Goal: Task Accomplishment & Management: Manage account settings

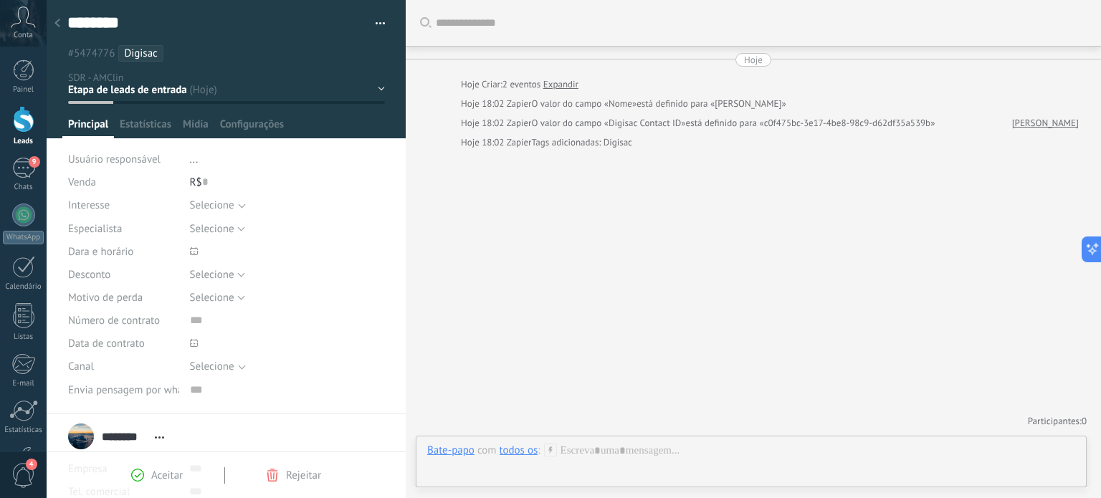
click at [60, 18] on div at bounding box center [57, 24] width 20 height 28
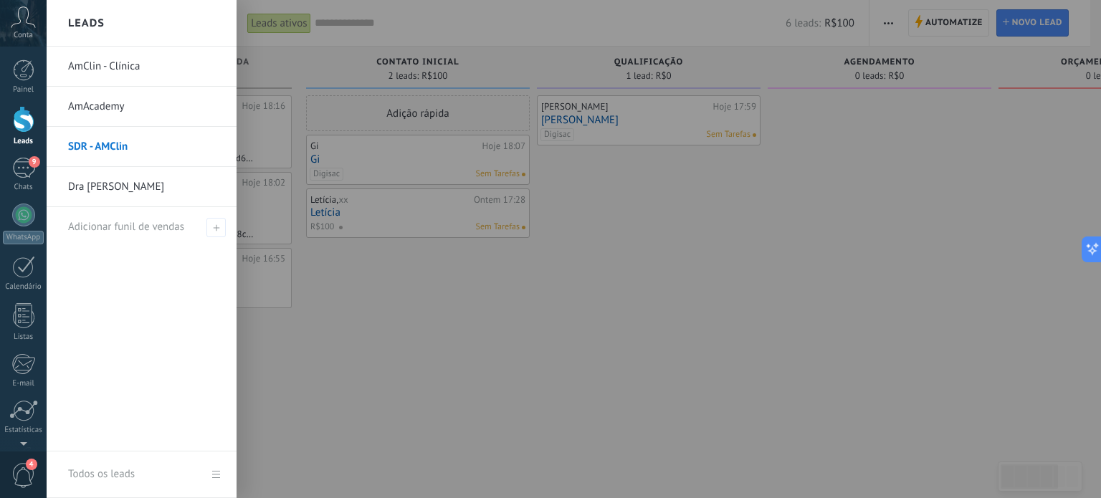
click at [113, 193] on link "Dra [PERSON_NAME]" at bounding box center [145, 187] width 154 height 40
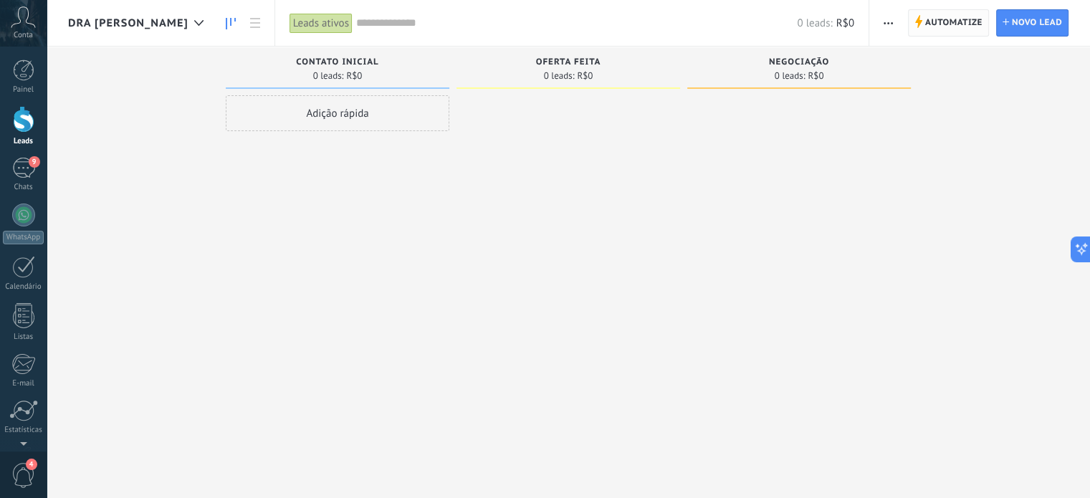
click at [949, 24] on span "Automatize" at bounding box center [953, 23] width 57 height 26
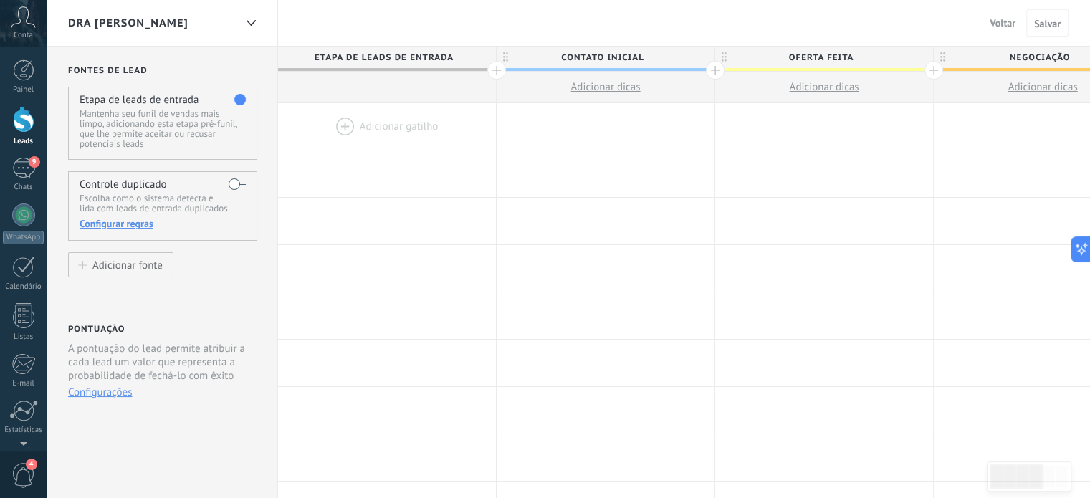
click at [176, 18] on span "Dra [PERSON_NAME]" at bounding box center [128, 23] width 120 height 14
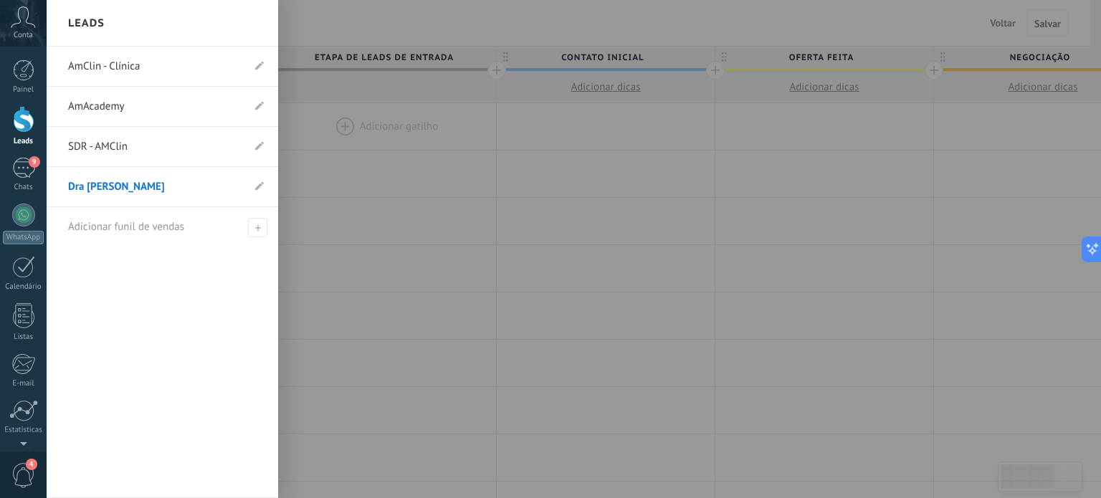
click at [202, 22] on div "Leads" at bounding box center [162, 23] width 231 height 47
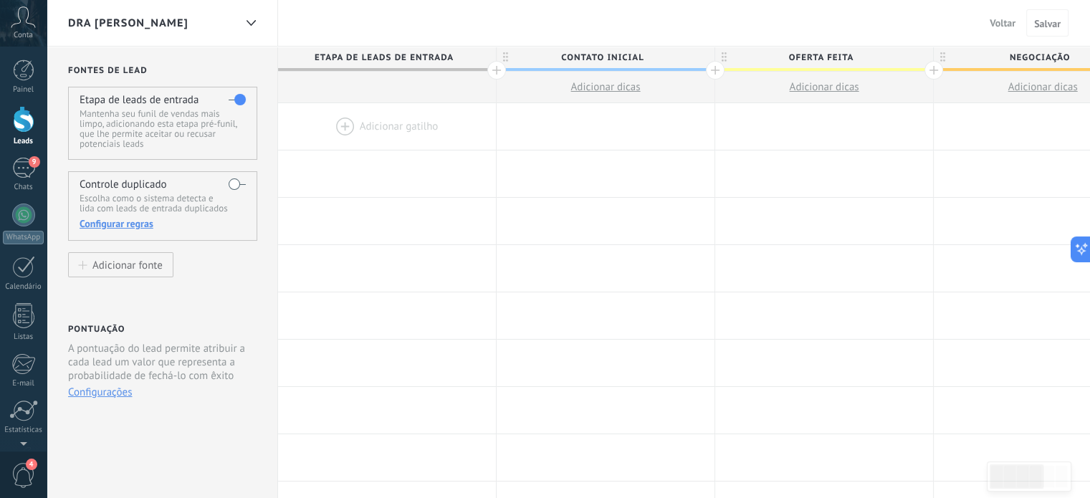
click at [537, 56] on span "Contato inicial" at bounding box center [602, 58] width 211 height 22
click at [374, 56] on span "Etapa de leads de entrada" at bounding box center [383, 58] width 211 height 22
click at [82, 389] on button "Configurações" at bounding box center [100, 393] width 64 height 14
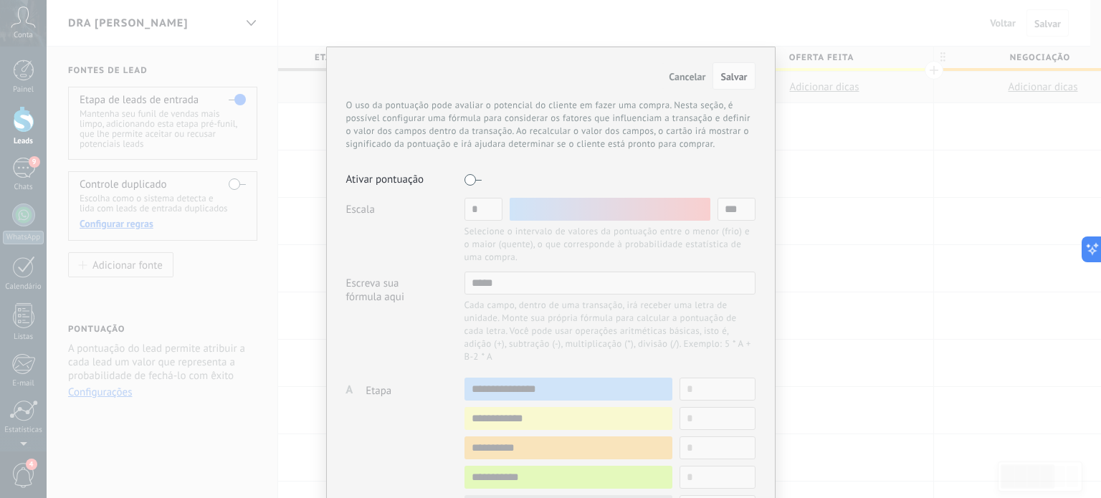
click at [672, 72] on span "Cancelar" at bounding box center [687, 76] width 37 height 13
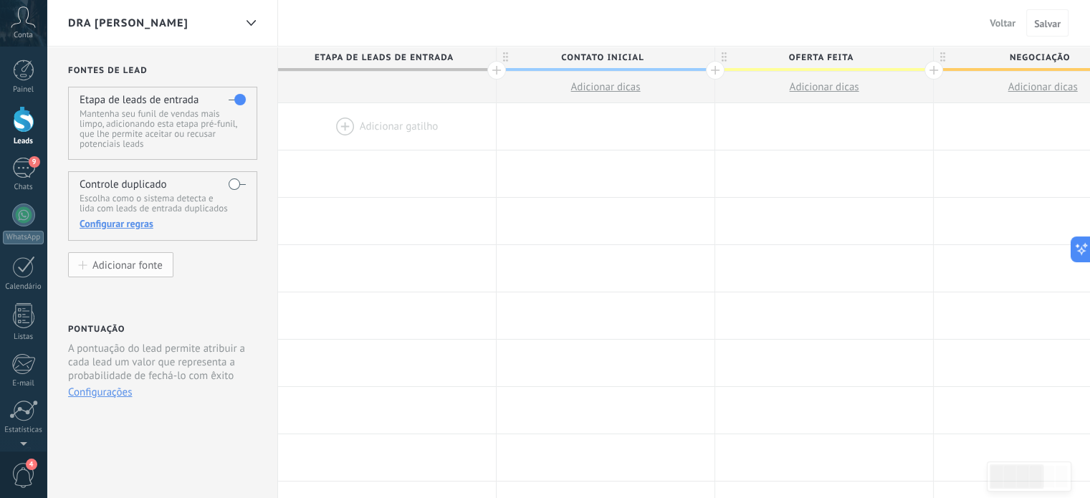
click at [138, 264] on div "Adicionar fonte" at bounding box center [127, 265] width 70 height 12
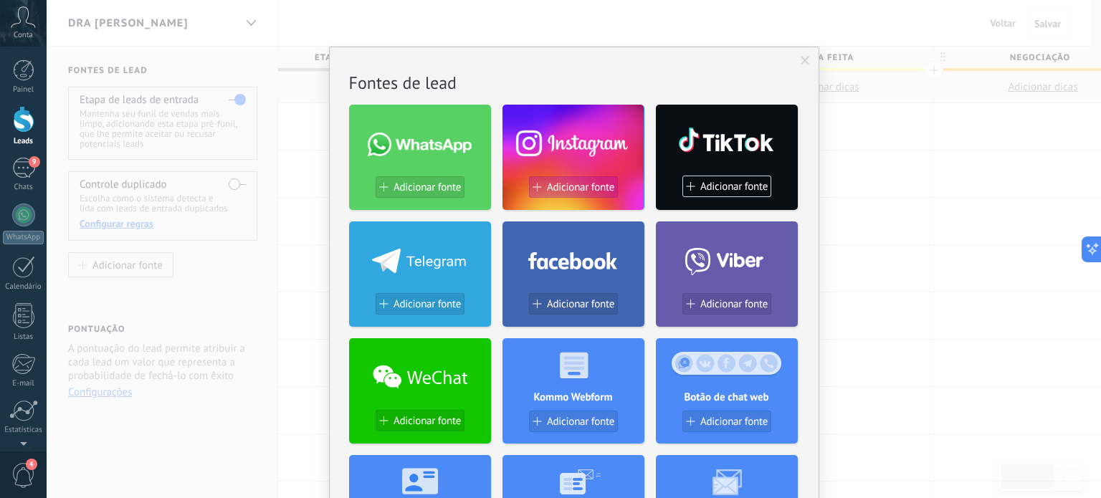
click at [558, 189] on span "Adicionar fonte" at bounding box center [580, 187] width 67 height 12
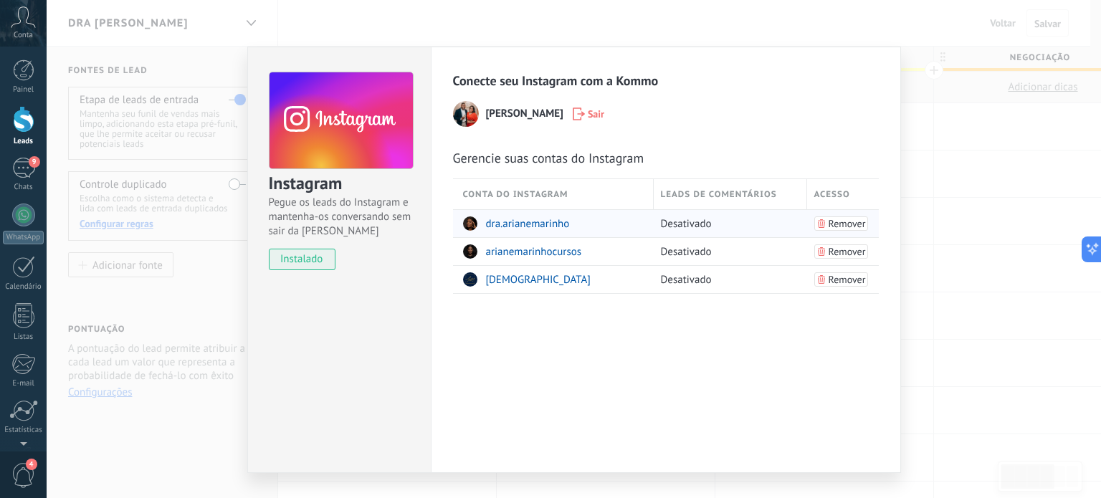
click at [526, 222] on span "dra.arianemarinho" at bounding box center [528, 224] width 84 height 14
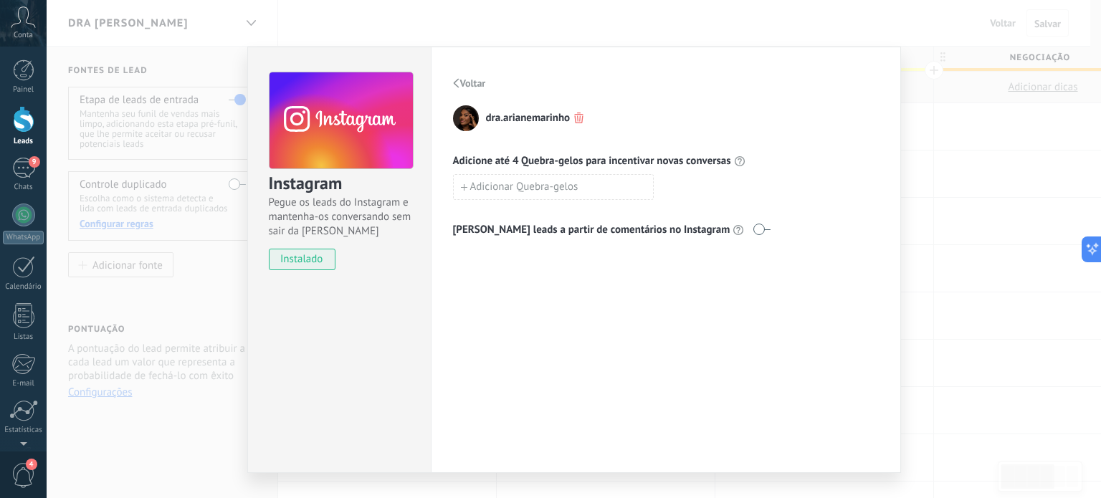
click at [467, 87] on span "Voltar" at bounding box center [473, 83] width 26 height 10
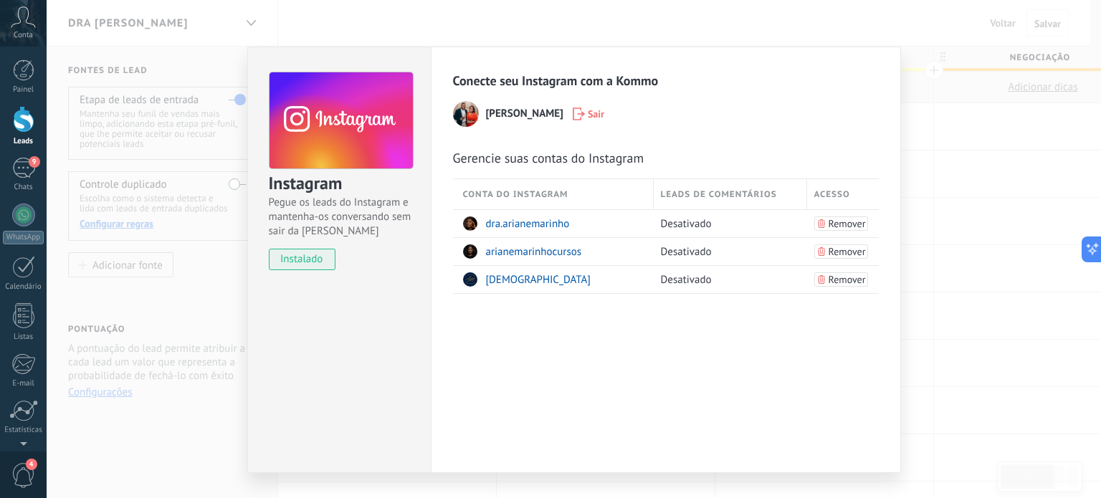
click at [1003, 317] on div "Instagram Pegue os leads do Instagram e mantenha-os conversando sem sair da Kom…" at bounding box center [574, 249] width 1054 height 498
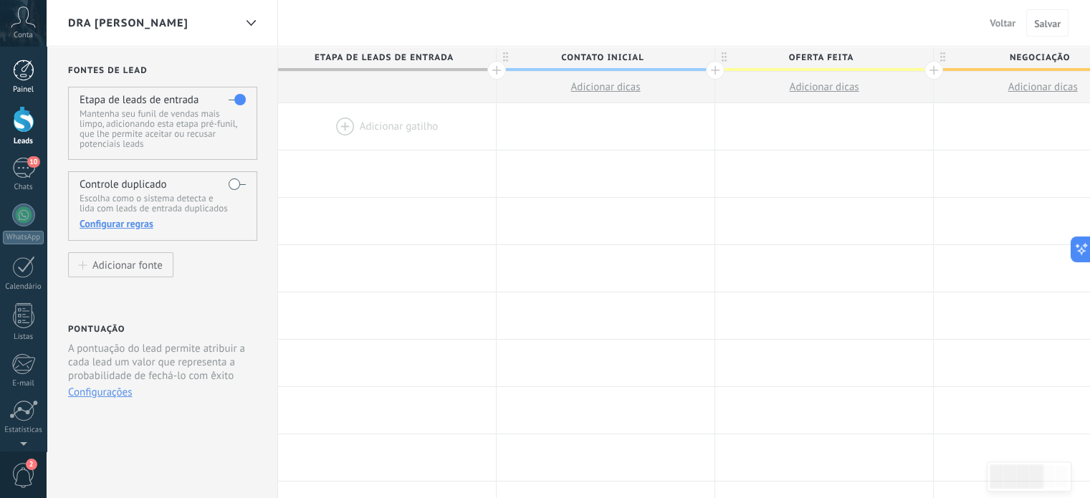
click at [29, 75] on div at bounding box center [23, 69] width 21 height 21
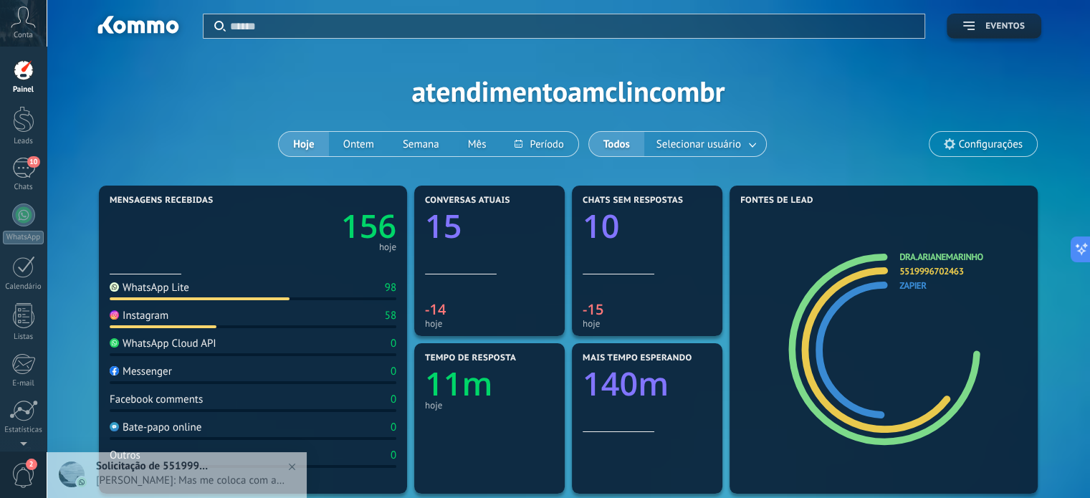
click at [985, 29] on span "Eventos" at bounding box center [1004, 26] width 39 height 10
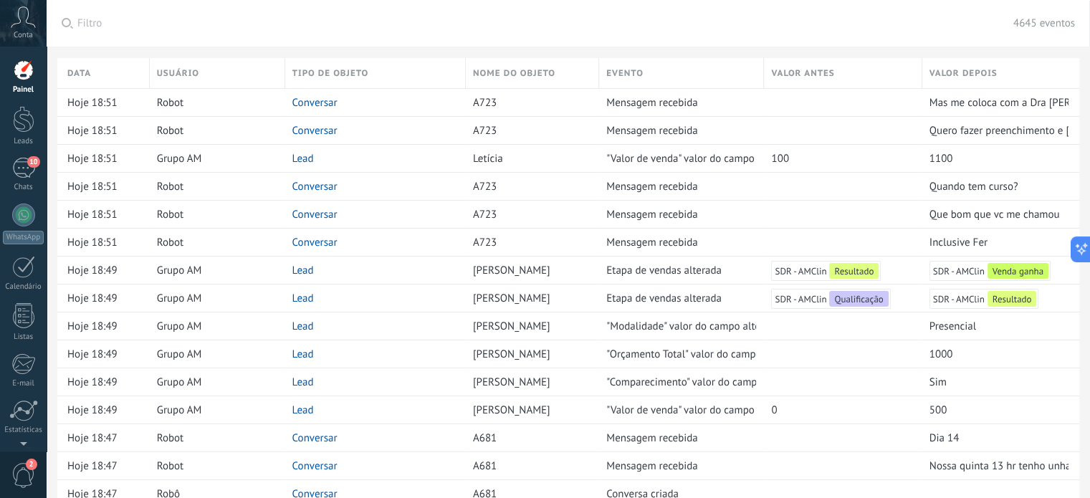
click at [29, 28] on div "Conta" at bounding box center [23, 23] width 47 height 47
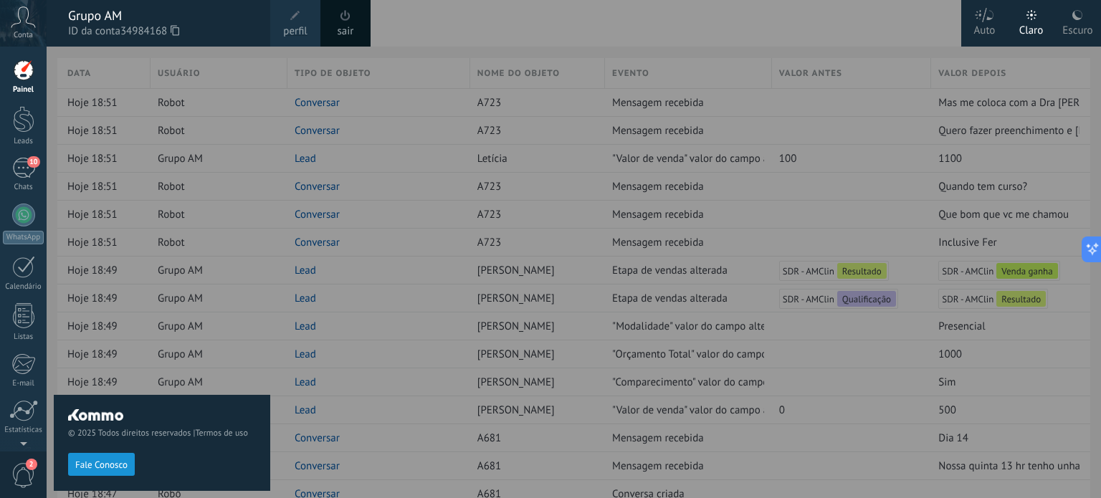
click at [20, 84] on link "Painel" at bounding box center [23, 76] width 47 height 35
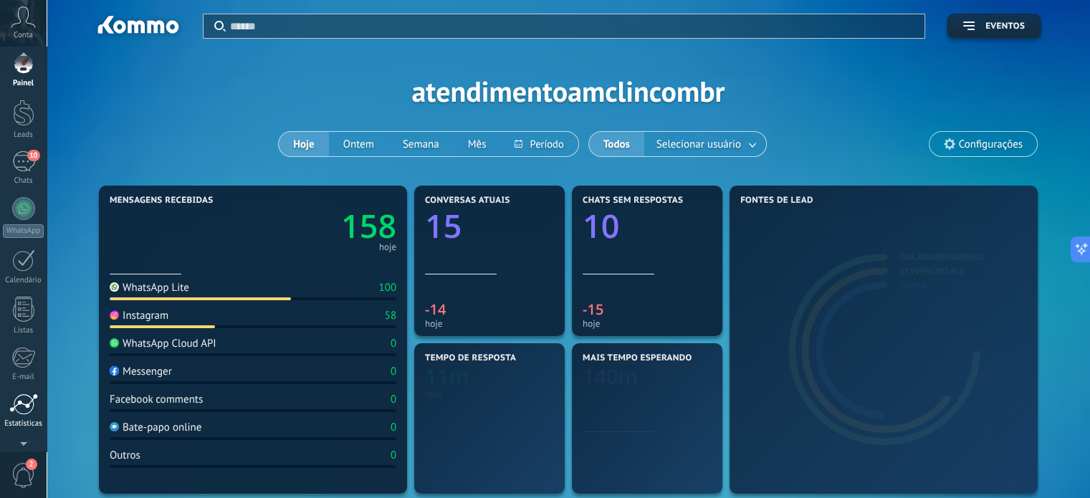
scroll to position [14, 0]
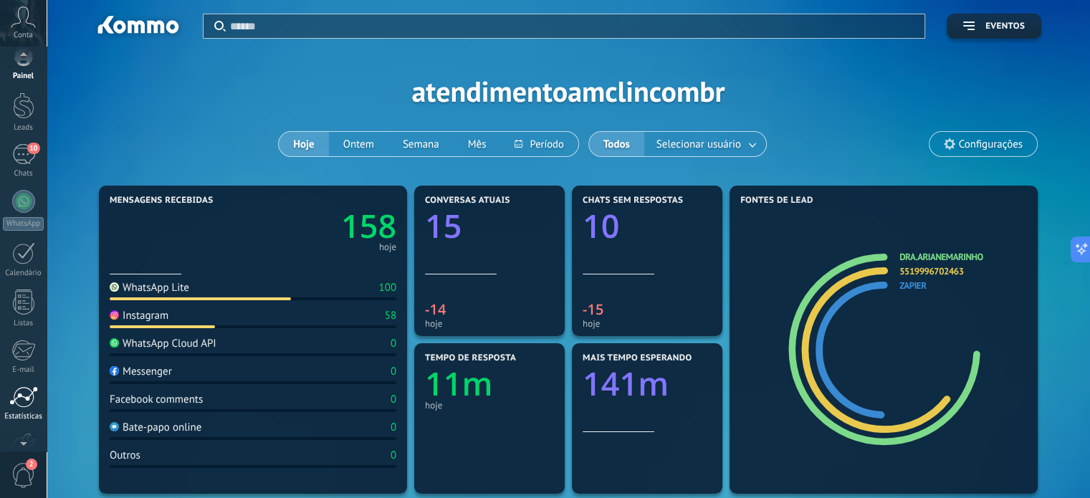
click at [23, 392] on div at bounding box center [23, 396] width 29 height 21
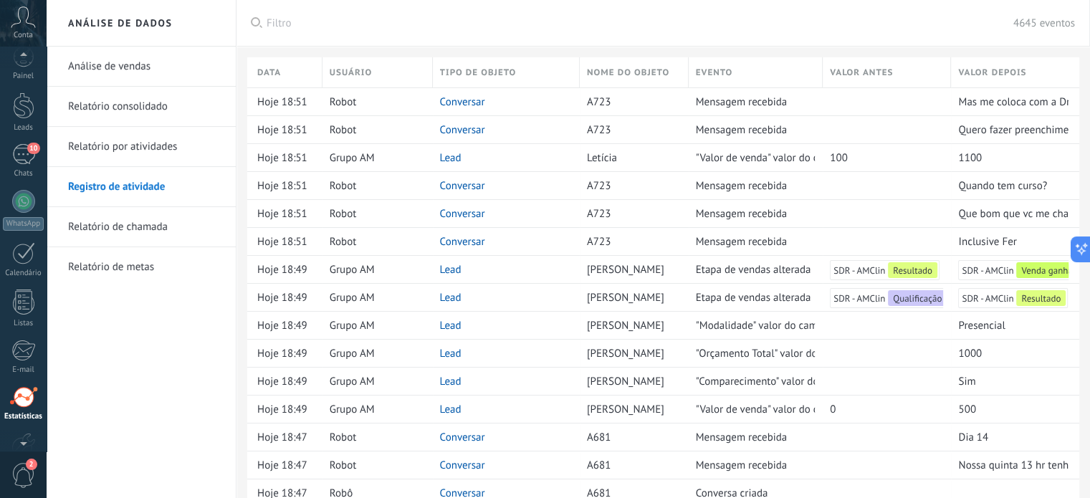
scroll to position [97, 0]
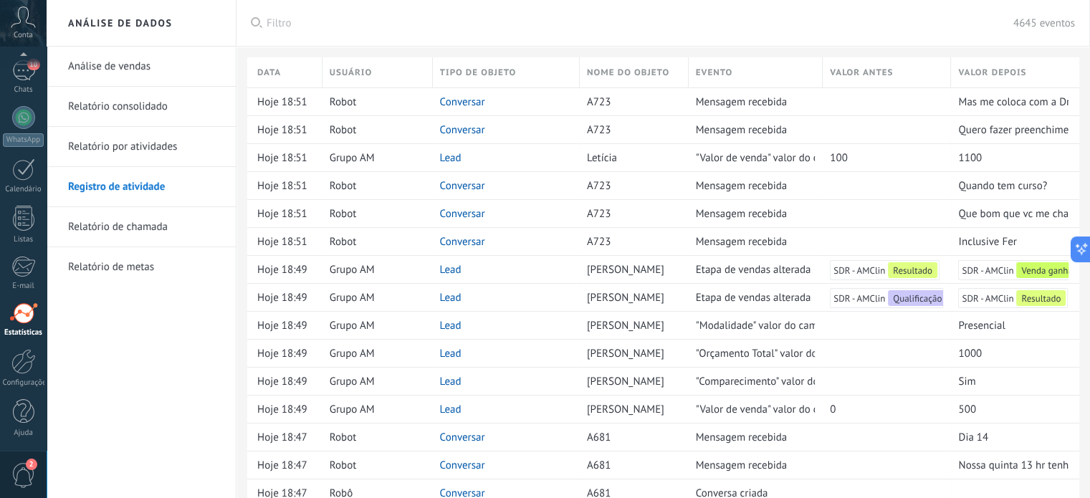
click at [110, 63] on link "Análise de vendas" at bounding box center [144, 67] width 153 height 40
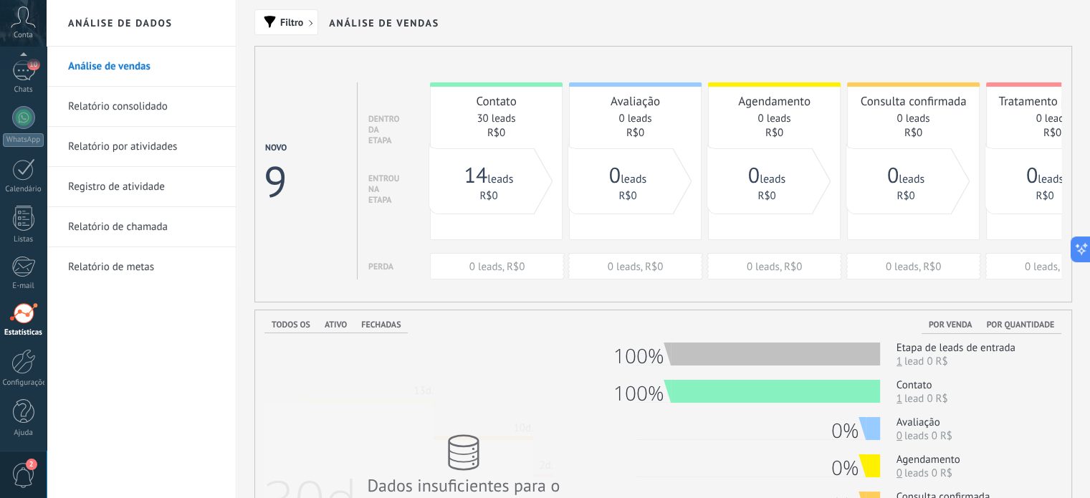
click at [538, 350] on div "Todos os Ativo Fechadas Por venda Por quantidade Dados insuficientes para o rel…" at bounding box center [663, 473] width 799 height 327
drag, startPoint x: 769, startPoint y: 293, endPoint x: 742, endPoint y: 295, distance: 26.6
click at [742, 295] on div "Novo 9 dentro da etapa entrou na etapa Perda Contato 30 leads R$0 0 leads, R$0 …" at bounding box center [663, 174] width 818 height 257
drag, startPoint x: 742, startPoint y: 295, endPoint x: 750, endPoint y: 292, distance: 7.7
click at [750, 292] on div "Novo 9 dentro da etapa entrou na etapa Perda Contato 30 leads R$0 0 leads, R$0 …" at bounding box center [663, 174] width 818 height 257
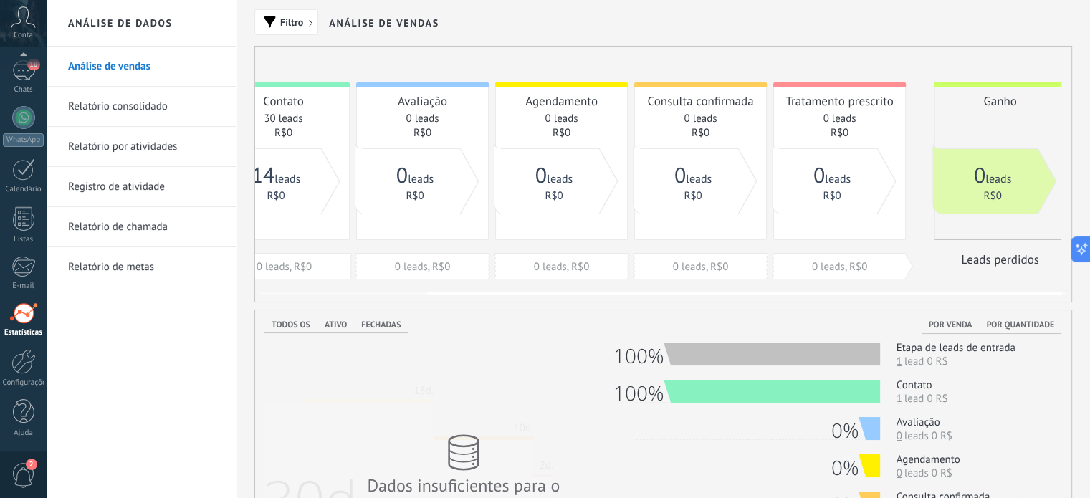
scroll to position [0, 218]
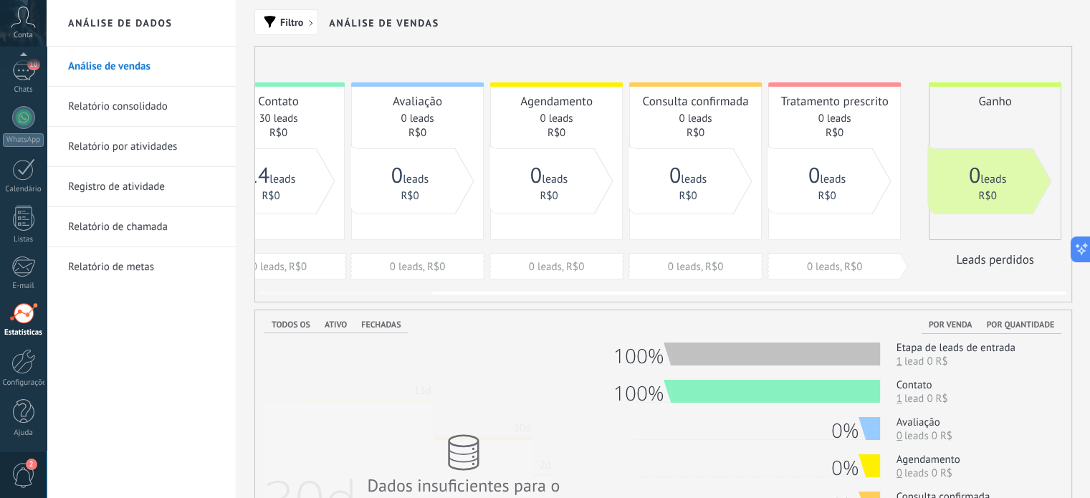
drag, startPoint x: 750, startPoint y: 292, endPoint x: 951, endPoint y: 327, distance: 204.4
click at [310, 22] on span "button" at bounding box center [315, 26] width 12 height 12
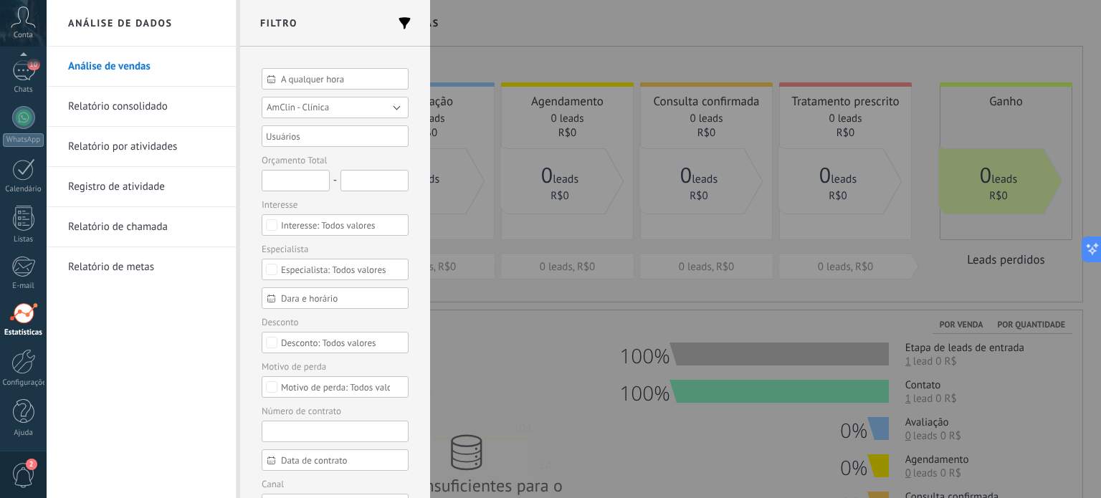
click at [367, 113] on button "AmClin - Clínica" at bounding box center [335, 107] width 147 height 21
click at [346, 156] on li "SDR - AMClin" at bounding box center [330, 149] width 155 height 21
click at [278, 469] on button "Aplicar" at bounding box center [289, 475] width 54 height 27
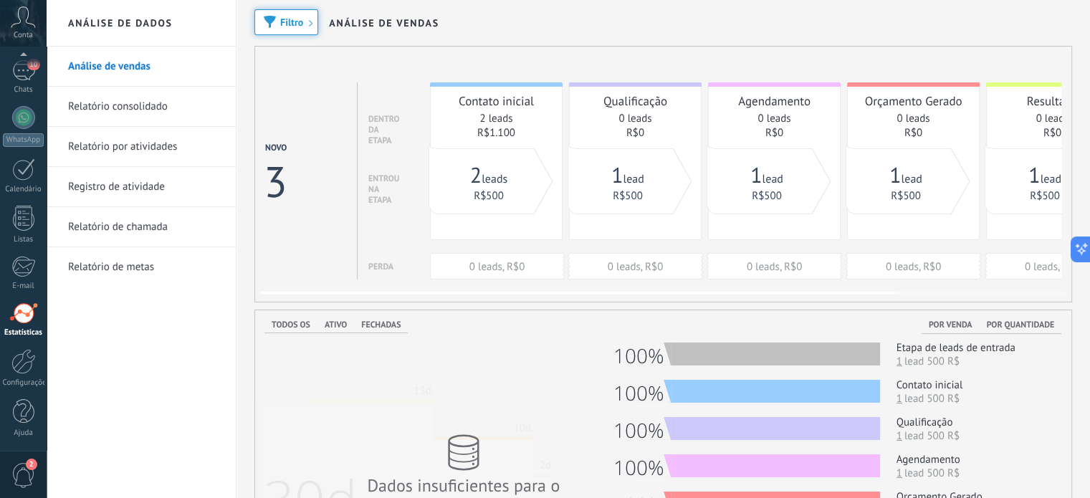
drag, startPoint x: 390, startPoint y: 295, endPoint x: 345, endPoint y: 314, distance: 49.1
click at [129, 109] on link "Relatório consolidado" at bounding box center [144, 107] width 153 height 40
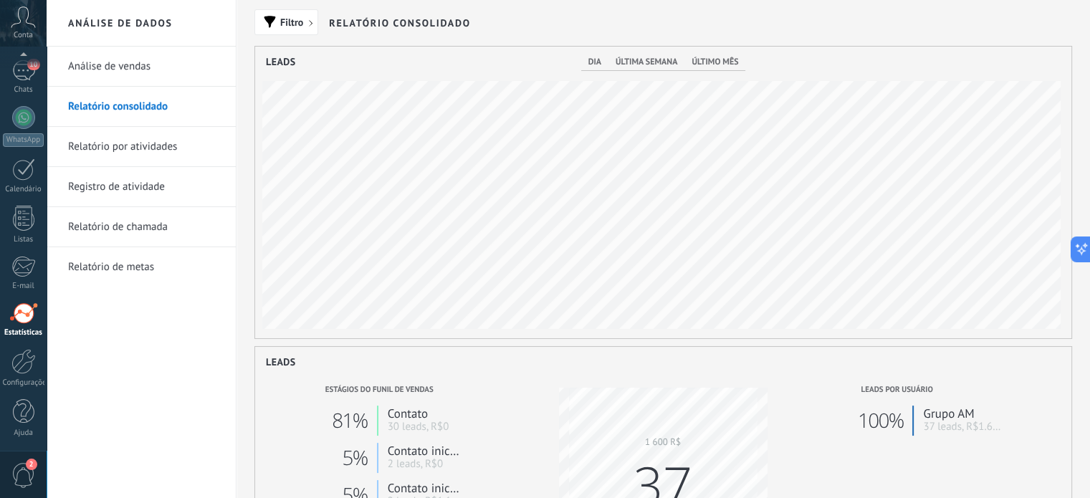
click at [126, 140] on link "Relatório por atividades" at bounding box center [144, 147] width 153 height 40
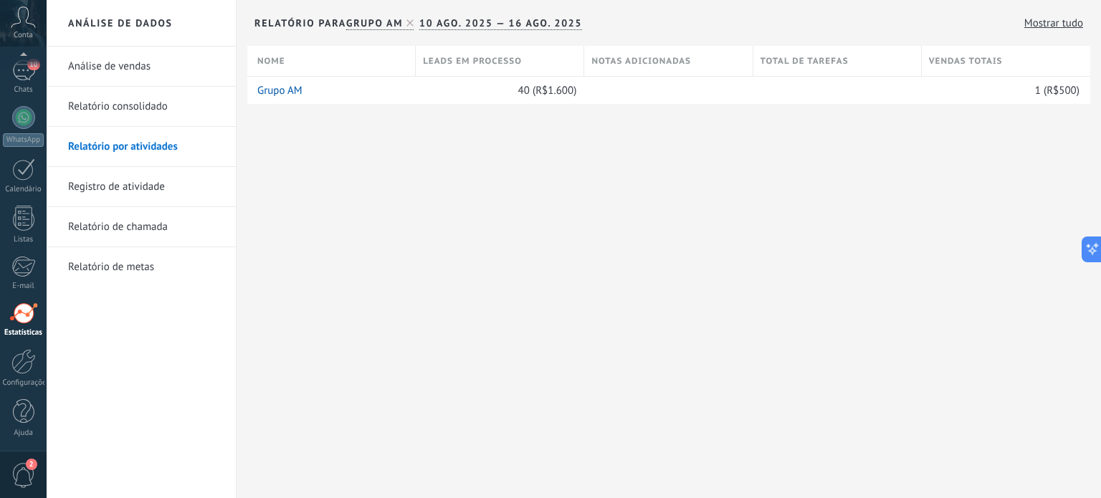
click at [135, 190] on link "Registro de atividade" at bounding box center [144, 187] width 153 height 40
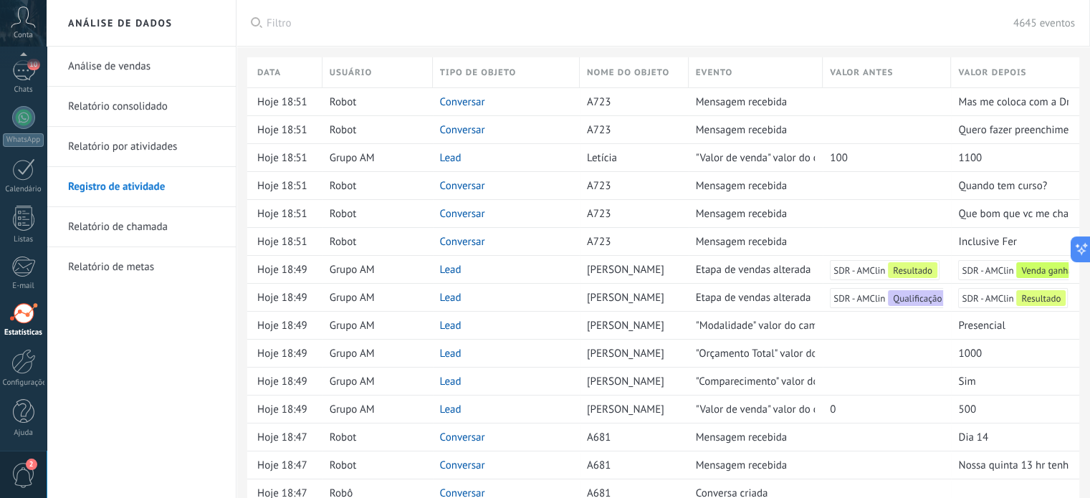
click at [142, 105] on link "Relatório consolidado" at bounding box center [144, 107] width 153 height 40
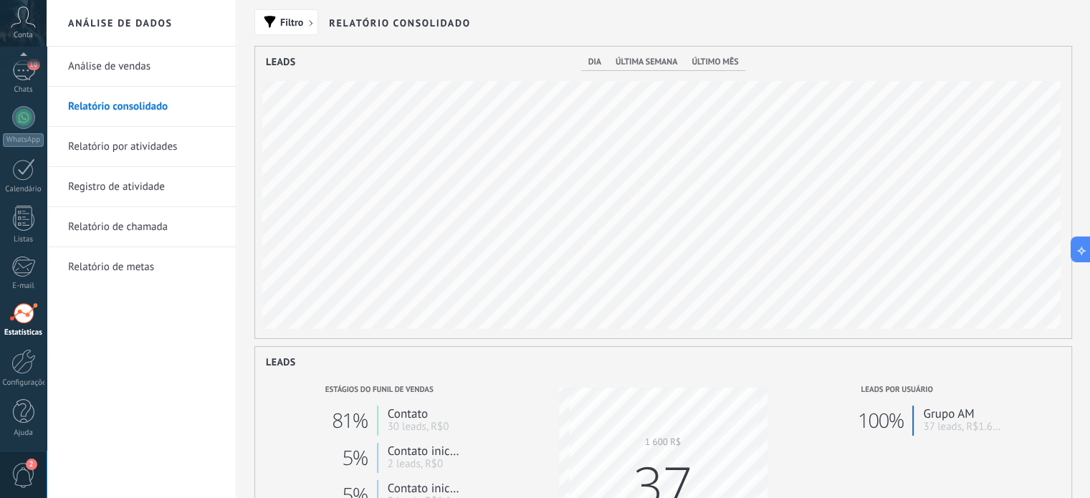
scroll to position [292, 816]
click at [138, 271] on link "Relatório de metas" at bounding box center [144, 267] width 153 height 40
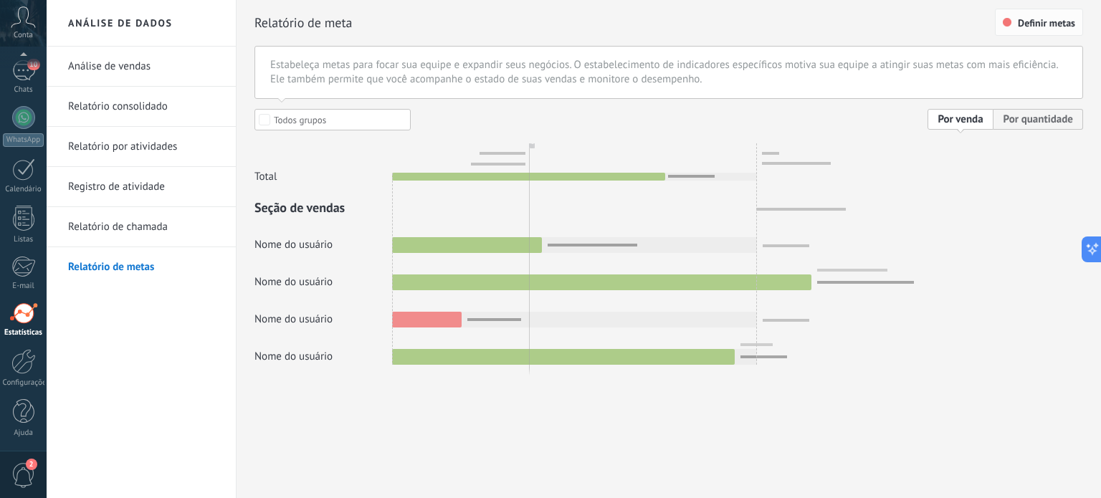
click at [1053, 24] on span "Definir metas" at bounding box center [1046, 23] width 57 height 10
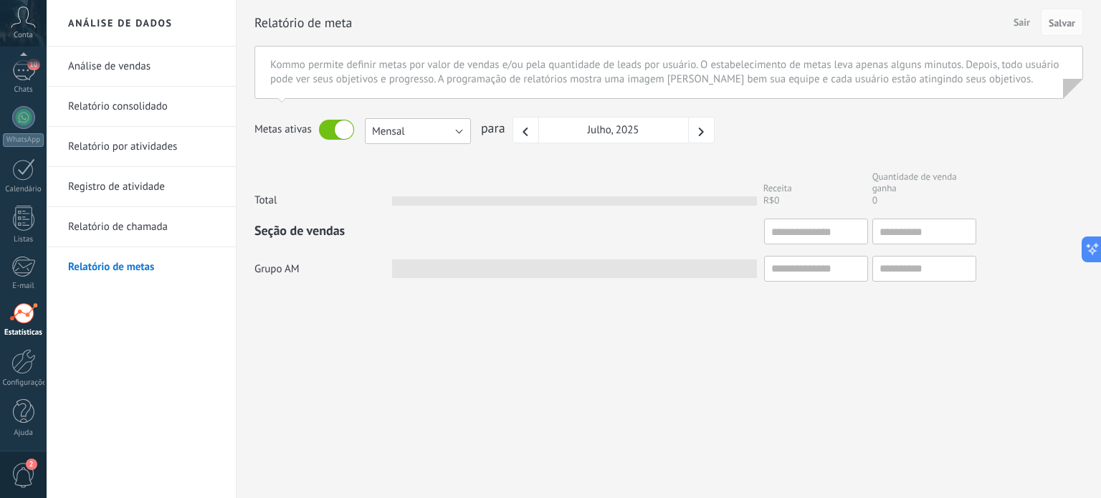
click at [460, 134] on button "Mensal" at bounding box center [418, 131] width 106 height 26
click at [460, 134] on span "Mensal" at bounding box center [411, 132] width 110 height 14
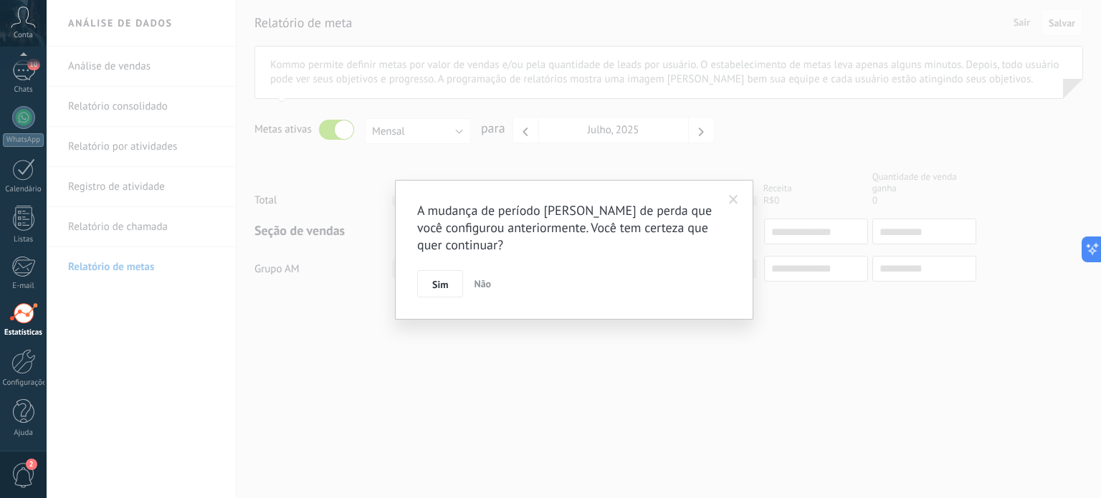
click at [730, 198] on span at bounding box center [733, 200] width 9 height 10
click at [478, 284] on span "Não" at bounding box center [482, 283] width 17 height 13
click at [734, 197] on span at bounding box center [733, 200] width 9 height 10
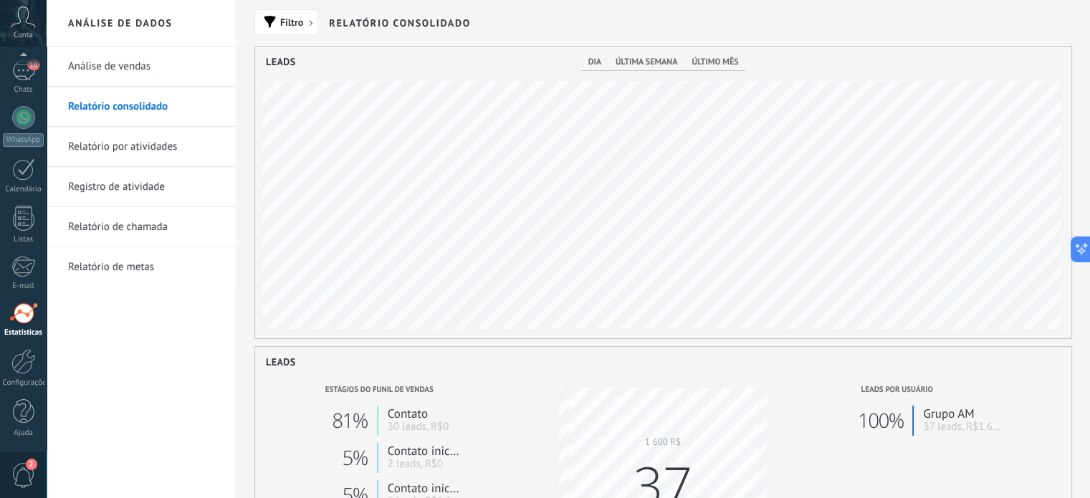
click at [97, 65] on link "Análise de vendas" at bounding box center [144, 67] width 153 height 40
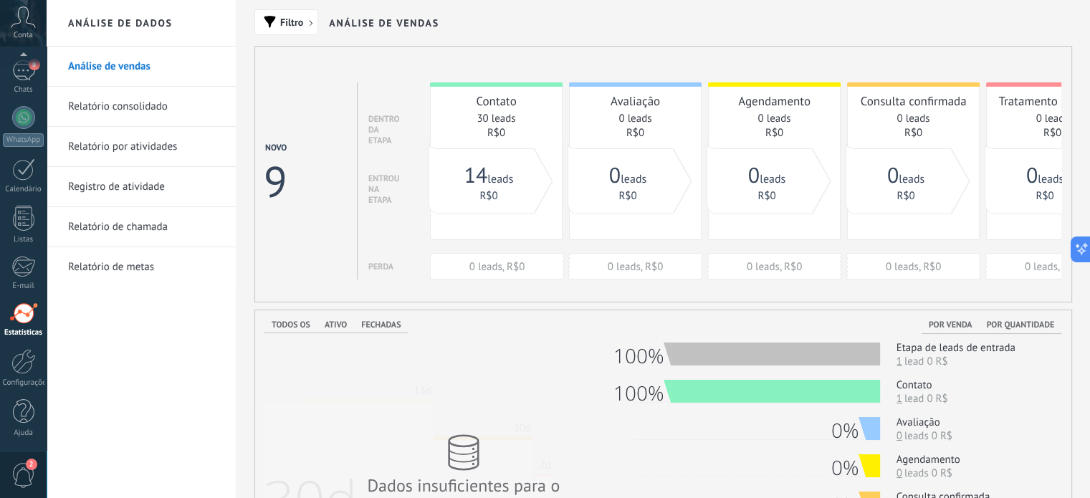
click at [109, 109] on link "Relatório consolidado" at bounding box center [144, 107] width 153 height 40
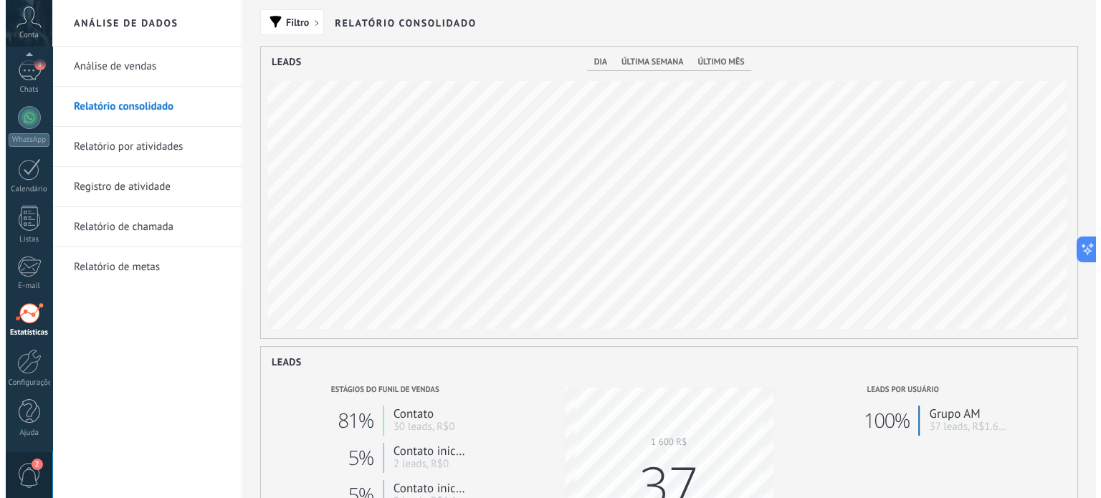
scroll to position [292, 816]
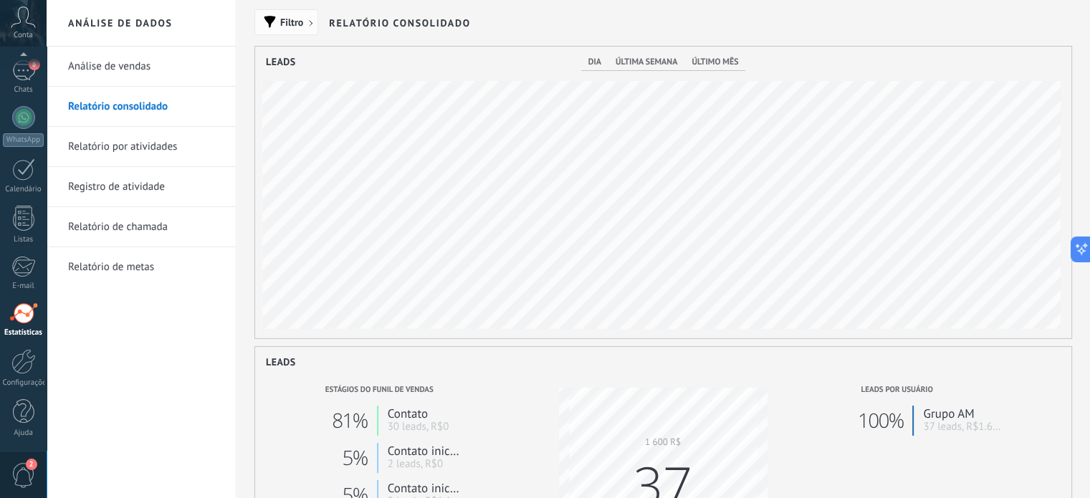
click at [310, 17] on span "Filtro" at bounding box center [286, 22] width 48 height 10
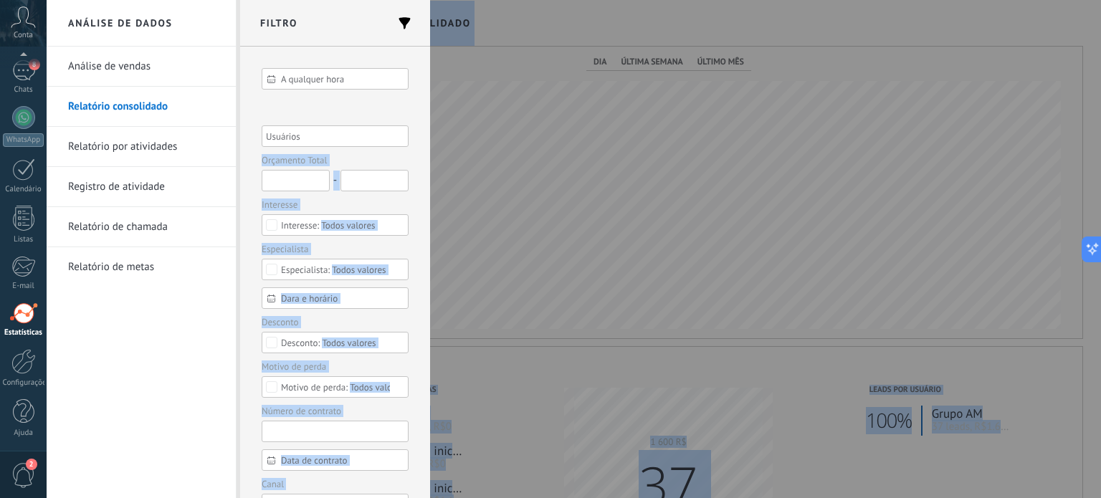
drag, startPoint x: 430, startPoint y: 55, endPoint x: 428, endPoint y: 82, distance: 27.3
click at [428, 82] on body ".abccls-1,.abccls-2{fill-rule:evenodd}.abccls-2{fill:#fff} .abfcls-1{fill:none}…" at bounding box center [550, 249] width 1101 height 498
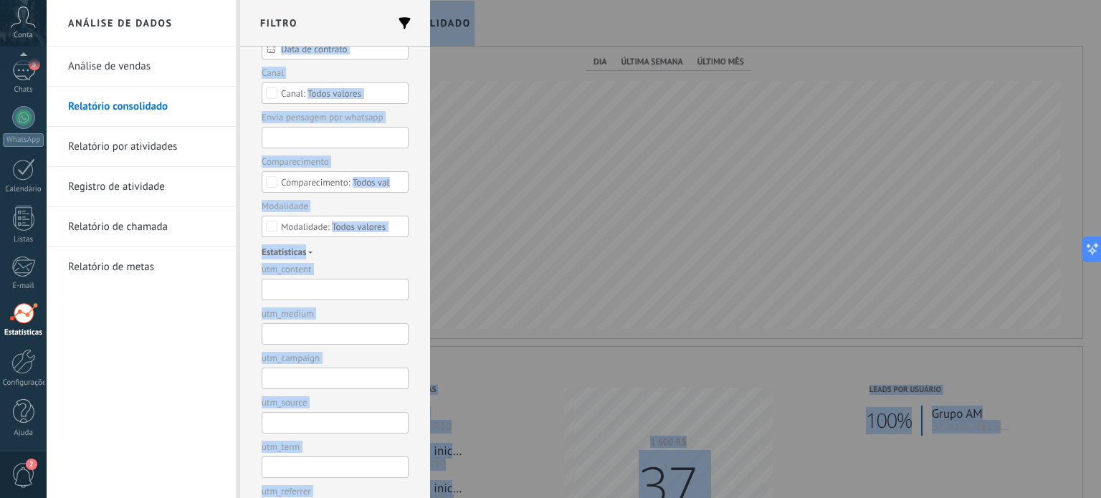
scroll to position [450, 0]
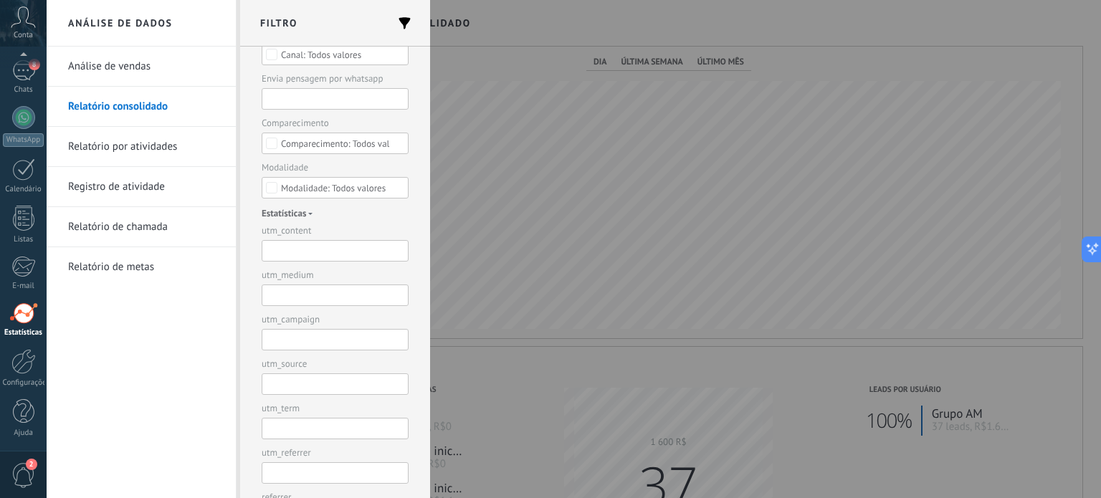
click at [161, 349] on div "Análise de vendas Relatório consolidado Relatório por atividades Registro de at…" at bounding box center [141, 272] width 189 height 451
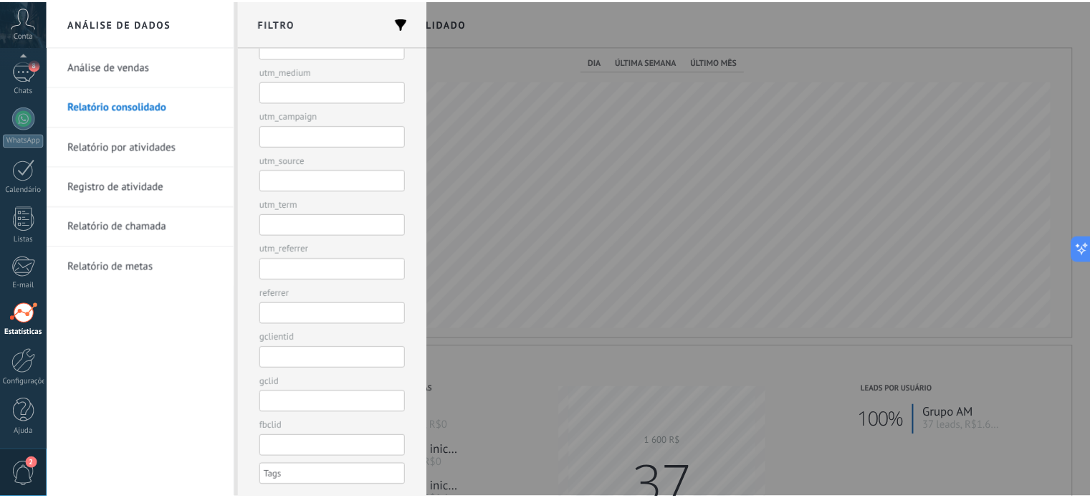
scroll to position [0, 0]
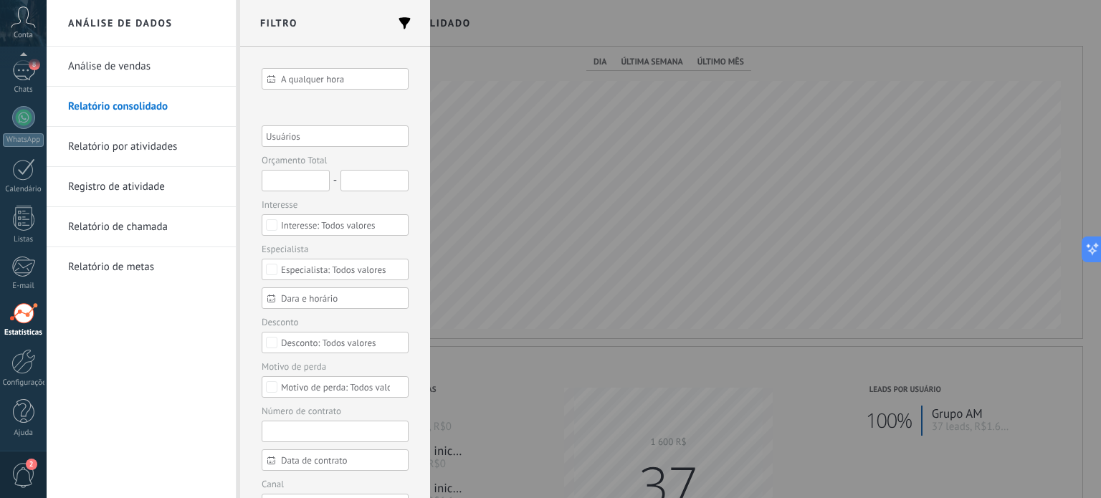
click at [125, 373] on div "Análise de vendas Relatório consolidado Relatório por atividades Registro de at…" at bounding box center [141, 272] width 189 height 451
click at [524, 356] on div at bounding box center [550, 249] width 1101 height 498
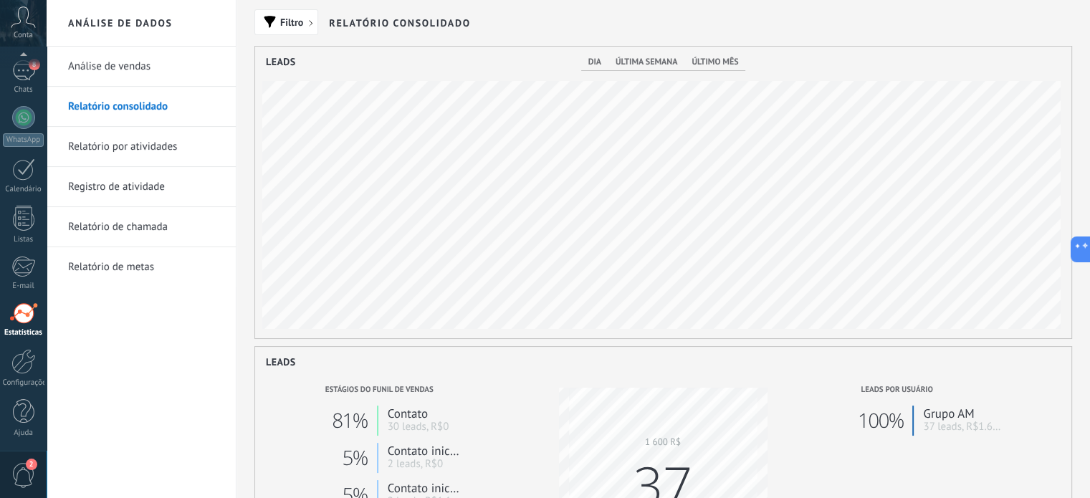
click at [116, 272] on link "Relatório de metas" at bounding box center [144, 267] width 153 height 40
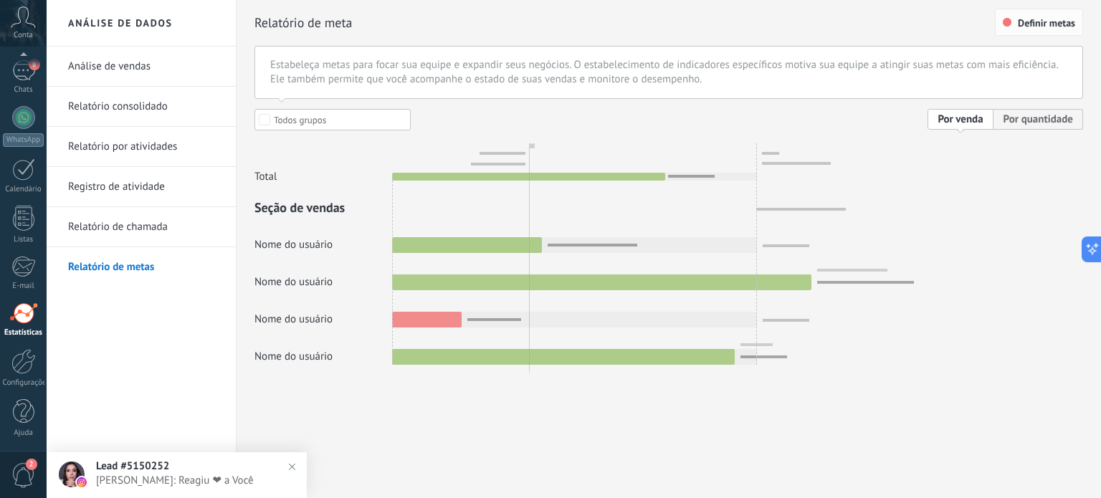
click at [1051, 20] on span "Definir metas" at bounding box center [1046, 23] width 57 height 10
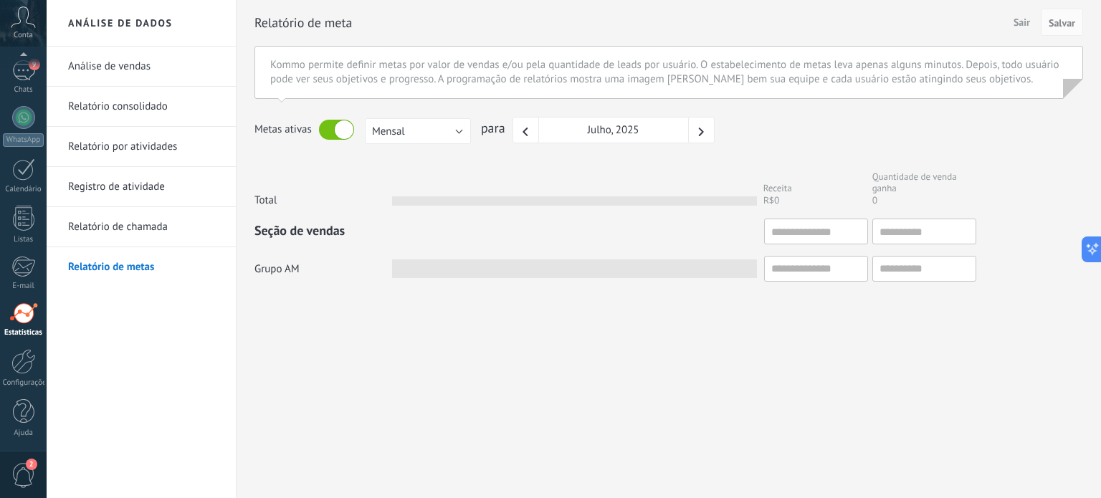
click at [115, 73] on link "Análise de vendas" at bounding box center [144, 67] width 153 height 40
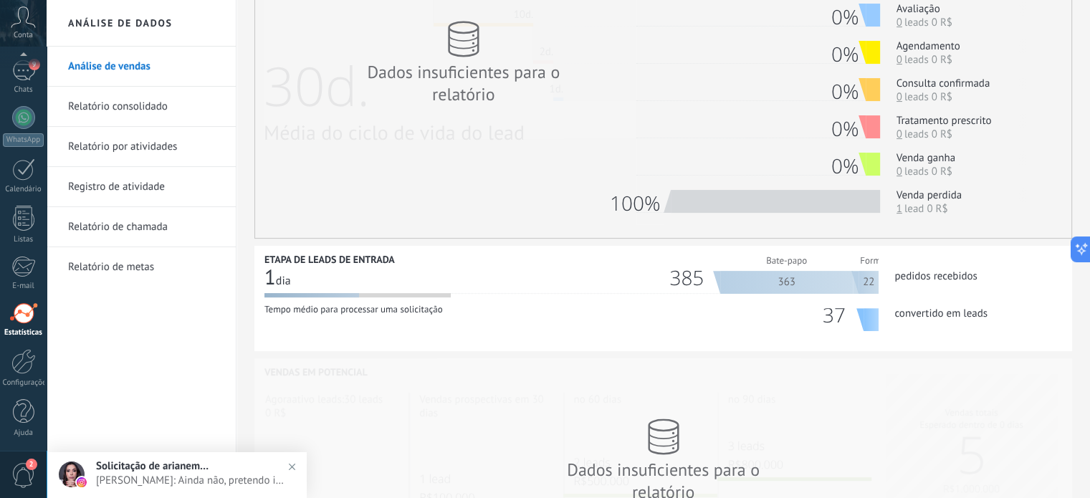
scroll to position [525, 0]
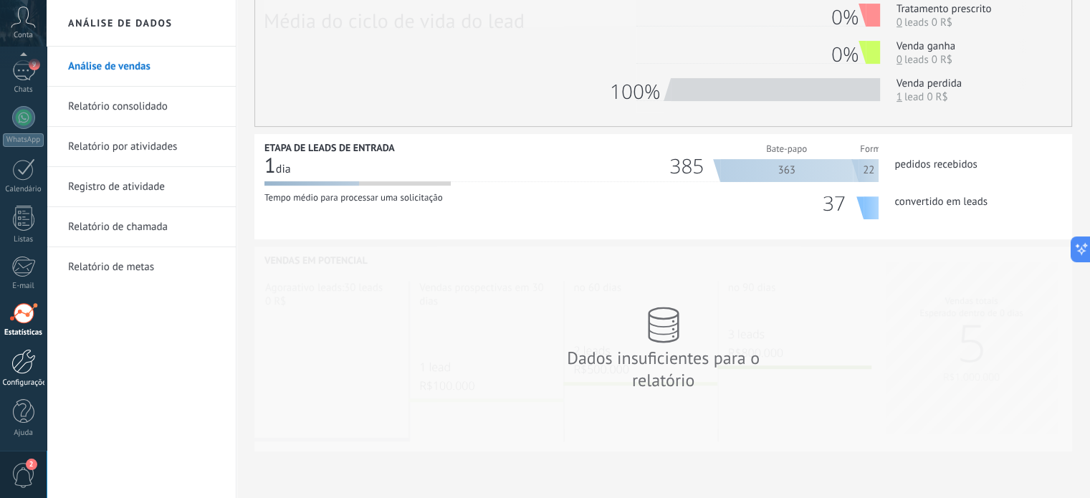
click at [23, 372] on div at bounding box center [23, 361] width 24 height 25
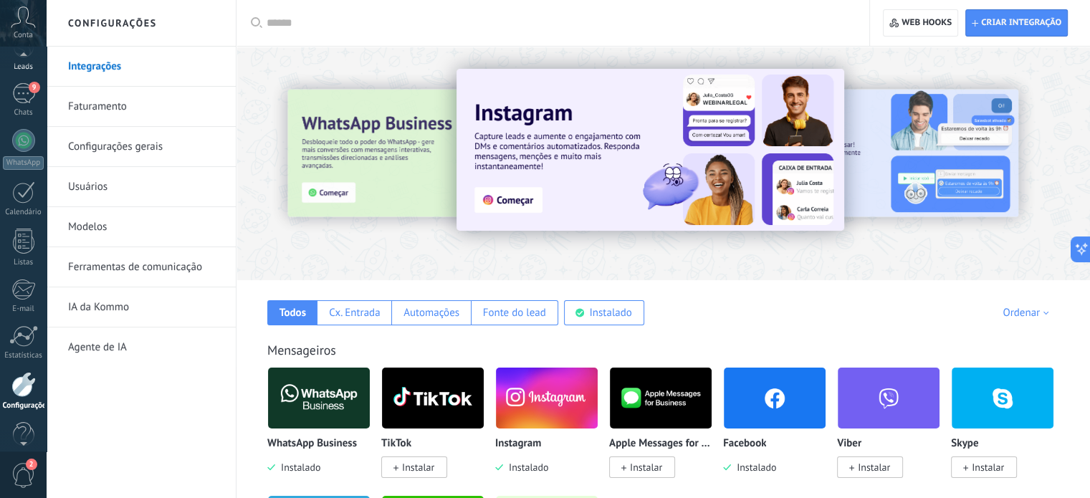
scroll to position [49, 0]
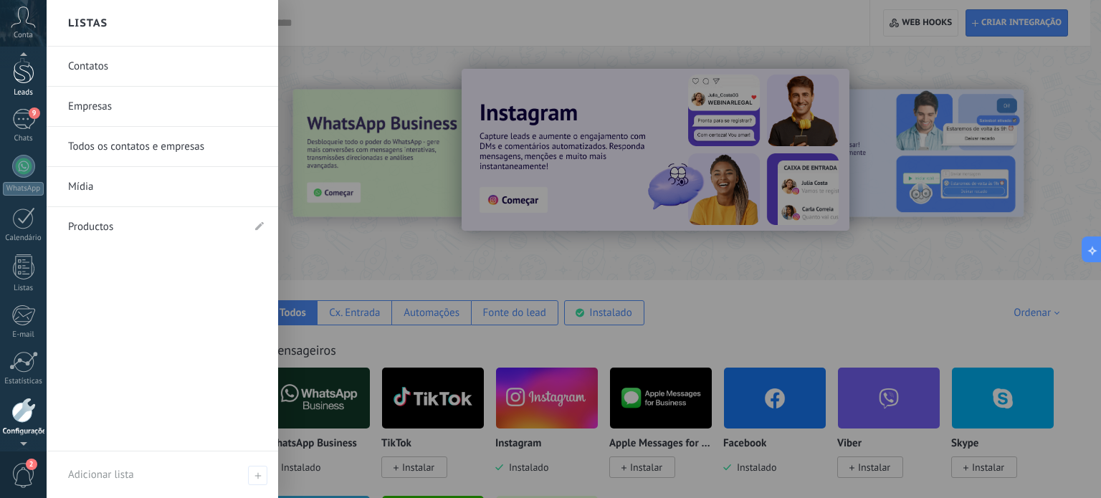
click at [22, 74] on div at bounding box center [23, 70] width 21 height 27
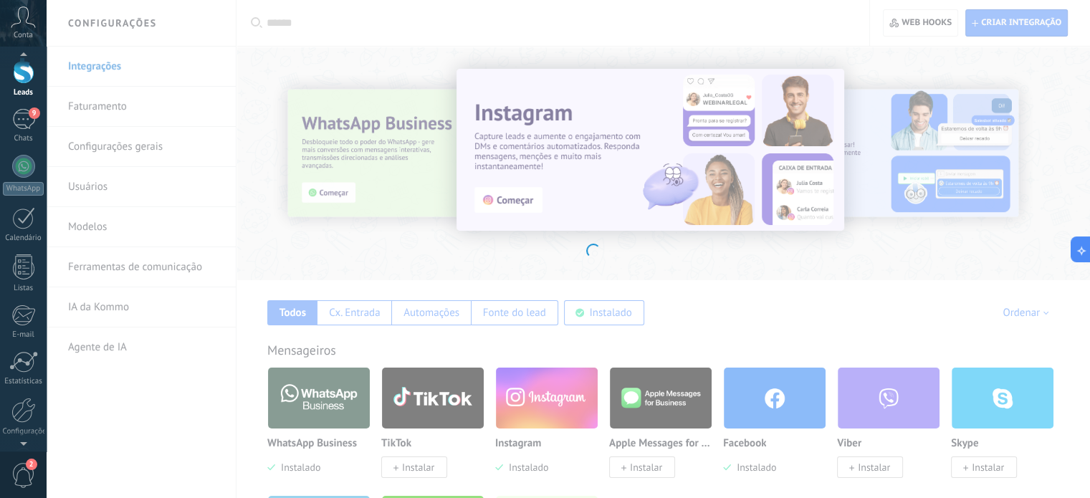
scroll to position [155, 0]
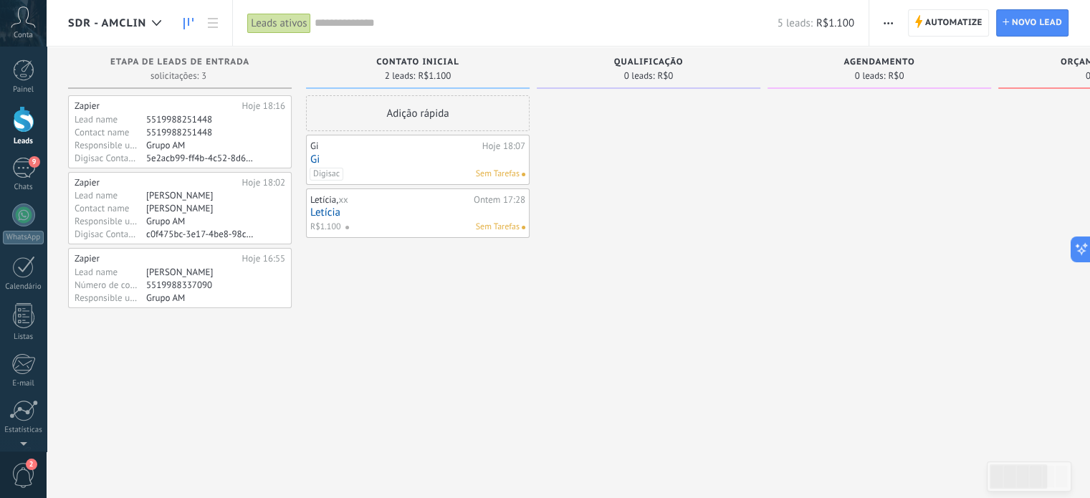
click at [894, 25] on button "button" at bounding box center [888, 22] width 21 height 27
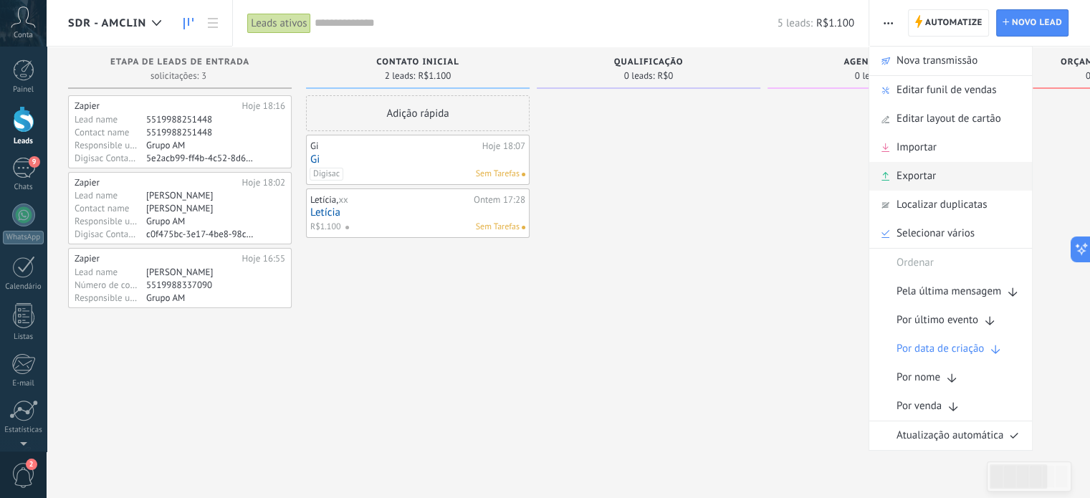
click at [899, 174] on span "Exportar" at bounding box center [915, 176] width 39 height 29
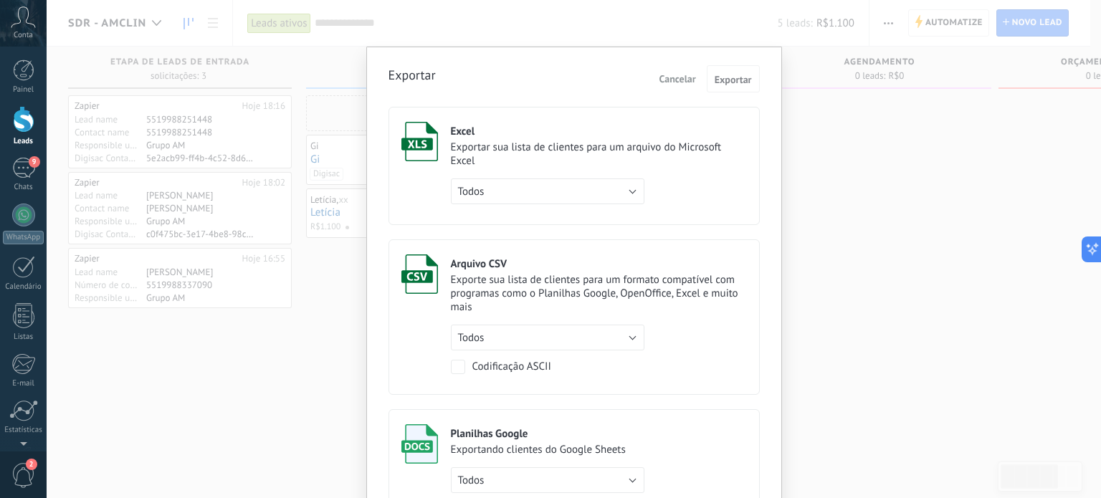
click at [558, 151] on div "Exportar sua lista de clientes para um arquivo do Microsoft Excel" at bounding box center [599, 153] width 296 height 27
click at [740, 78] on span "Exportar" at bounding box center [732, 80] width 37 height 10
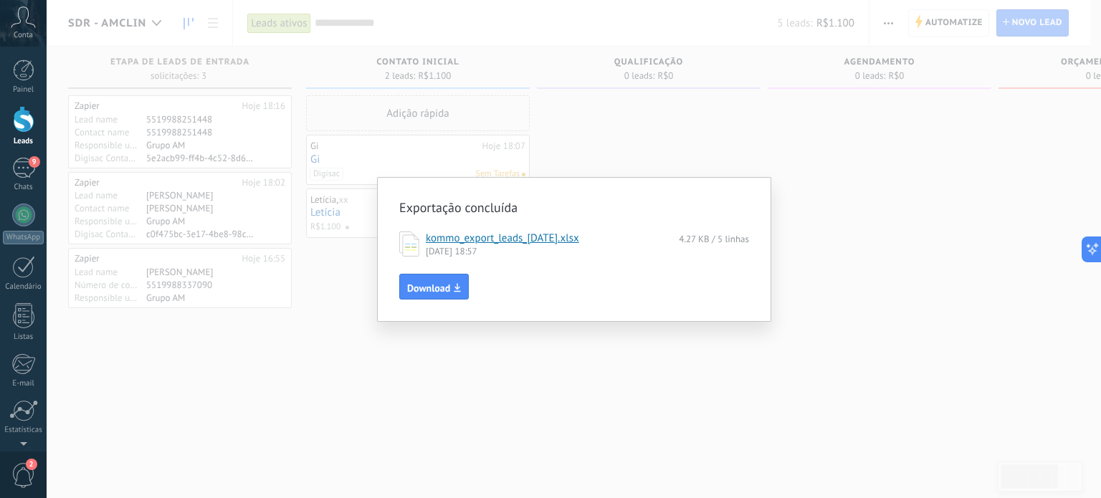
click at [532, 237] on link "kommo_export_leads_2025-08-12.xlsx" at bounding box center [502, 238] width 153 height 14
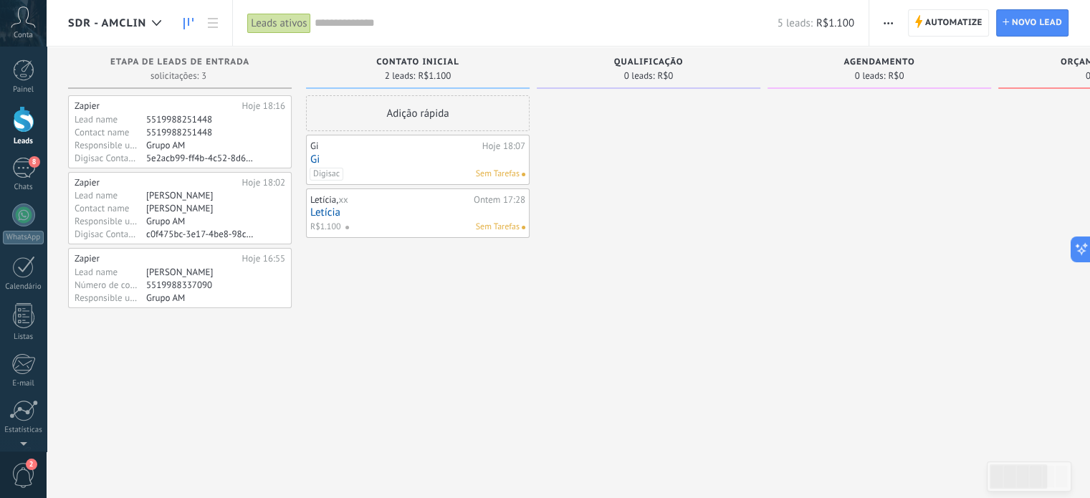
click at [358, 211] on link "Letícia" at bounding box center [417, 212] width 215 height 12
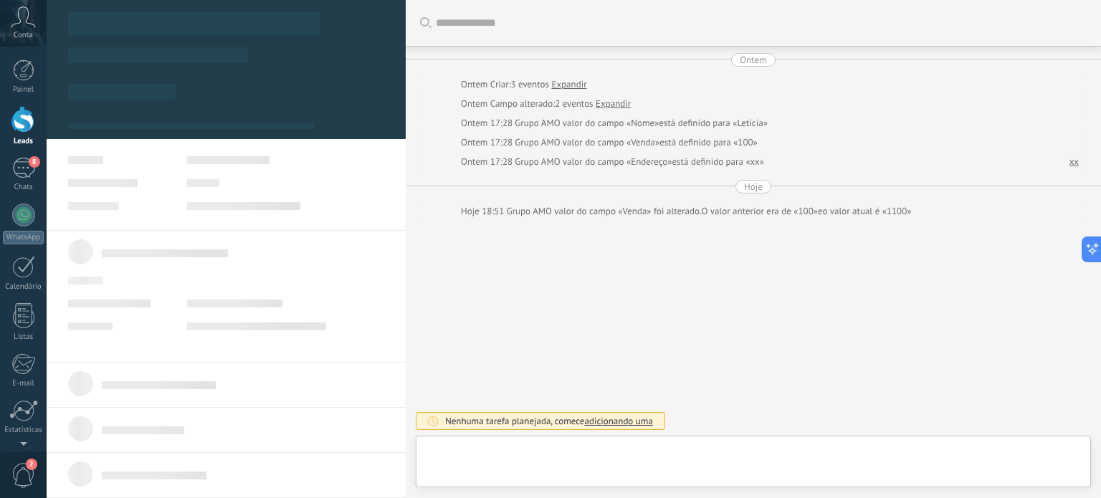
type textarea "**"
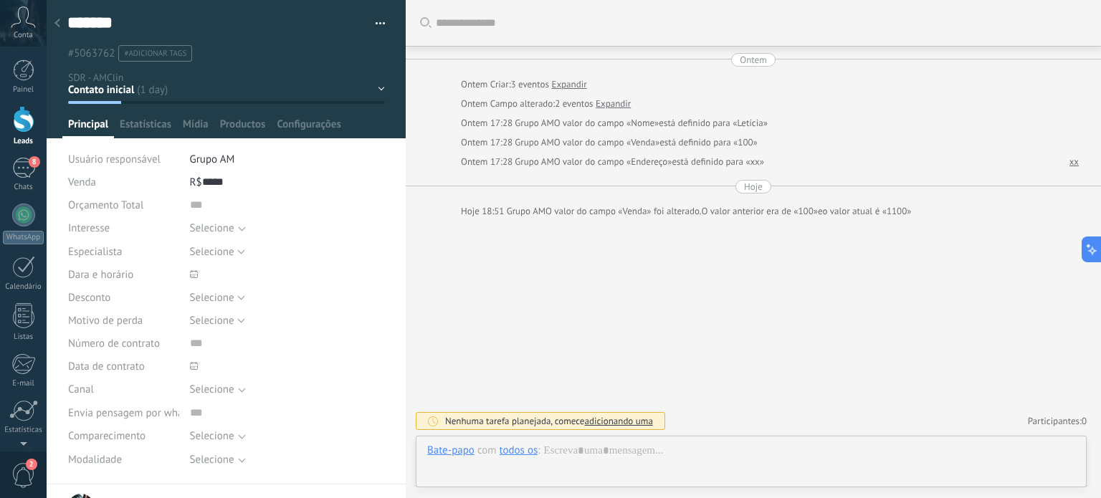
scroll to position [14, 0]
click at [195, 216] on input "numeric" at bounding box center [287, 204] width 195 height 23
click at [195, 209] on input "numeric" at bounding box center [287, 204] width 195 height 23
type input "*******"
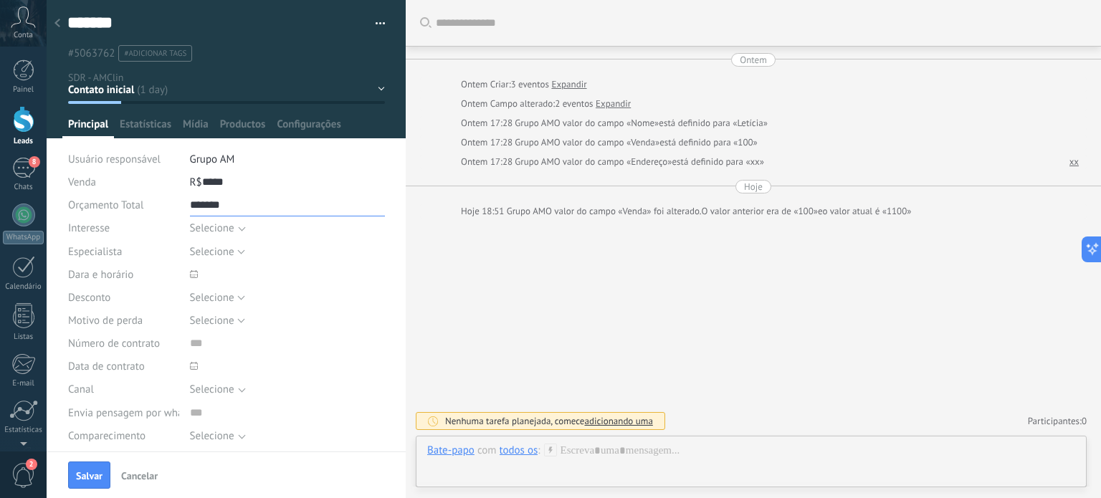
click at [195, 209] on input "numeric" at bounding box center [287, 204] width 195 height 23
type input "*"
click at [211, 206] on input "numeric" at bounding box center [287, 204] width 195 height 23
type input "*"
type input "****"
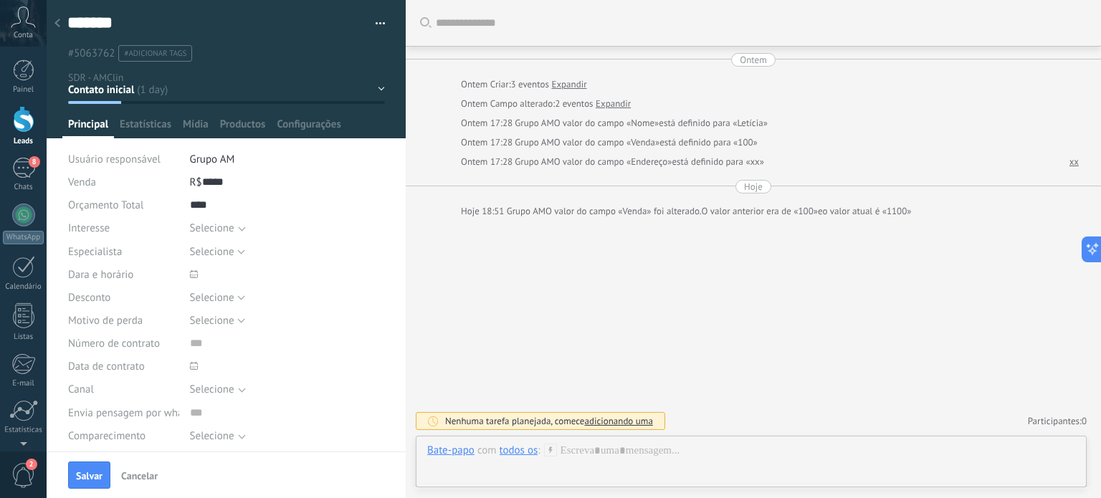
click at [217, 231] on div "Selecione" at bounding box center [212, 228] width 44 height 11
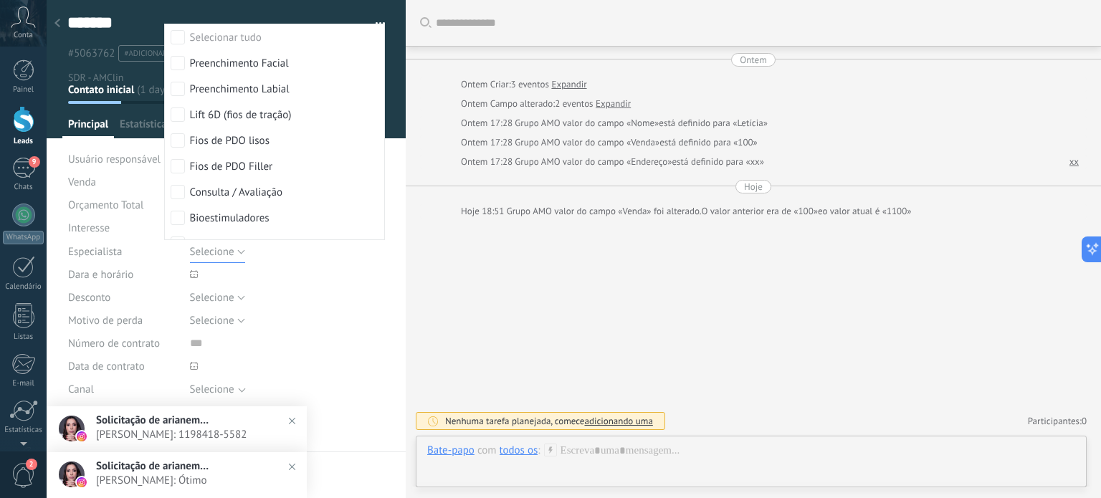
click at [207, 257] on span "Selecione" at bounding box center [212, 252] width 44 height 14
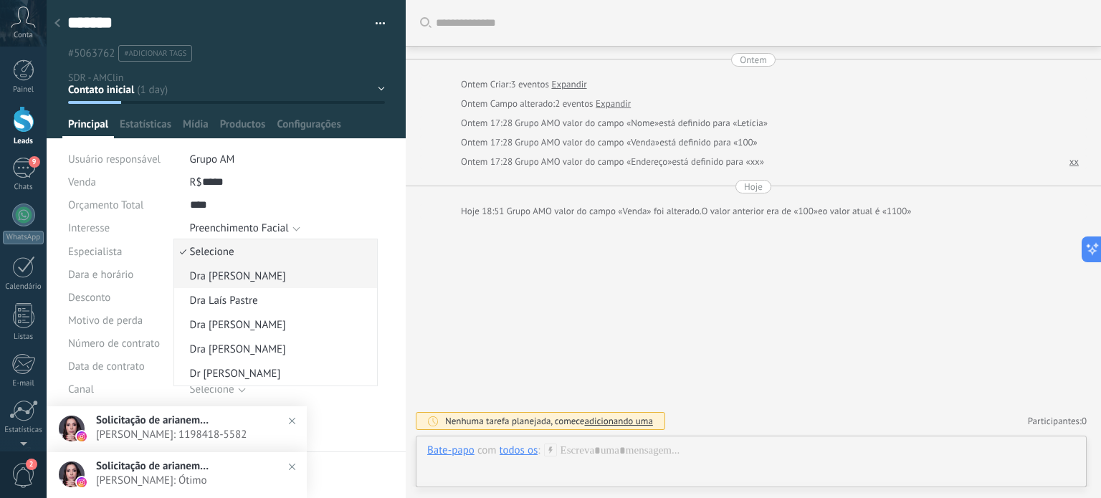
click at [200, 287] on li "Dra [PERSON_NAME]" at bounding box center [275, 276] width 203 height 24
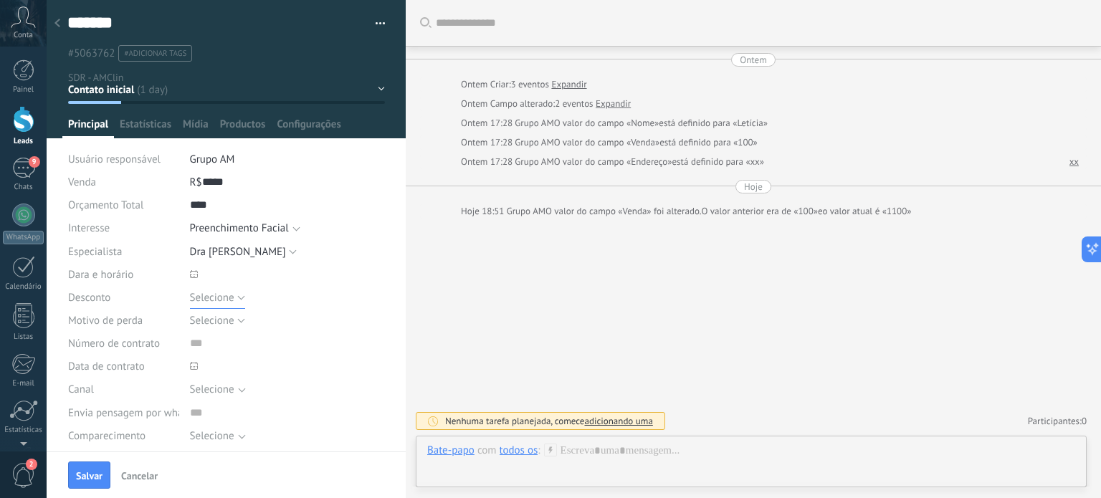
click at [209, 297] on span "Selecione" at bounding box center [212, 298] width 44 height 14
click at [207, 322] on span "5%" at bounding box center [273, 322] width 199 height 14
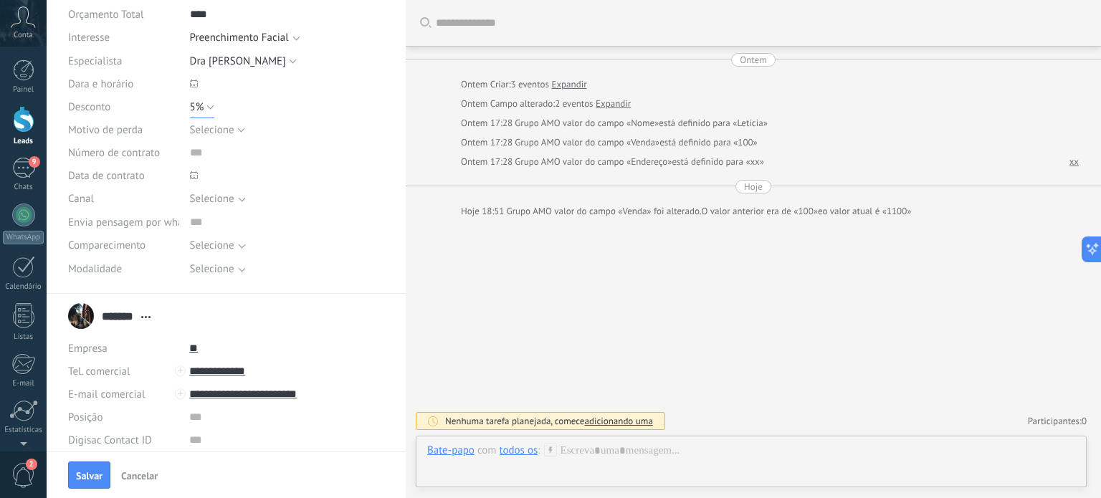
scroll to position [201, 0]
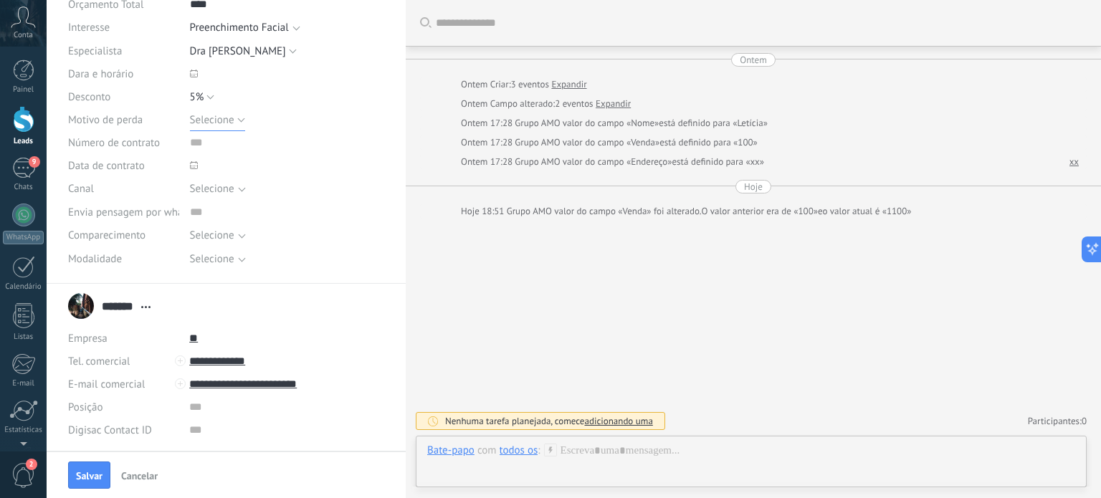
click at [212, 120] on span "Selecione" at bounding box center [212, 120] width 44 height 14
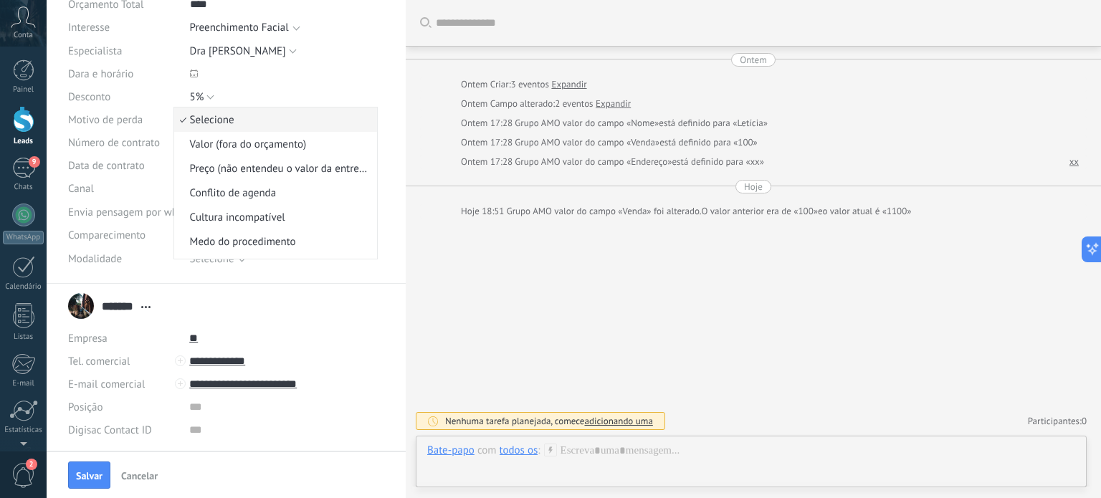
click at [231, 119] on span "Selecione" at bounding box center [273, 120] width 199 height 14
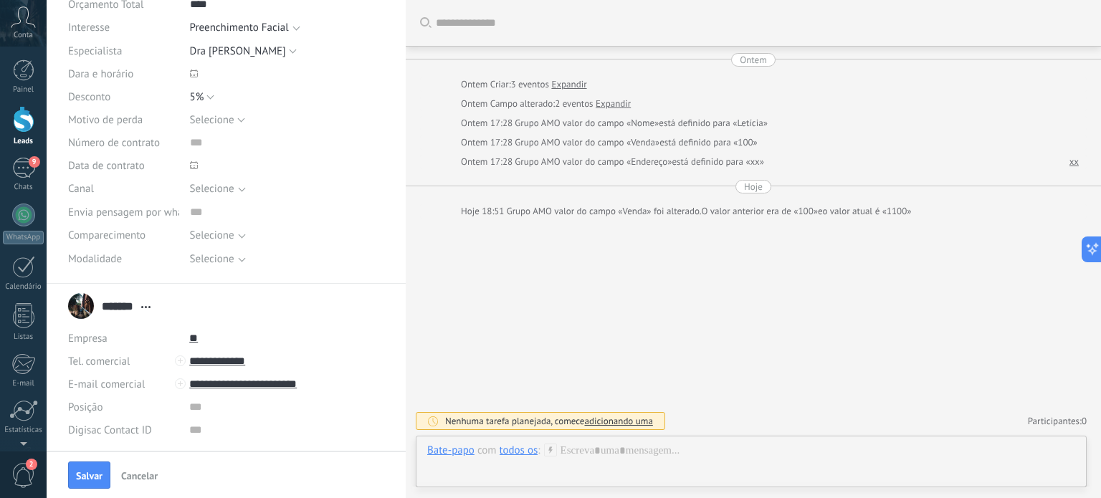
click at [232, 192] on span "Selecione" at bounding box center [278, 188] width 177 height 11
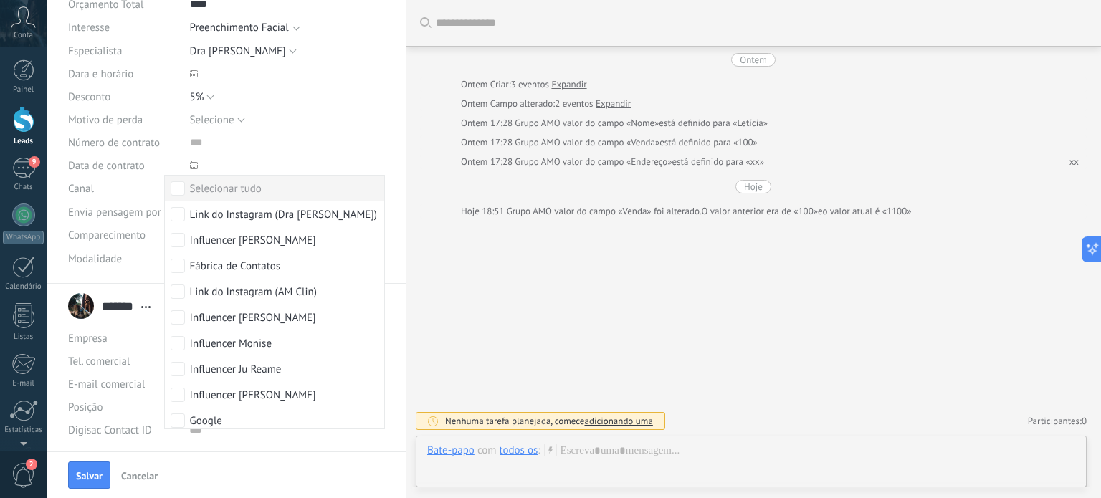
click at [201, 188] on div "Selecionar tudo" at bounding box center [226, 189] width 72 height 14
click at [314, 155] on div at bounding box center [287, 165] width 195 height 23
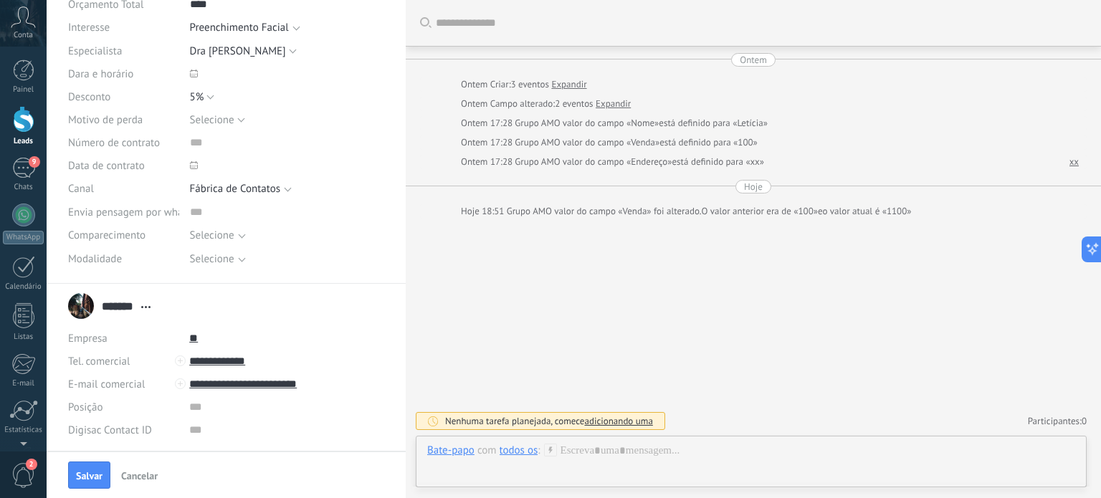
click at [234, 231] on div "Selecione" at bounding box center [212, 235] width 44 height 11
click at [138, 277] on div "Orçamento Total Interesse Selecionar tudo Preenchimento Facial Preenchimento La…" at bounding box center [226, 138] width 317 height 291
click at [195, 258] on div "Selecione" at bounding box center [212, 259] width 44 height 11
click at [146, 277] on div "Orçamento Total Interesse Selecionar tudo Preenchimento Facial Preenchimento La…" at bounding box center [226, 138] width 317 height 291
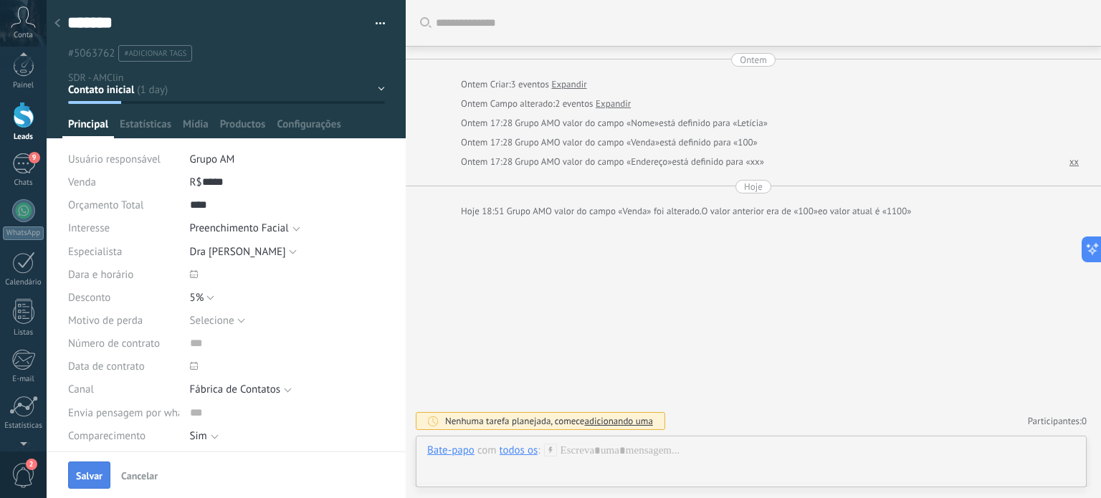
scroll to position [0, 0]
click at [81, 471] on span "Salvar" at bounding box center [89, 476] width 27 height 10
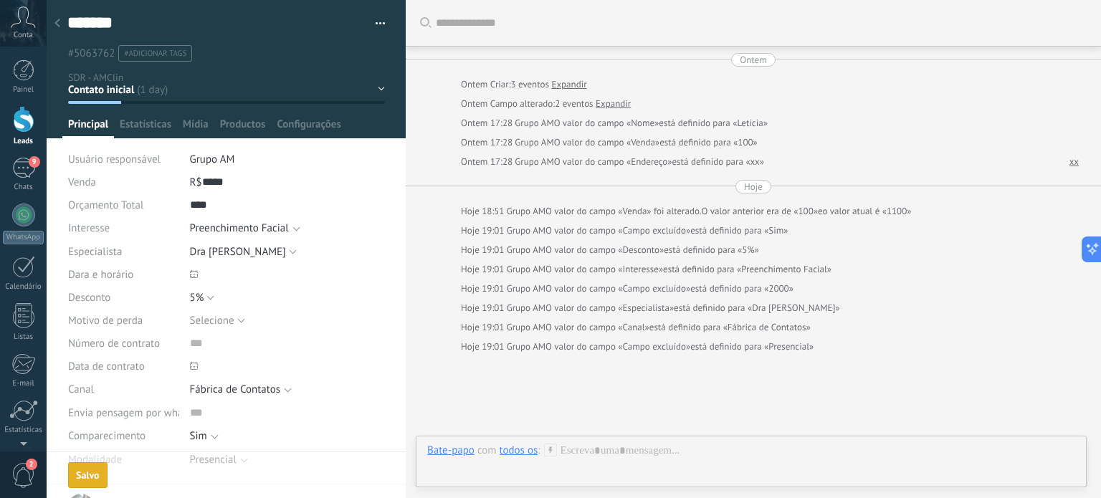
scroll to position [105, 0]
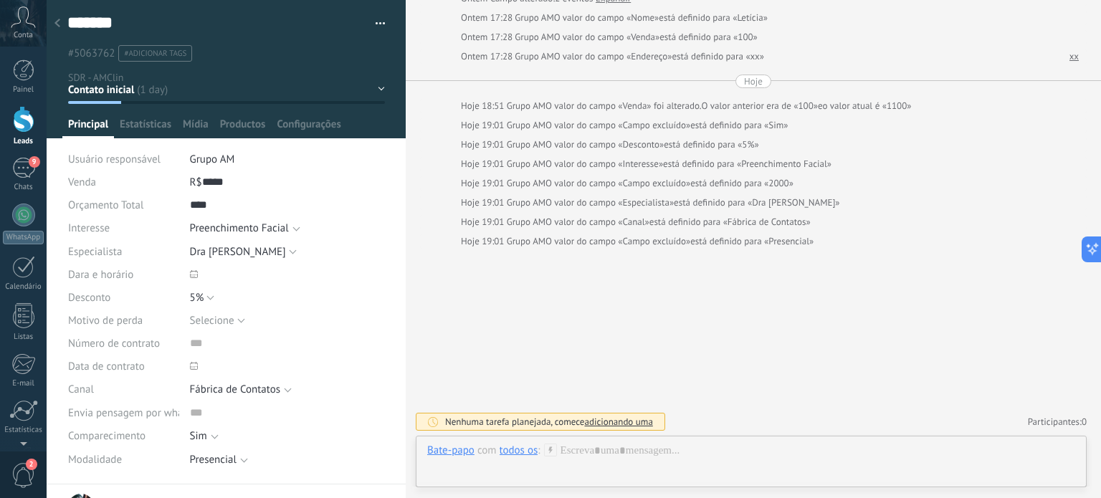
click at [54, 24] on icon at bounding box center [57, 23] width 6 height 9
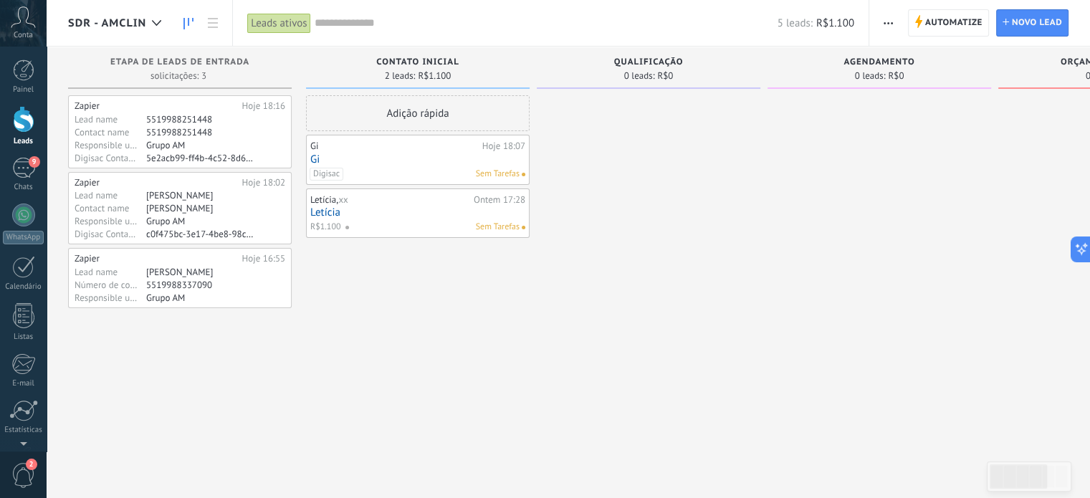
click at [353, 221] on span at bounding box center [353, 227] width 16 height 13
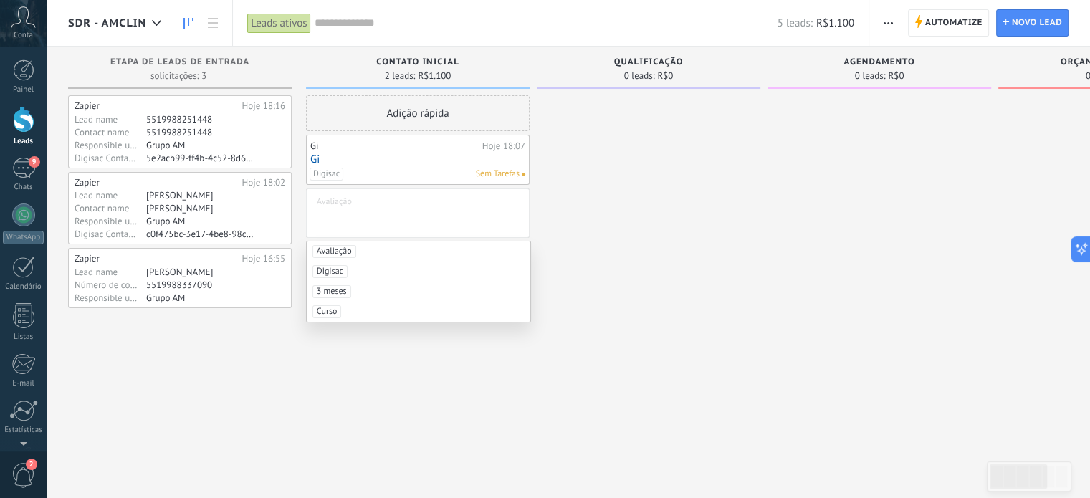
click at [595, 266] on div at bounding box center [649, 250] width 224 height 311
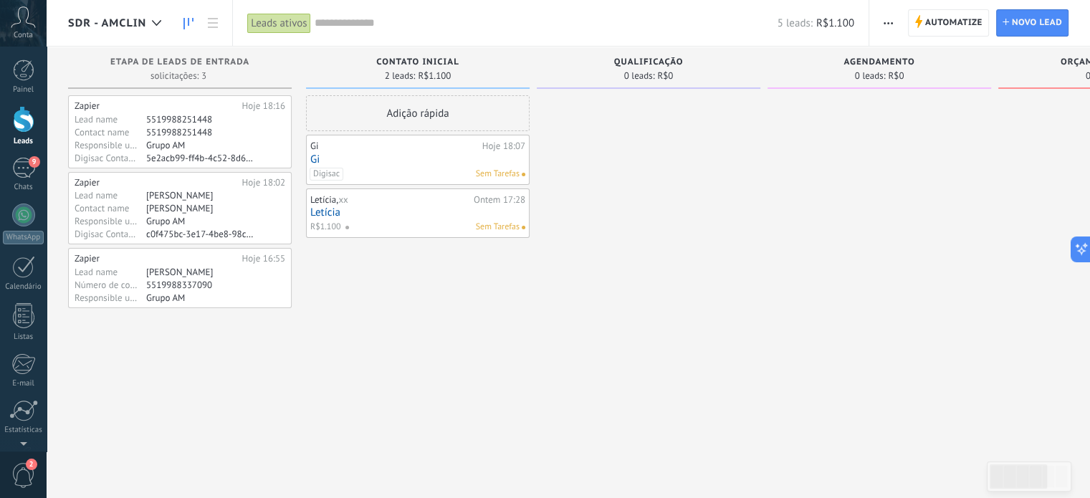
click at [436, 211] on link "Letícia" at bounding box center [417, 212] width 215 height 12
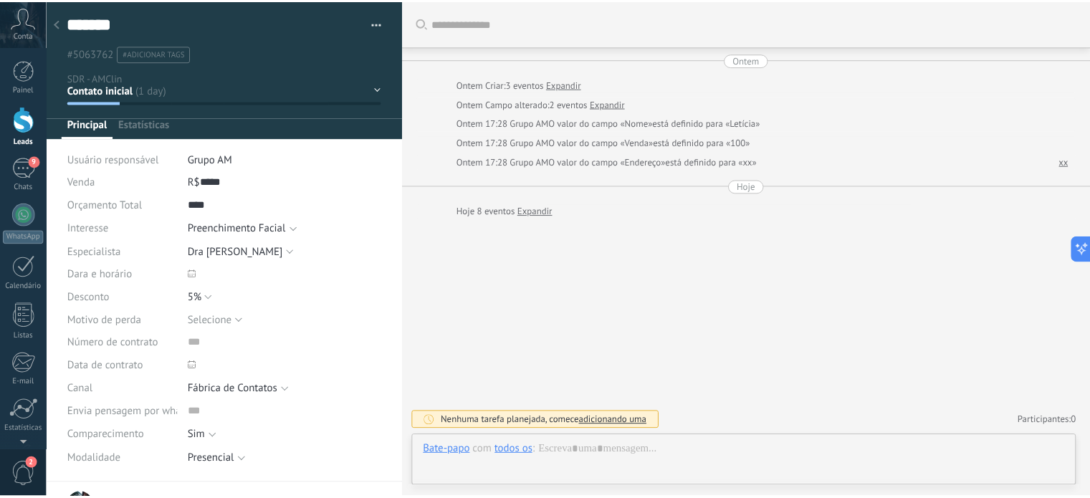
scroll to position [14, 0]
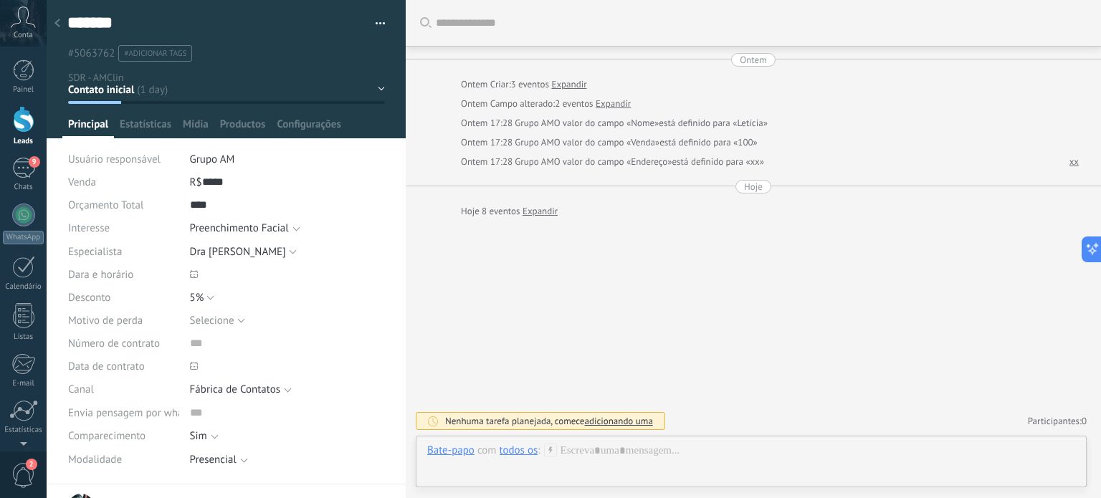
click at [159, 54] on span "#adicionar tags" at bounding box center [155, 54] width 62 height 10
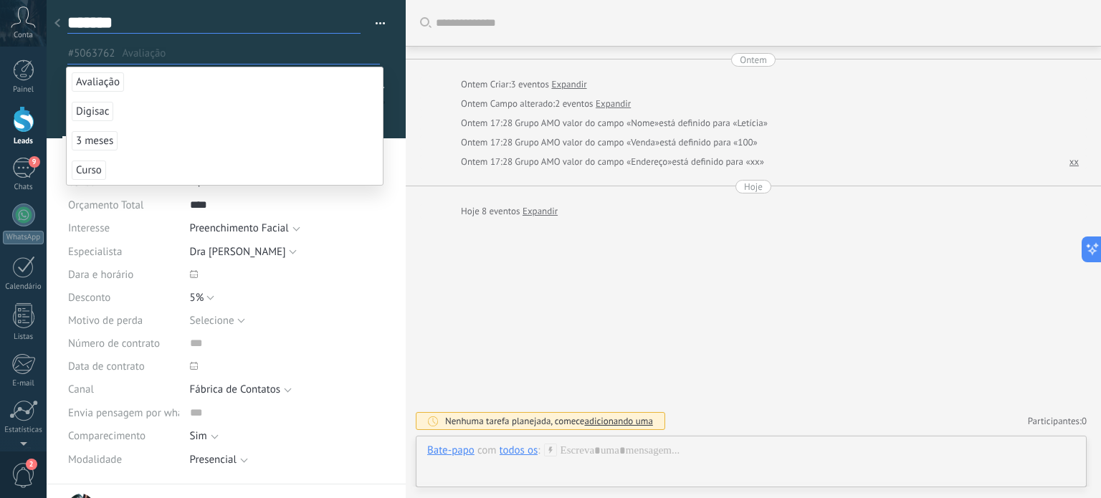
click at [221, 16] on textarea "*******" at bounding box center [213, 22] width 293 height 21
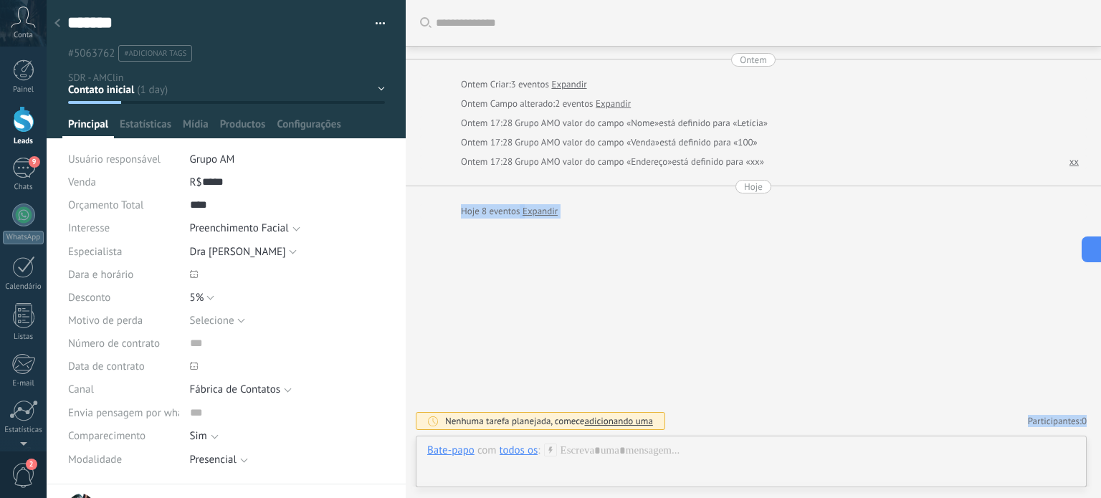
drag, startPoint x: 1100, startPoint y: 185, endPoint x: 1100, endPoint y: 317, distance: 132.6
click at [1100, 317] on div "Buscar Carregar mais Ontem Ontem Criar: 3 eventos Expandir Ontem Campo alterado…" at bounding box center [753, 249] width 695 height 498
click at [768, 231] on div "Buscar Carregar mais Ontem Ontem Criar: 3 eventos Expandir Ontem Campo alterado…" at bounding box center [753, 249] width 695 height 498
click at [59, 21] on icon at bounding box center [57, 23] width 6 height 9
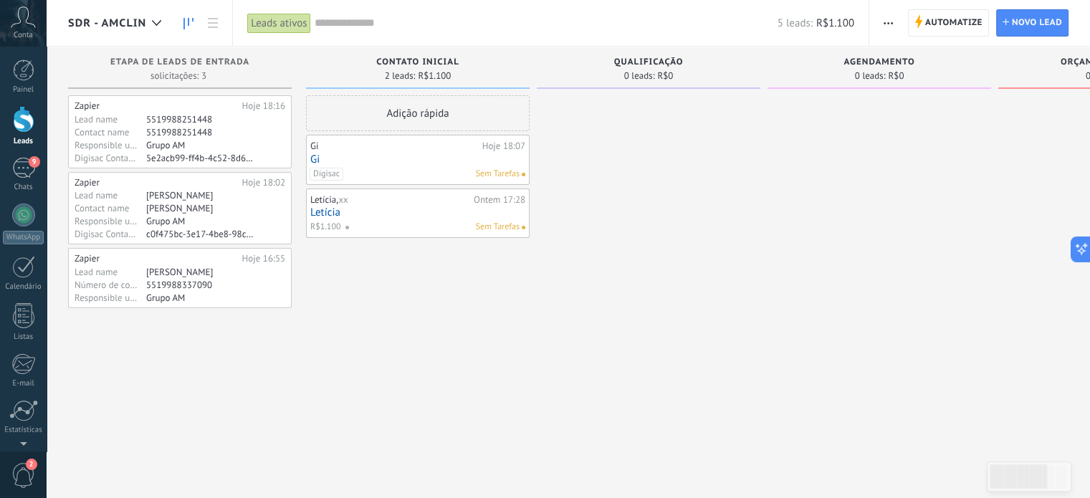
click at [888, 22] on icon "button" at bounding box center [888, 23] width 9 height 2
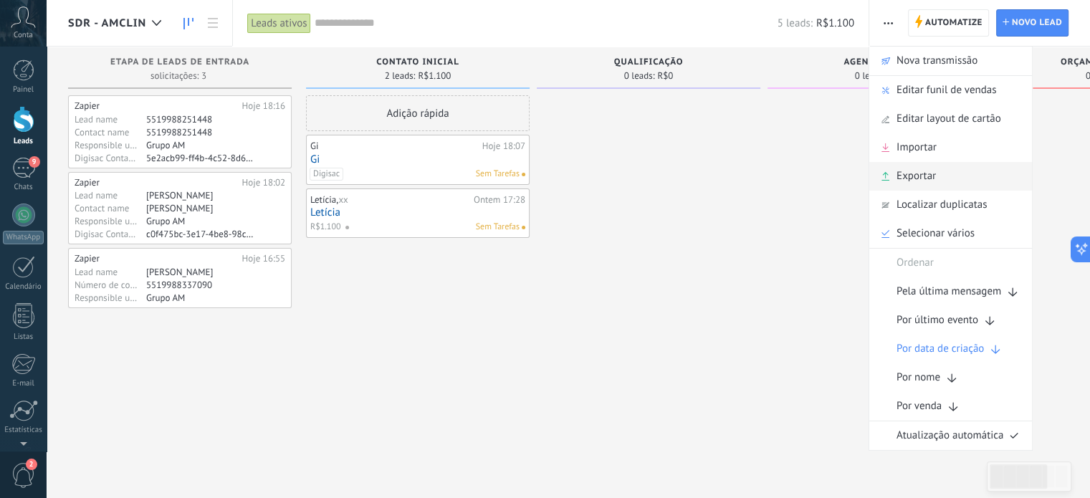
click at [907, 167] on span "Exportar" at bounding box center [915, 176] width 39 height 29
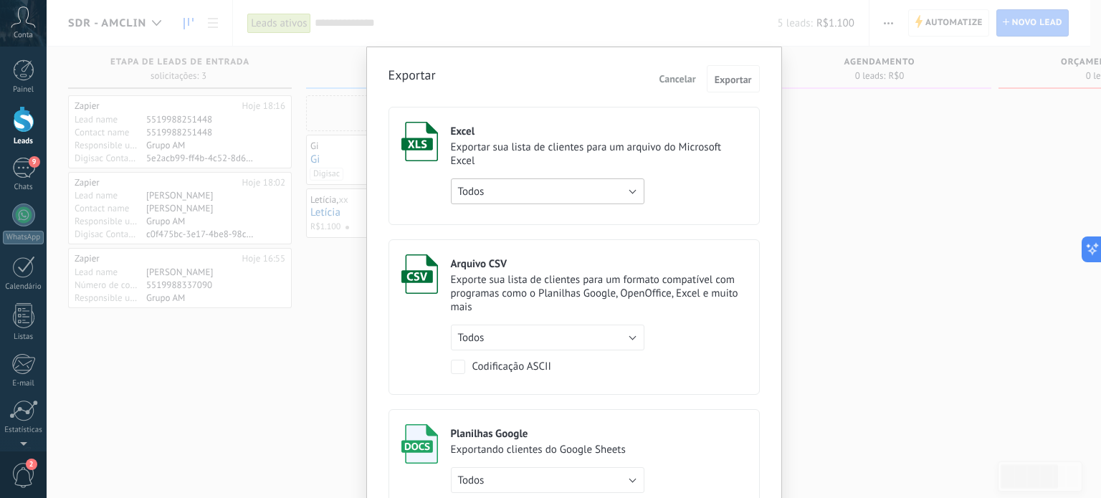
click at [598, 178] on button "Todos" at bounding box center [547, 191] width 193 height 26
click at [568, 134] on div "Excel" at bounding box center [599, 132] width 296 height 14
click at [611, 171] on div "Excel Exportar sua lista de clientes para um arquivo do Microsoft Excel Todos T…" at bounding box center [599, 163] width 296 height 82
click at [727, 75] on span "Exportar" at bounding box center [732, 80] width 37 height 10
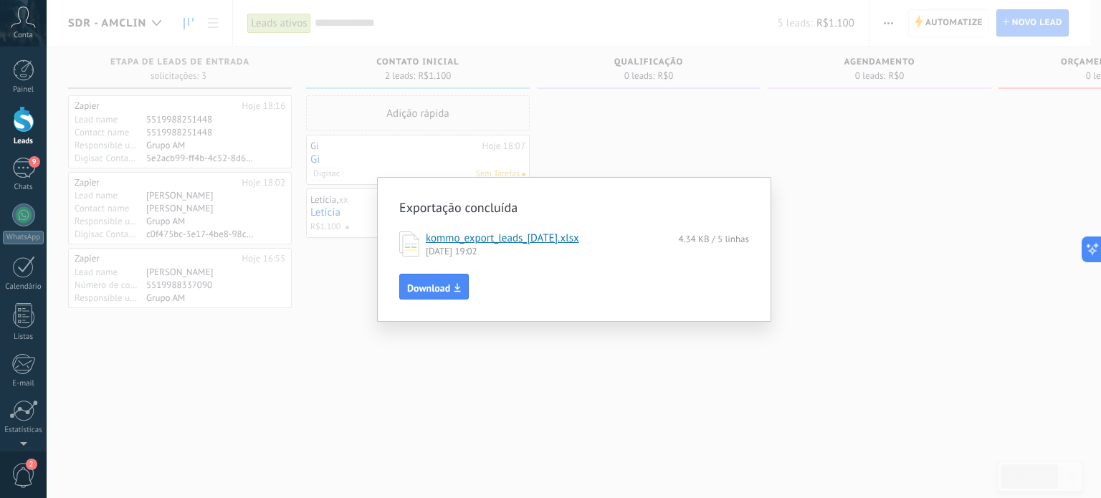
click at [440, 242] on link "kommo_export_leads_2025-08-12.xlsx" at bounding box center [502, 238] width 153 height 14
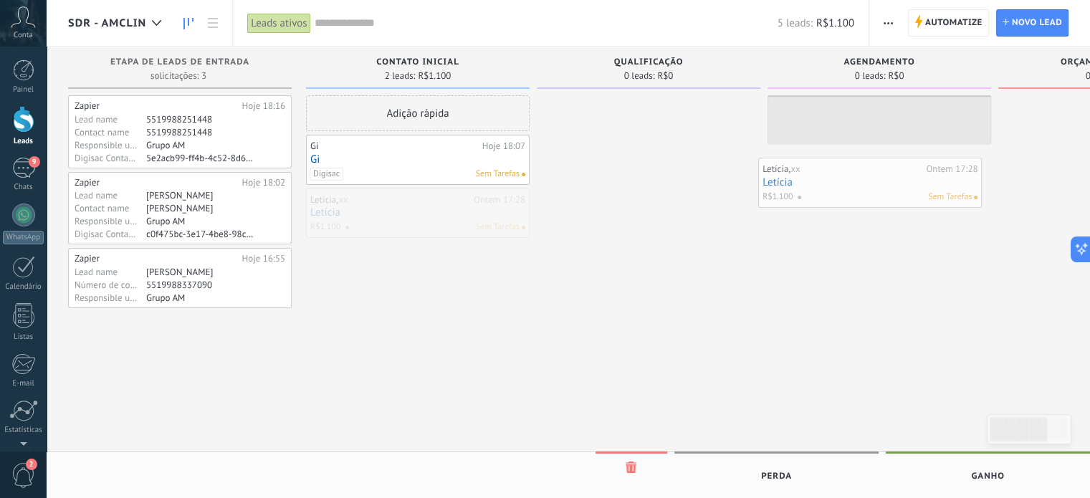
drag, startPoint x: 365, startPoint y: 213, endPoint x: 818, endPoint y: 183, distance: 453.2
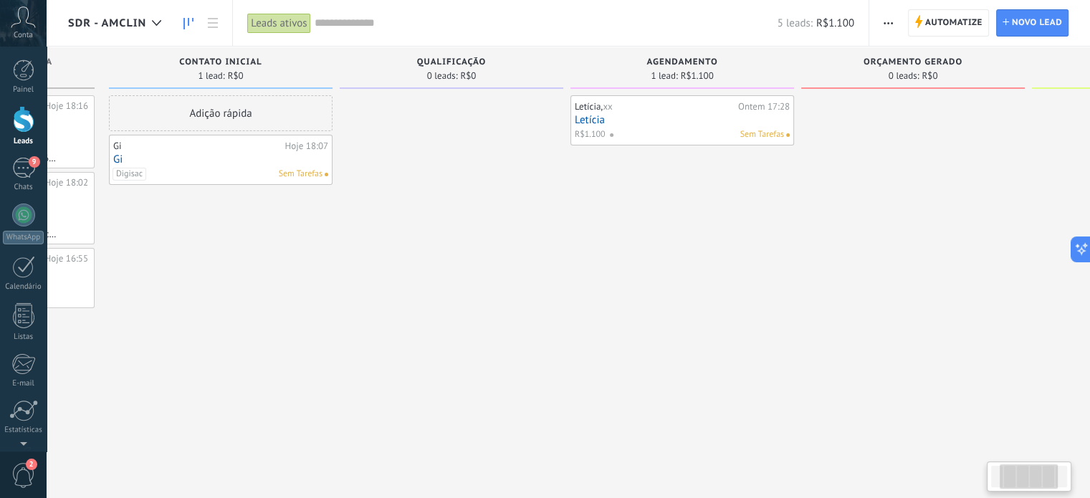
scroll to position [0, 201]
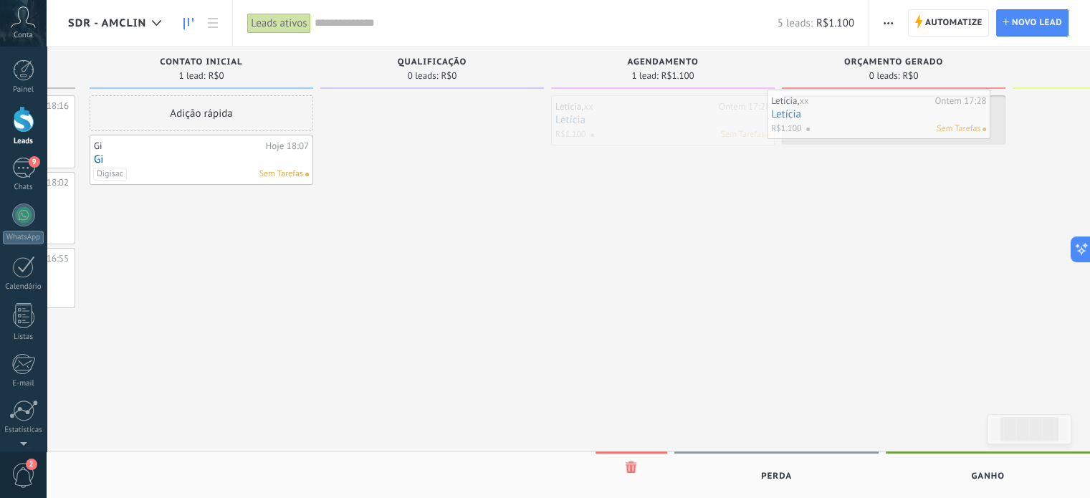
drag, startPoint x: 694, startPoint y: 123, endPoint x: 917, endPoint y: 125, distance: 222.9
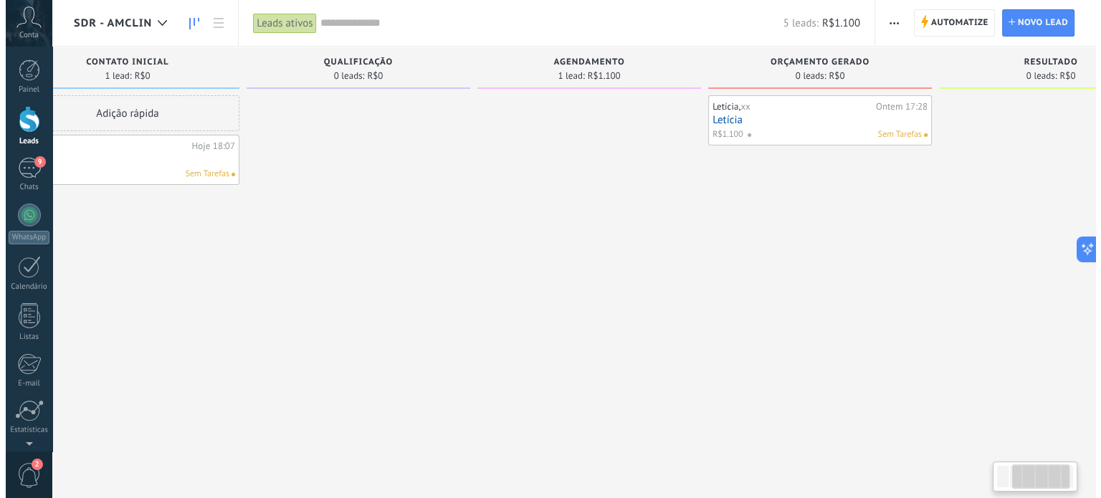
scroll to position [0, 302]
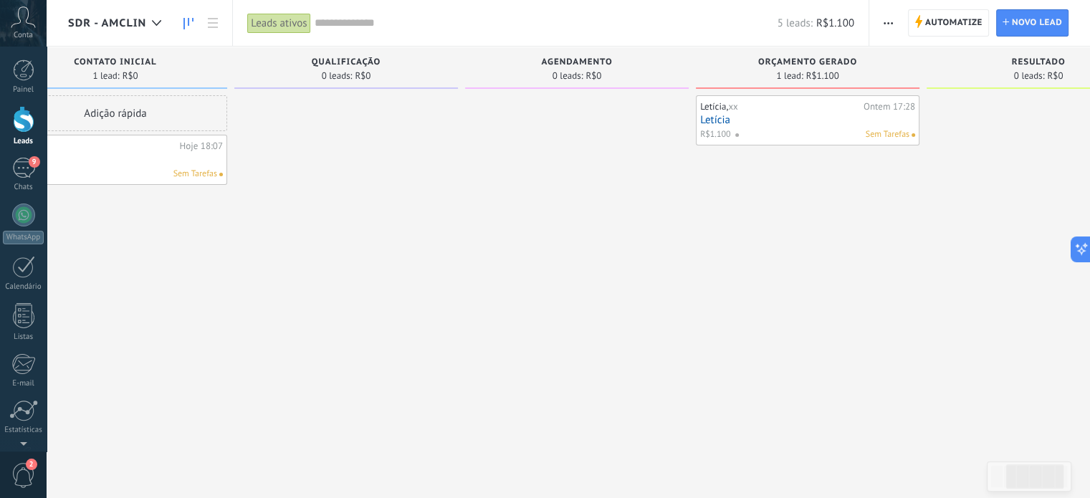
click at [807, 117] on link "Letícia" at bounding box center [807, 120] width 215 height 12
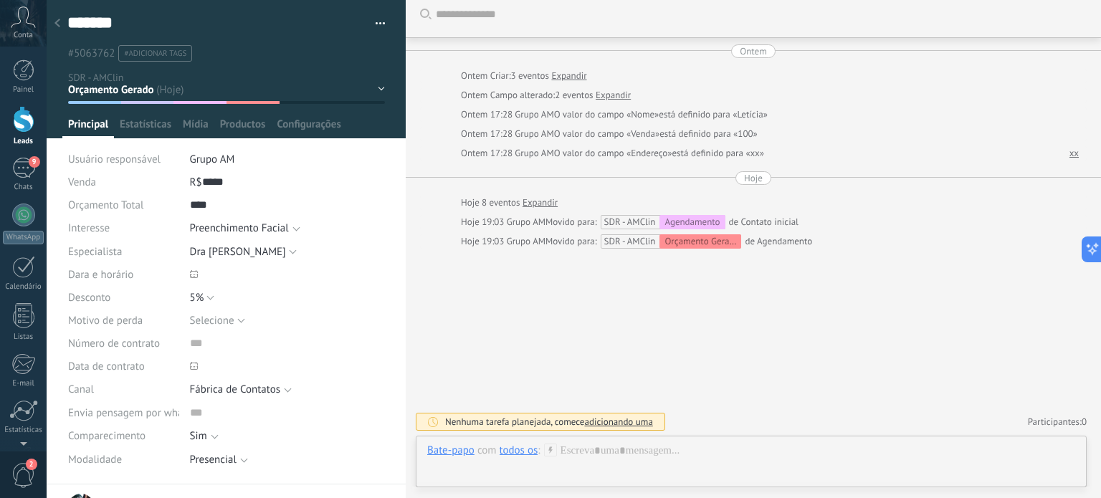
click at [183, 54] on span "#adicionar tags" at bounding box center [155, 54] width 62 height 10
click at [827, 331] on div "Buscar Carregar mais Ontem Ontem Criar: 3 eventos Expandir Ontem Campo alterado…" at bounding box center [753, 244] width 695 height 507
click at [59, 25] on icon at bounding box center [57, 23] width 6 height 9
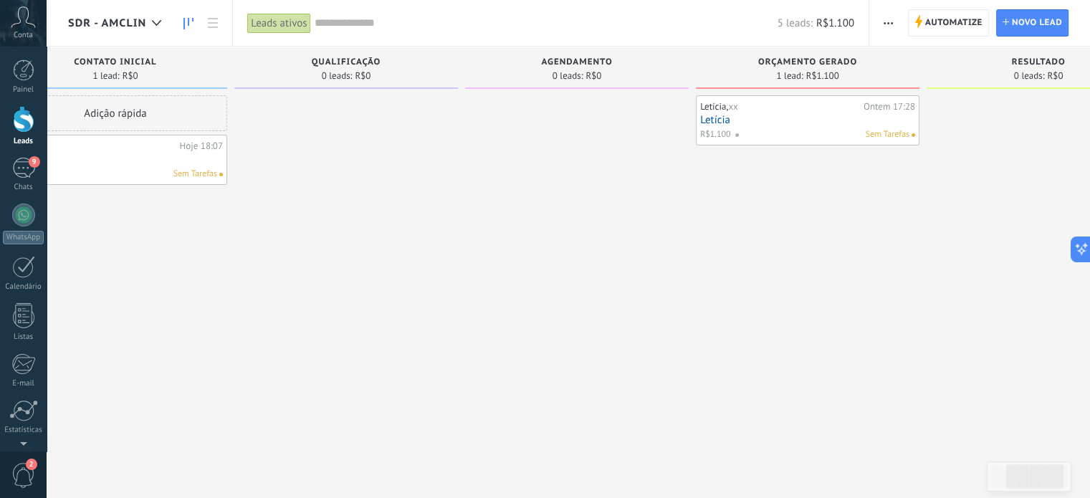
click at [888, 22] on use "button" at bounding box center [888, 23] width 9 height 2
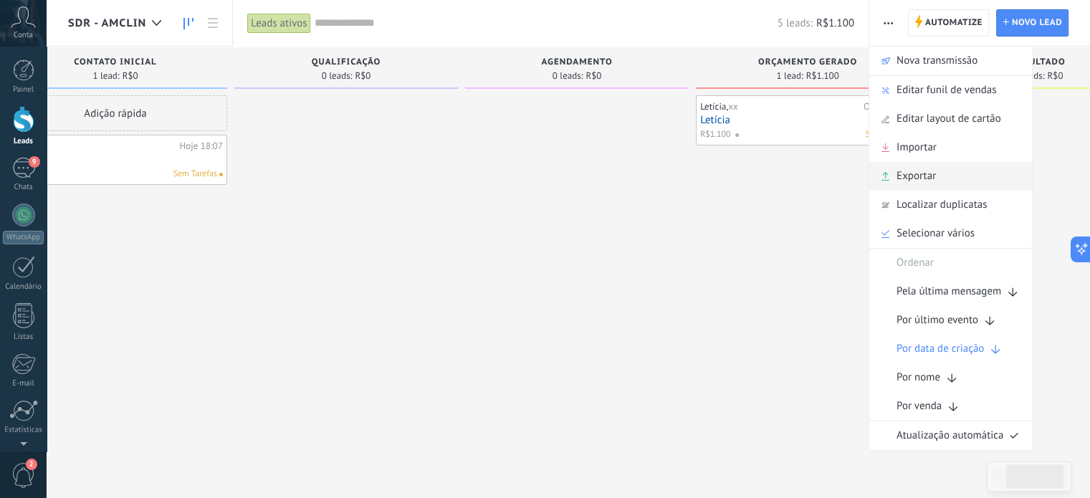
click at [915, 183] on span "Exportar" at bounding box center [915, 176] width 39 height 29
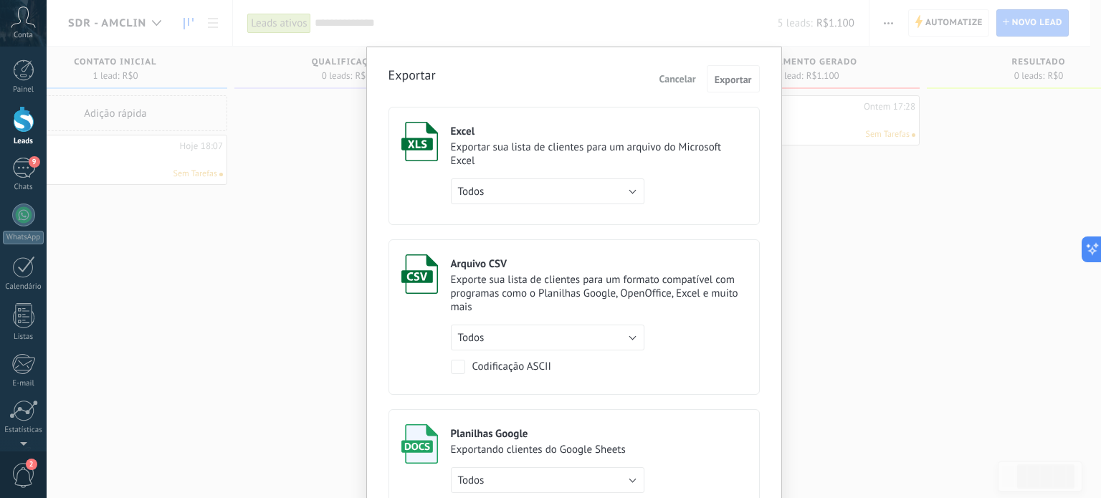
click at [596, 160] on div "Exportar sua lista de clientes para um arquivo do Microsoft Excel" at bounding box center [599, 153] width 296 height 27
click at [725, 79] on span "Exportar" at bounding box center [732, 80] width 37 height 10
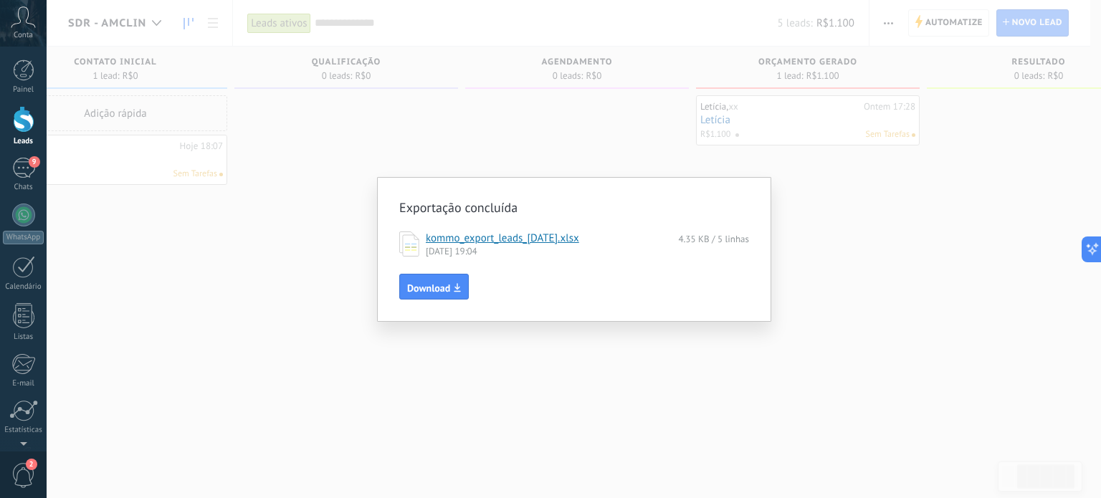
click at [550, 240] on link "kommo_export_leads_2025-08-12.xlsx" at bounding box center [502, 238] width 153 height 14
click at [222, 283] on div "Exportação concluída kommo_export_leads_2025-08-12.xlsx 4.35 KB / 5 linhas 12/0…" at bounding box center [574, 249] width 1054 height 498
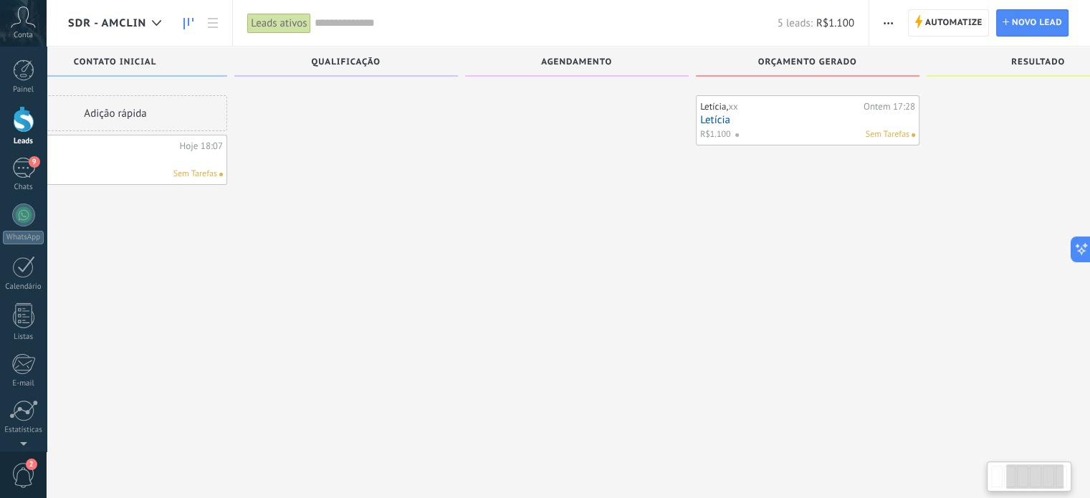
scroll to position [24, 0]
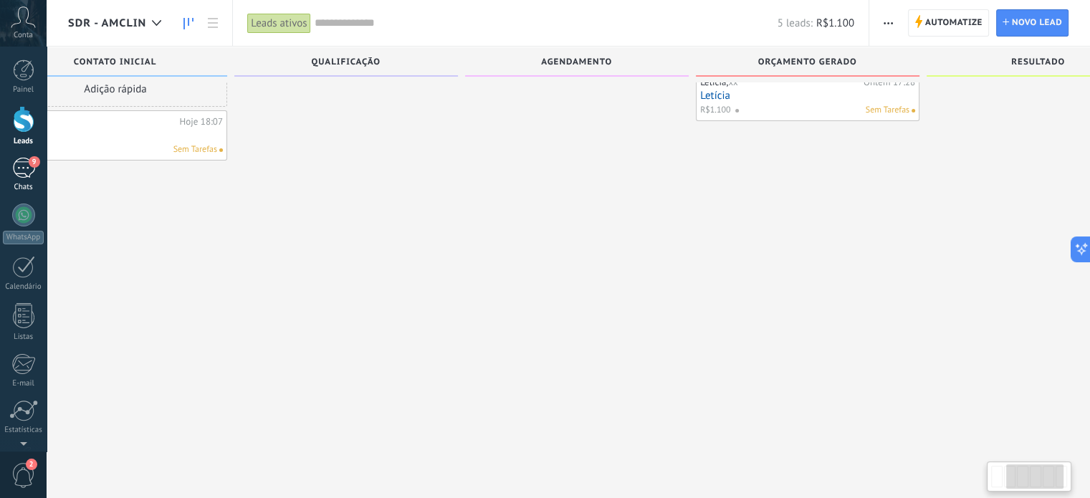
click at [22, 171] on div "9" at bounding box center [23, 168] width 23 height 21
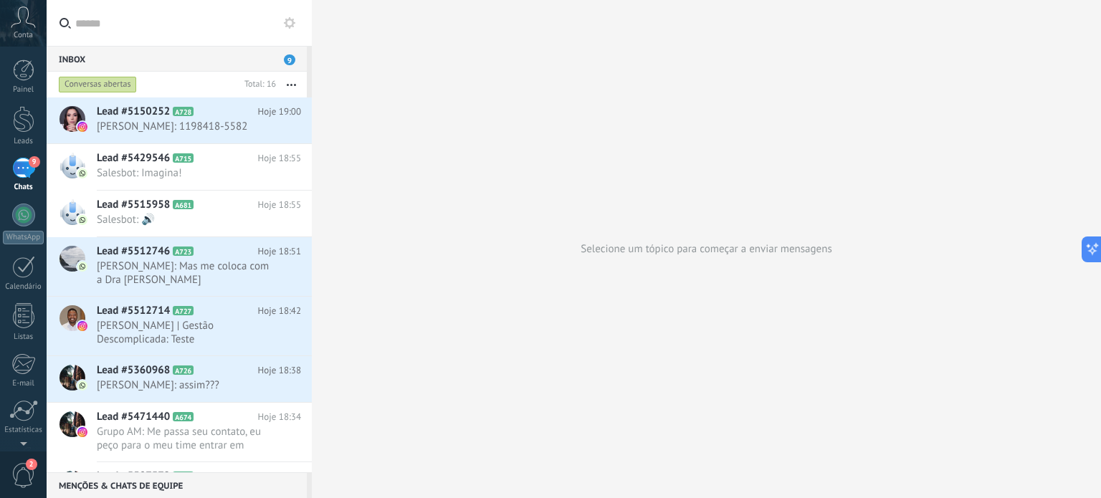
click at [290, 57] on span "9" at bounding box center [289, 59] width 11 height 11
click at [287, 18] on icon at bounding box center [289, 22] width 11 height 11
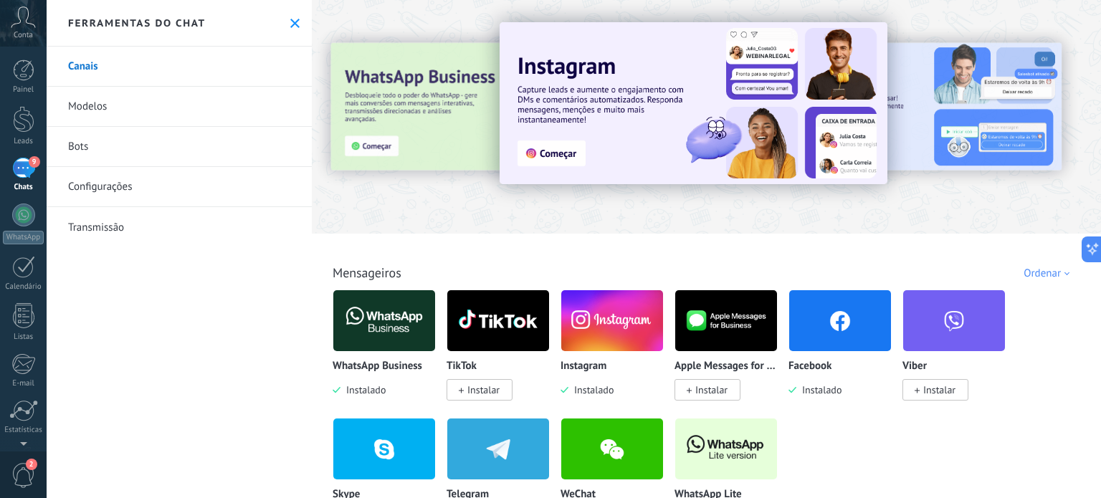
click at [290, 24] on use at bounding box center [294, 23] width 9 height 9
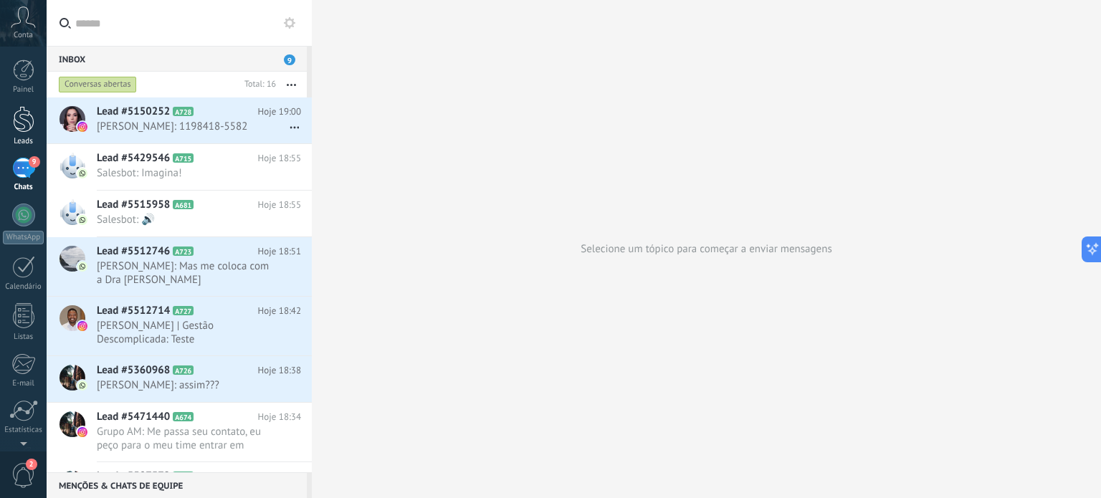
click at [21, 120] on div at bounding box center [23, 119] width 21 height 27
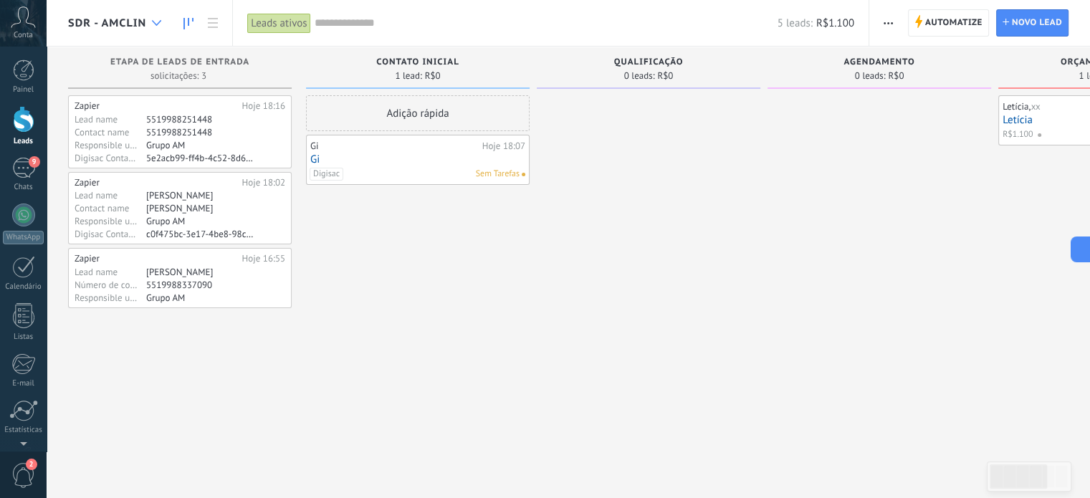
click at [153, 24] on icon at bounding box center [156, 23] width 9 height 6
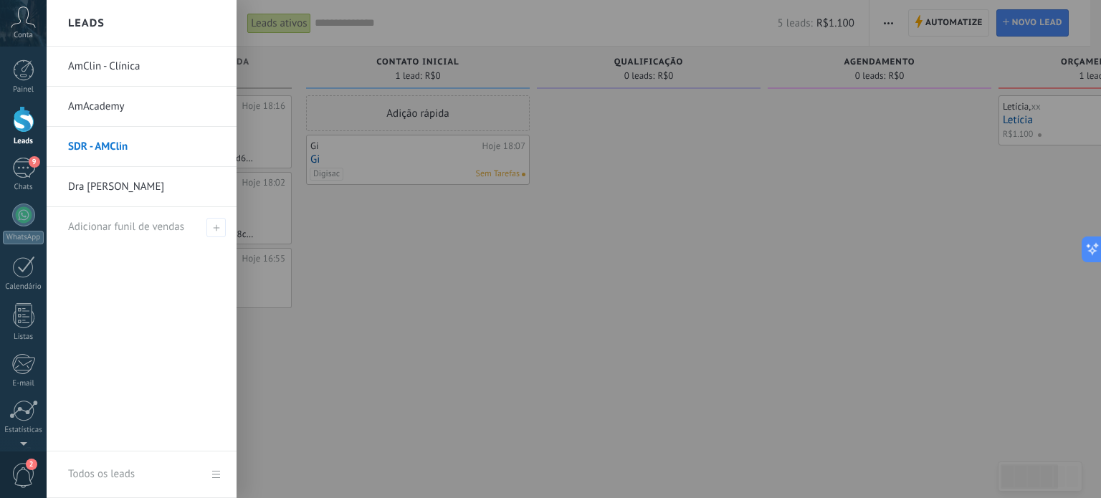
click at [106, 65] on link "AmClin - Clínica" at bounding box center [145, 67] width 154 height 40
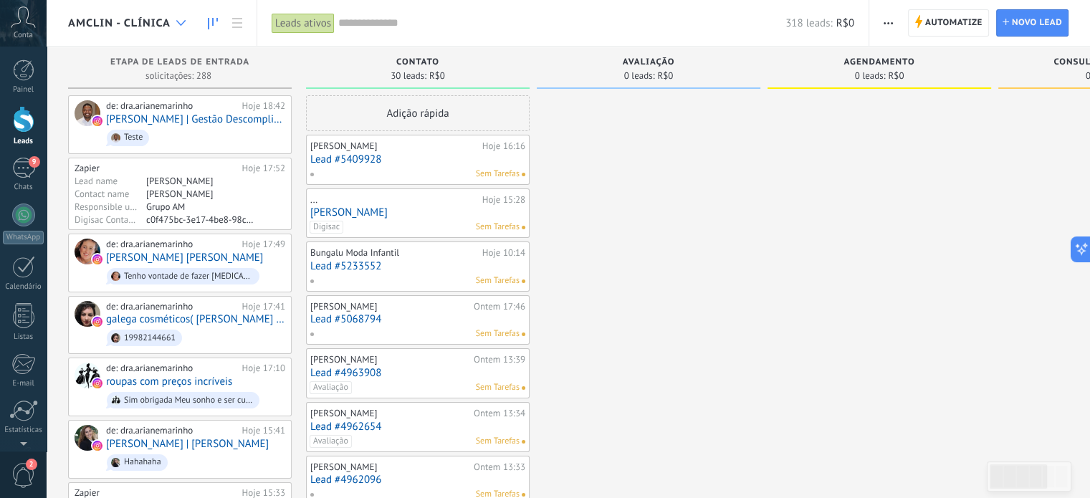
click at [182, 16] on div at bounding box center [181, 23] width 24 height 28
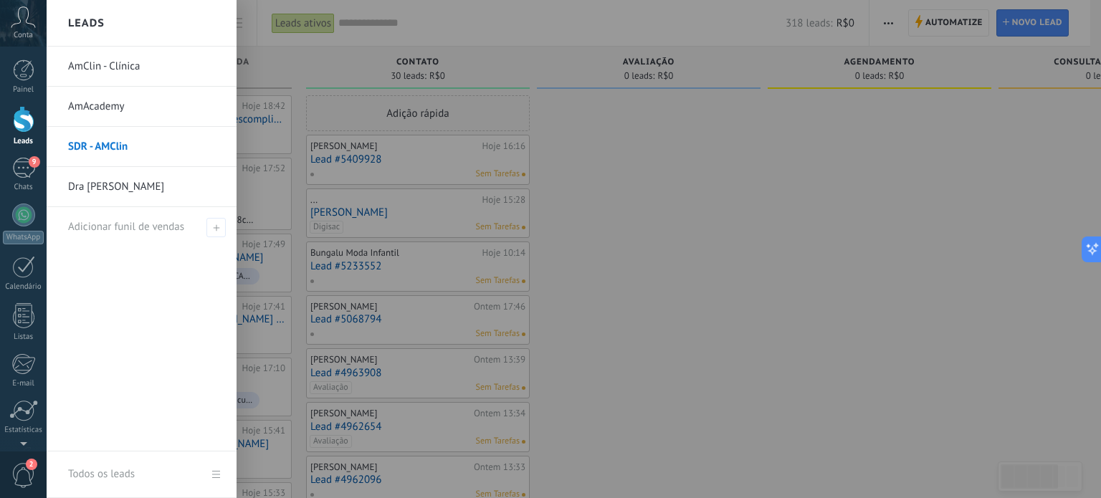
click at [110, 114] on link "AmAcademy" at bounding box center [145, 107] width 154 height 40
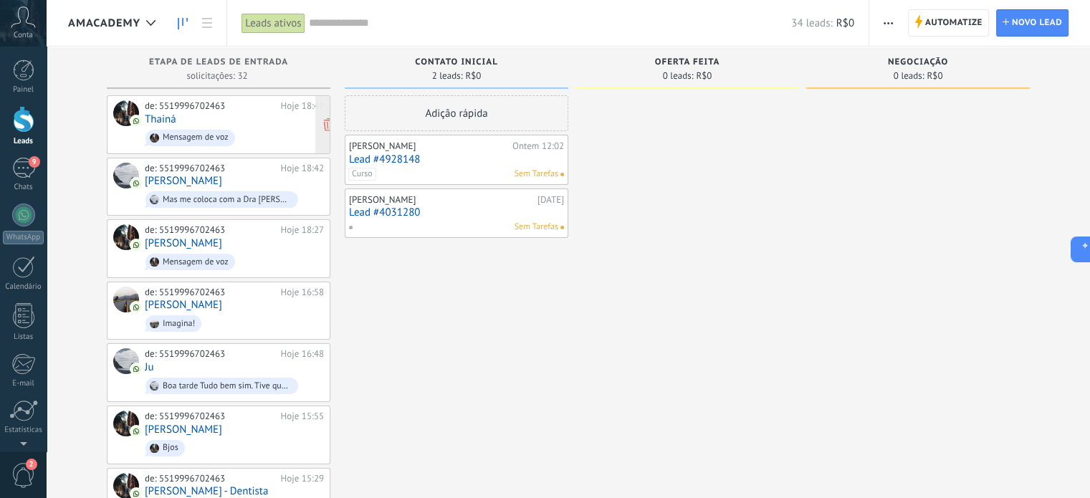
click at [252, 109] on div "de: 5519996702463" at bounding box center [210, 105] width 131 height 11
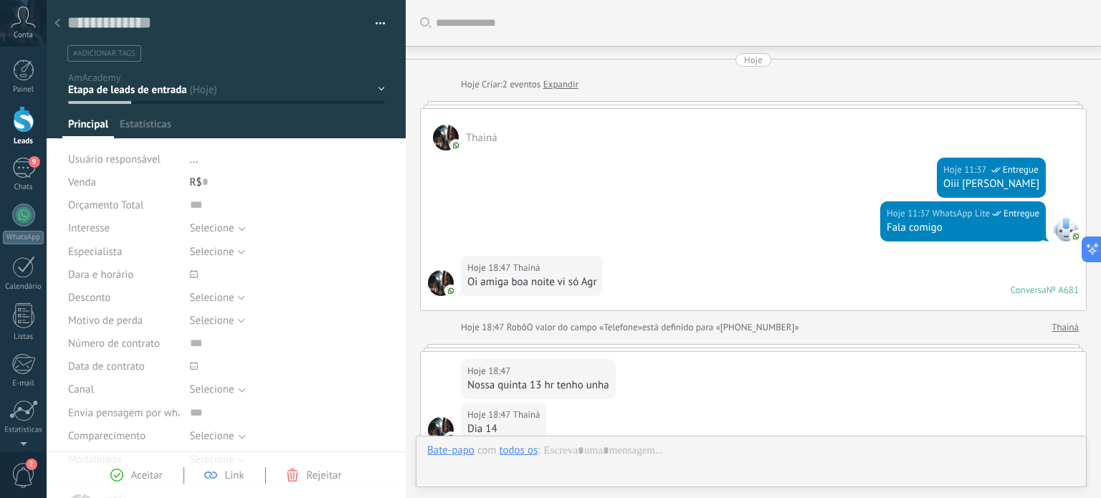
scroll to position [304, 0]
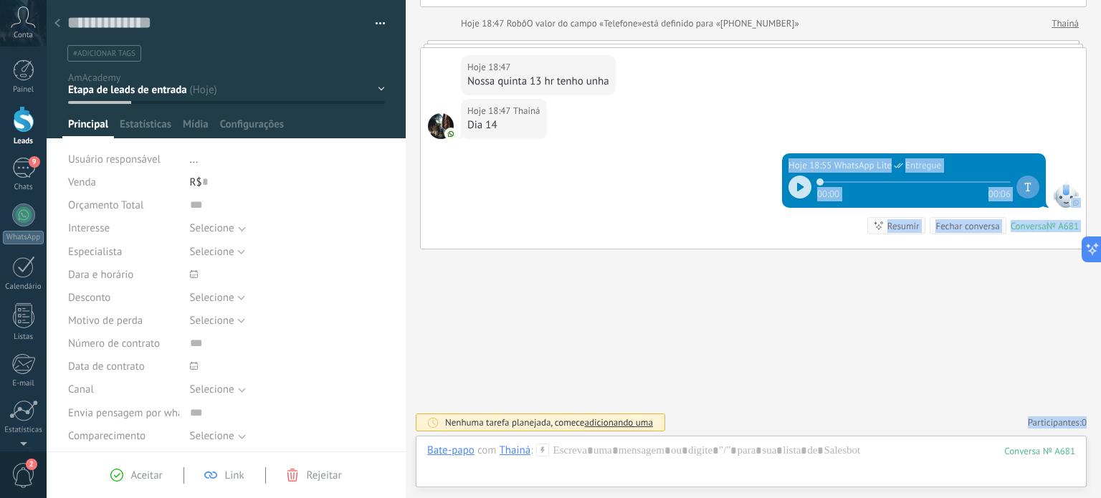
drag, startPoint x: 1100, startPoint y: 370, endPoint x: 1097, endPoint y: 210, distance: 159.8
click at [1097, 210] on div "Buscar Carregar mais Hoje Hoje Criar: 2 eventos Expandir Thainá Hoje 11:37 What…" at bounding box center [753, 249] width 695 height 498
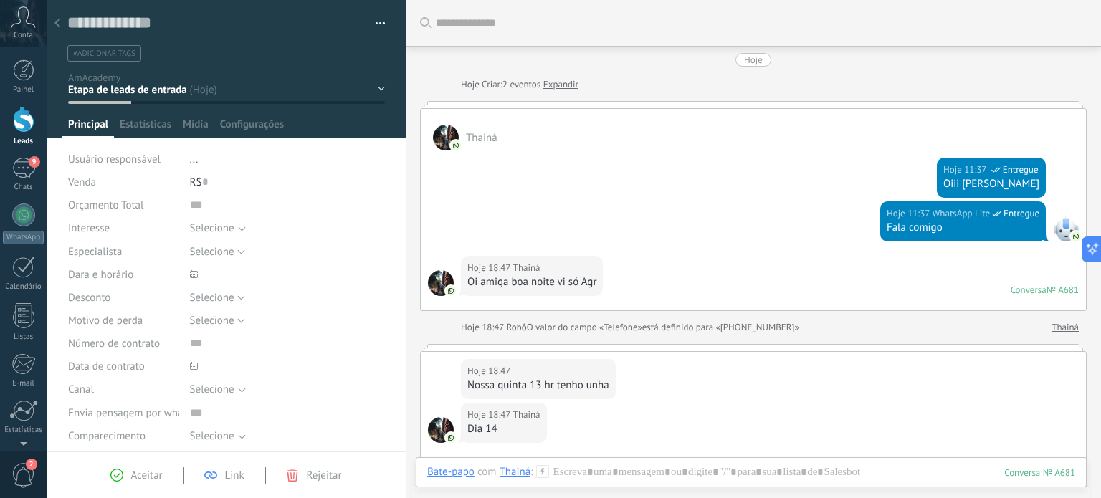
scroll to position [35, 0]
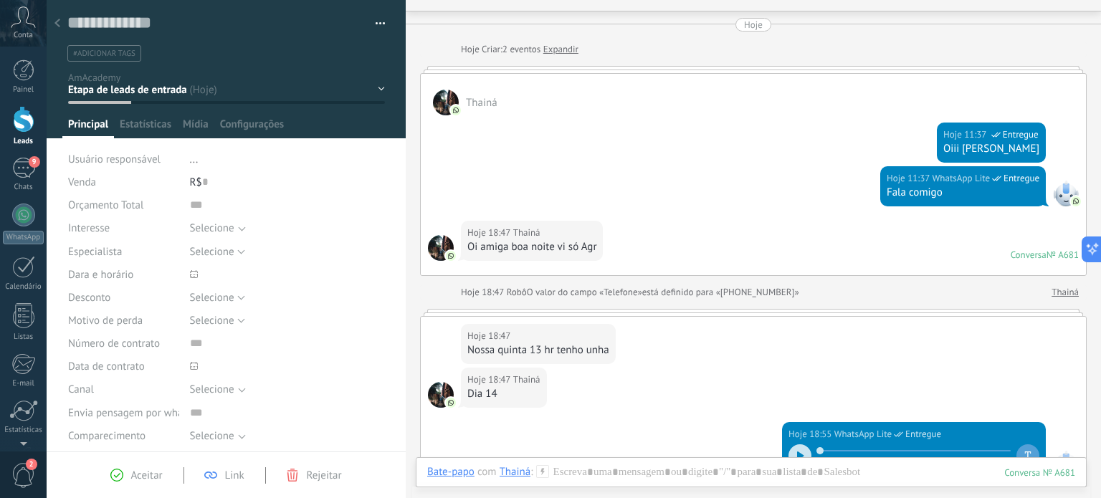
click at [774, 133] on div "Hoje 11:37 WhatsApp Lite Entregue Oiii linda" at bounding box center [753, 140] width 665 height 51
click at [831, 78] on div "Thainá" at bounding box center [753, 95] width 665 height 42
click at [570, 46] on link "Expandir" at bounding box center [560, 49] width 35 height 14
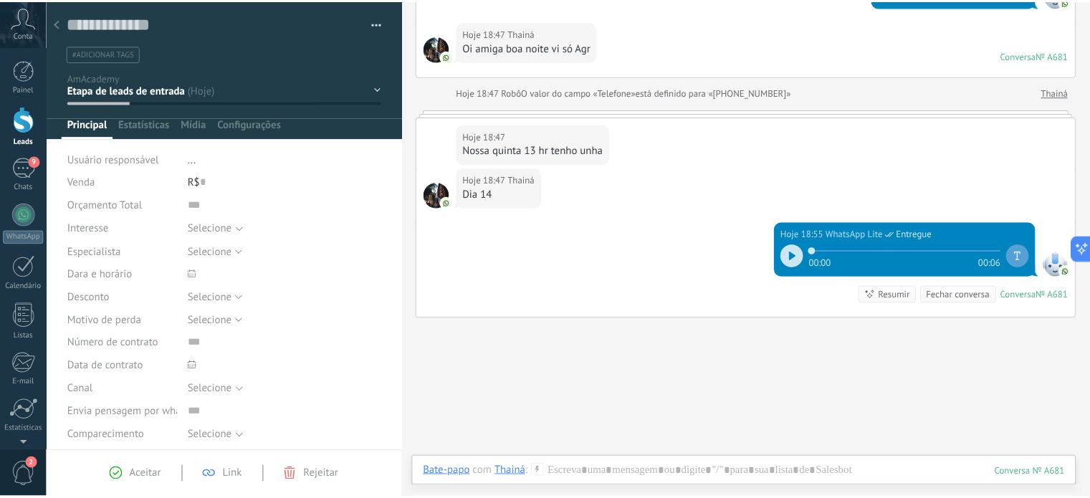
scroll to position [255, 0]
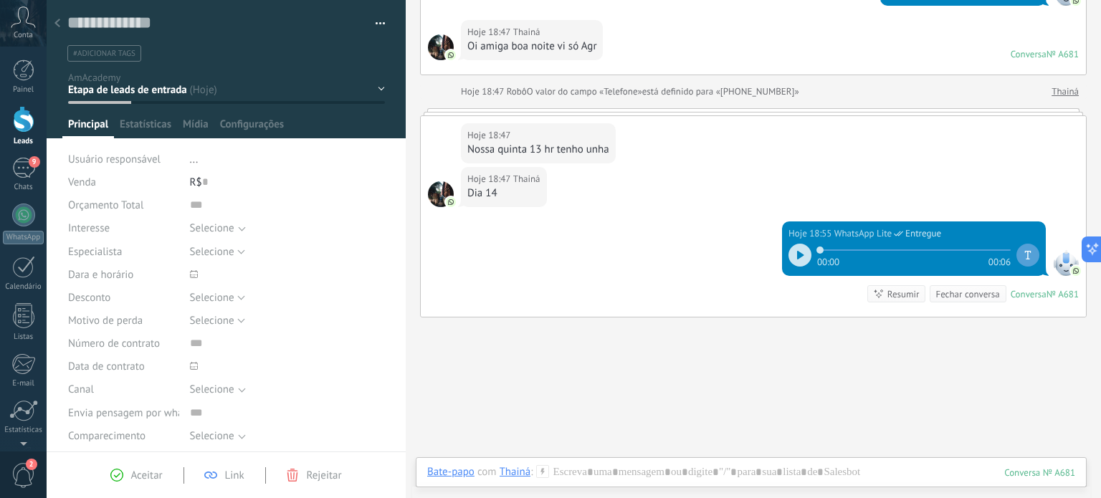
click at [797, 252] on icon at bounding box center [800, 255] width 6 height 9
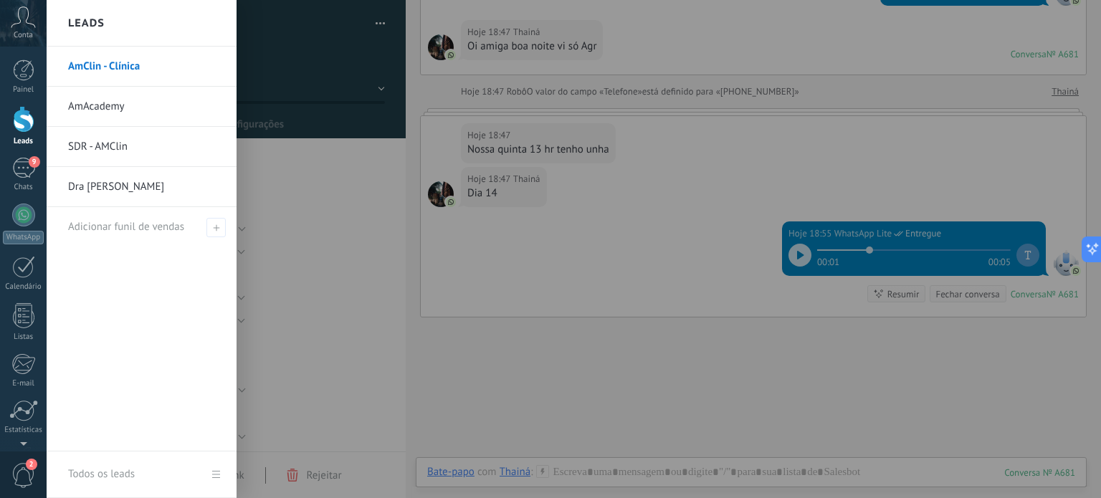
click at [92, 105] on link "AmAcademy" at bounding box center [145, 107] width 154 height 40
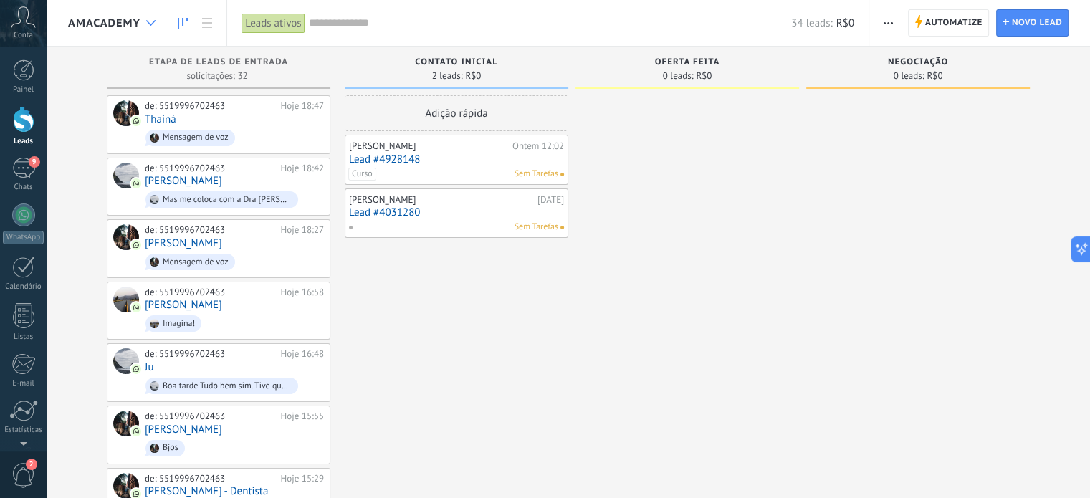
click at [150, 17] on div at bounding box center [151, 23] width 24 height 28
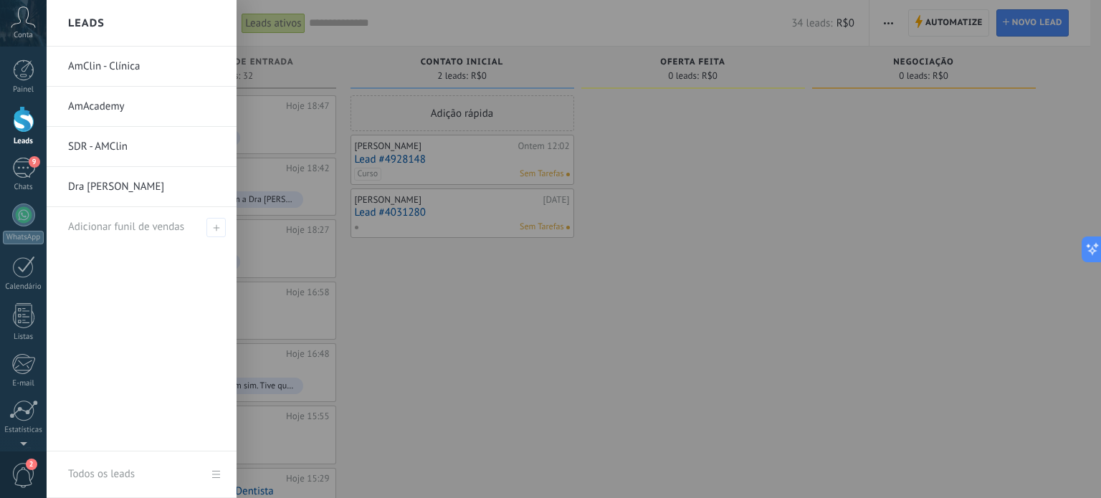
click at [104, 71] on link "AmClin - Clínica" at bounding box center [145, 67] width 154 height 40
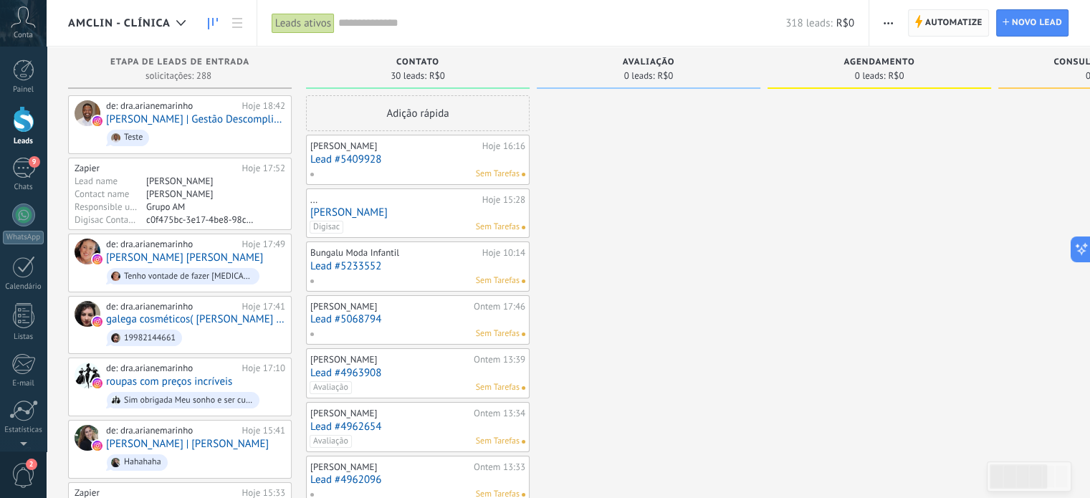
click at [953, 16] on span "Automatize" at bounding box center [953, 23] width 57 height 26
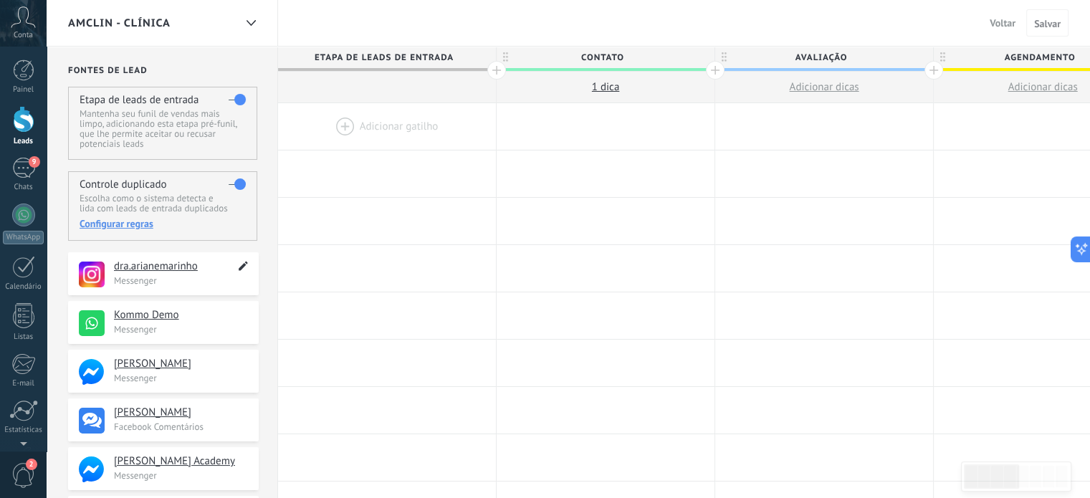
click at [241, 266] on use at bounding box center [243, 266] width 9 height 9
type textarea "**********"
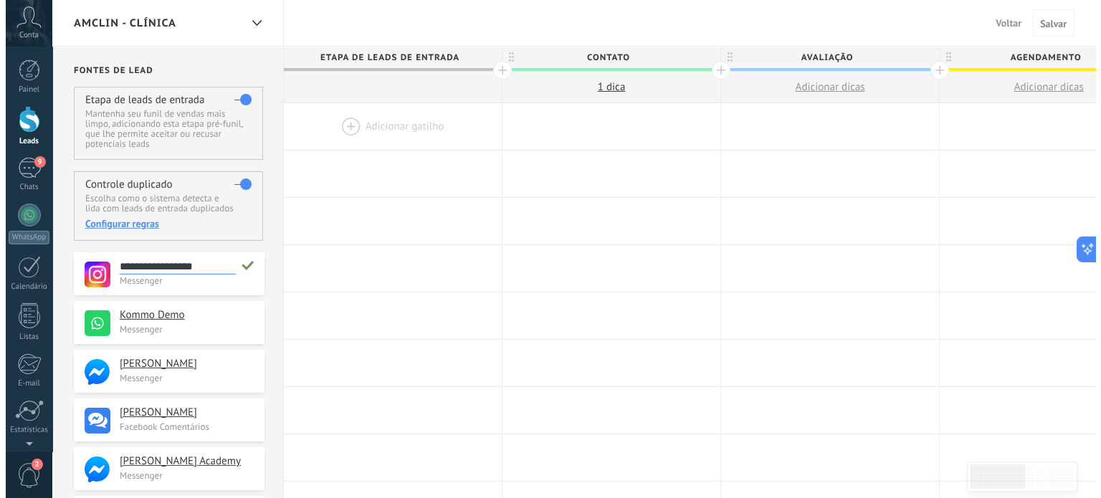
scroll to position [14, 0]
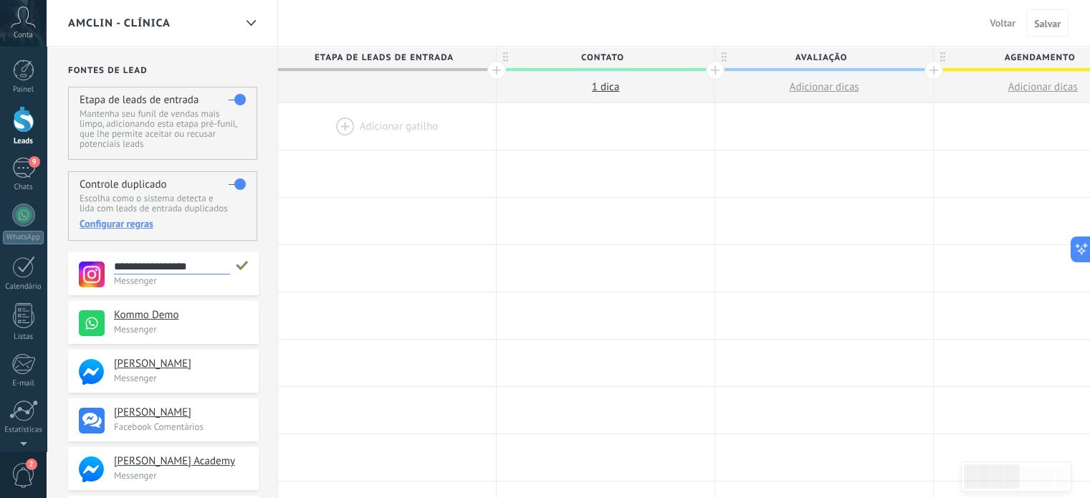
click at [181, 288] on div "**********" at bounding box center [163, 273] width 191 height 43
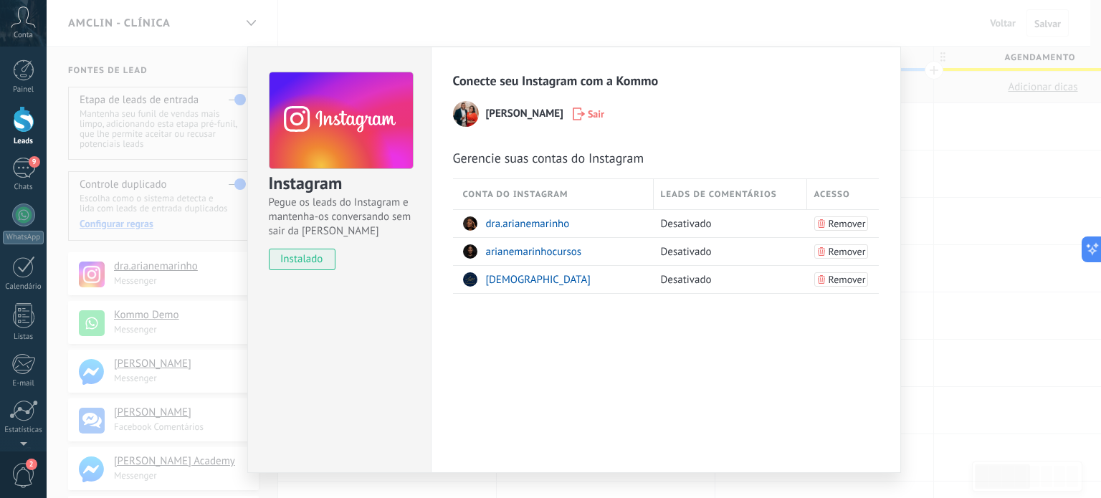
click at [211, 37] on div "Instagram Pegue os leads do Instagram e mantenha-os conversando sem sair da Kom…" at bounding box center [574, 249] width 1054 height 498
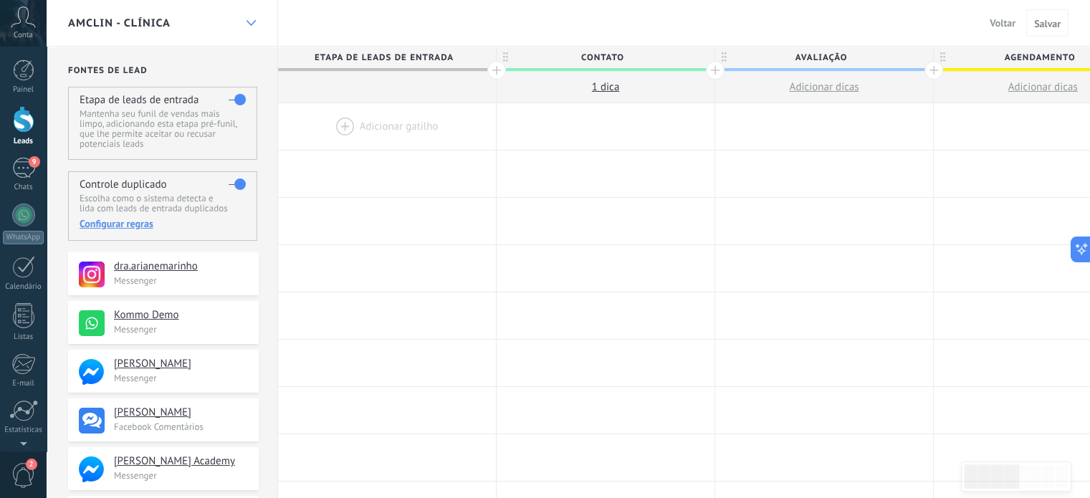
click at [249, 26] on div at bounding box center [251, 23] width 24 height 28
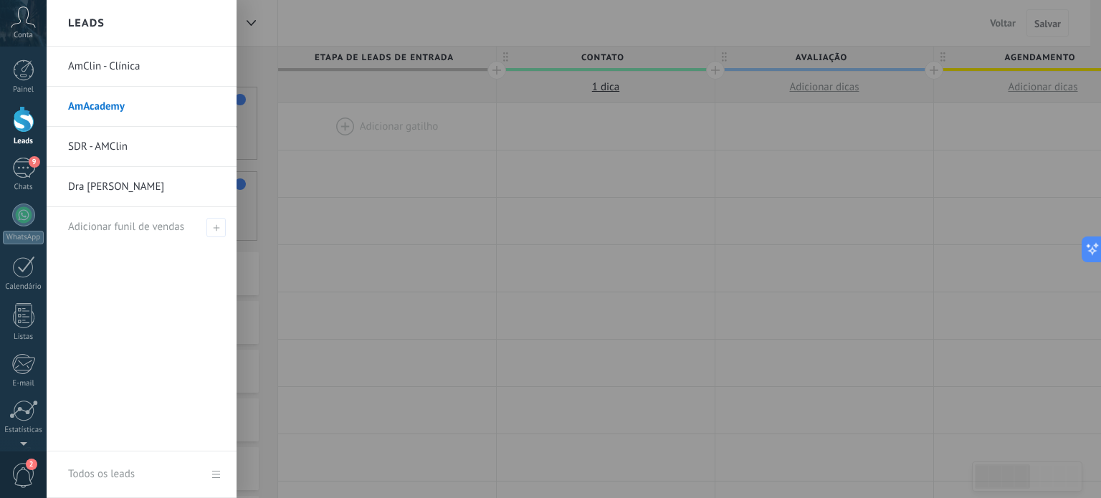
click at [95, 114] on link "AmAcademy" at bounding box center [145, 107] width 154 height 40
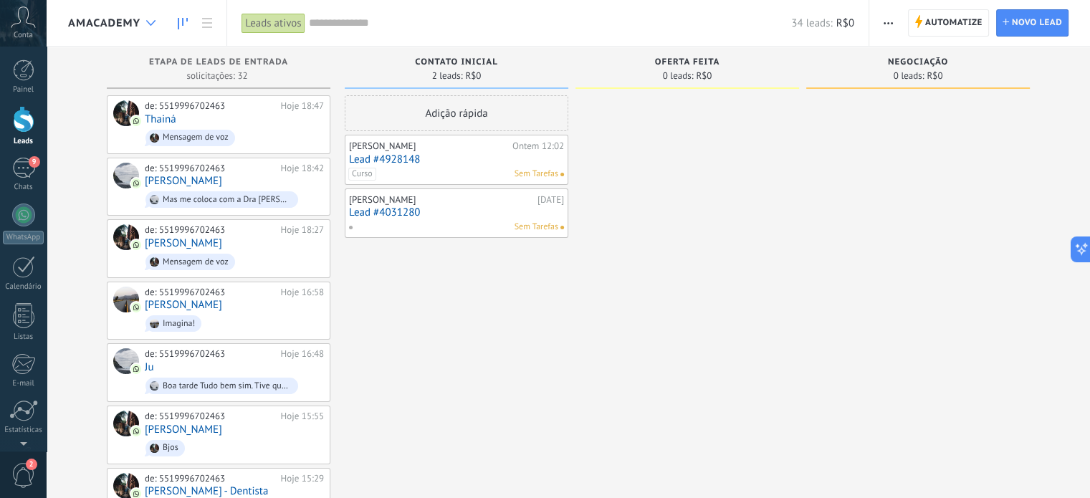
click at [148, 25] on icon at bounding box center [150, 23] width 9 height 6
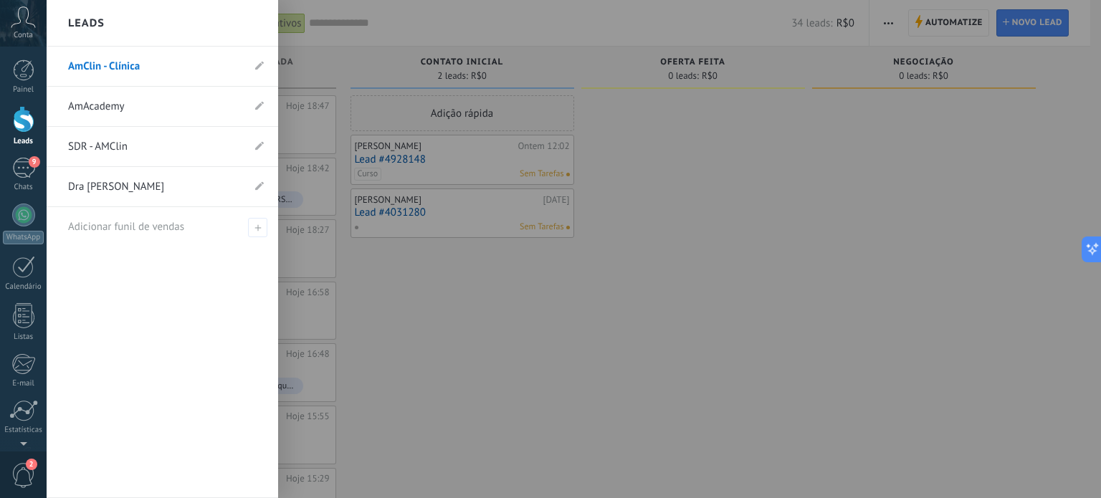
click at [419, 277] on div at bounding box center [597, 249] width 1101 height 498
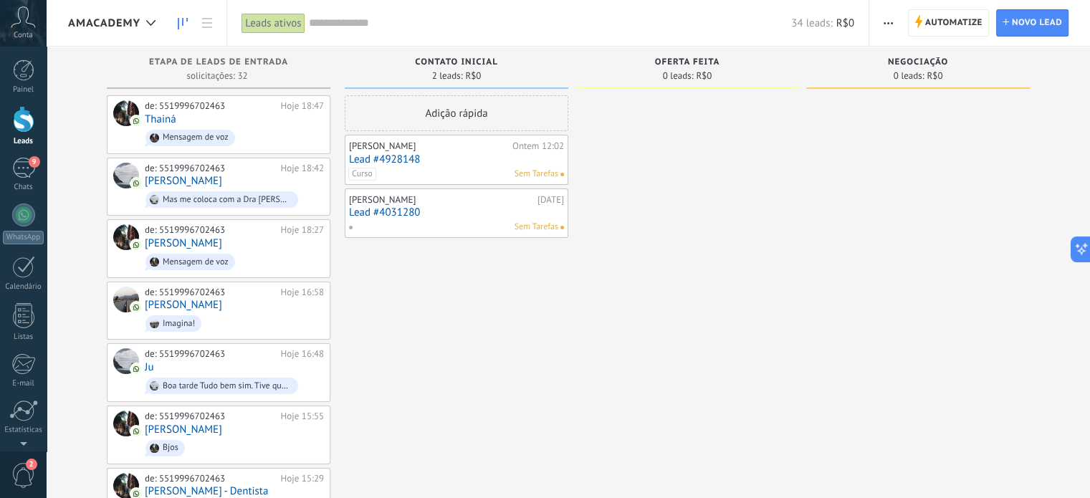
click at [117, 22] on span "AmAcademy" at bounding box center [104, 23] width 72 height 14
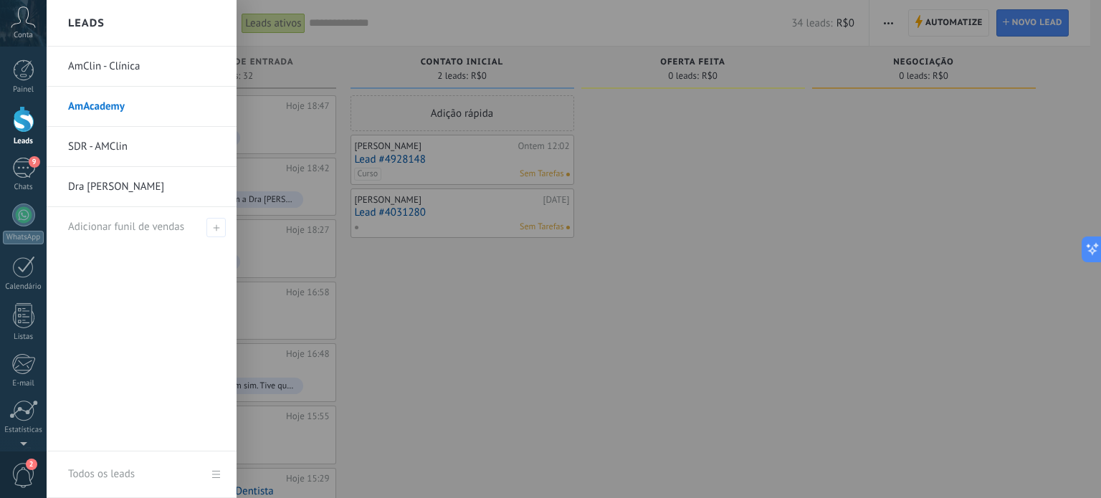
click at [86, 188] on link "Dra [PERSON_NAME]" at bounding box center [145, 187] width 154 height 40
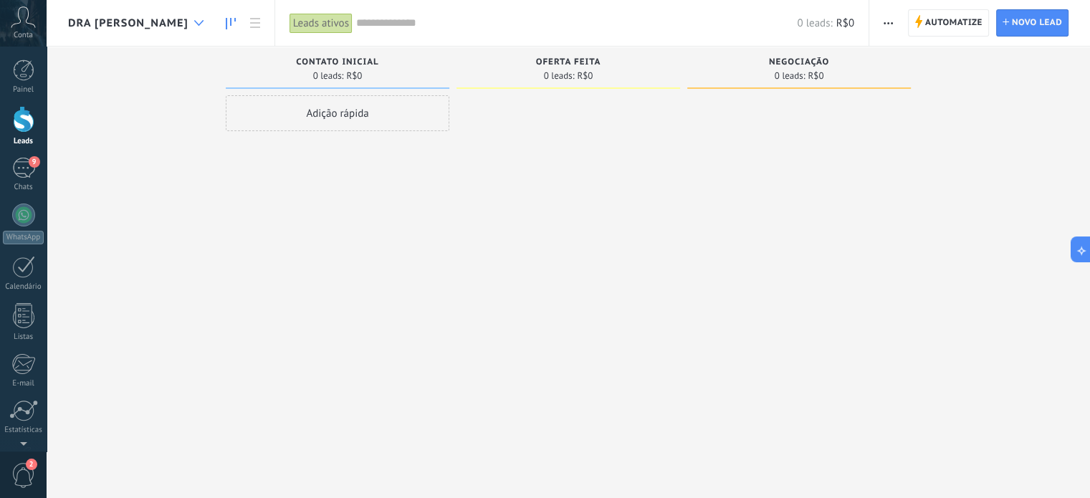
click at [201, 27] on div at bounding box center [199, 23] width 24 height 28
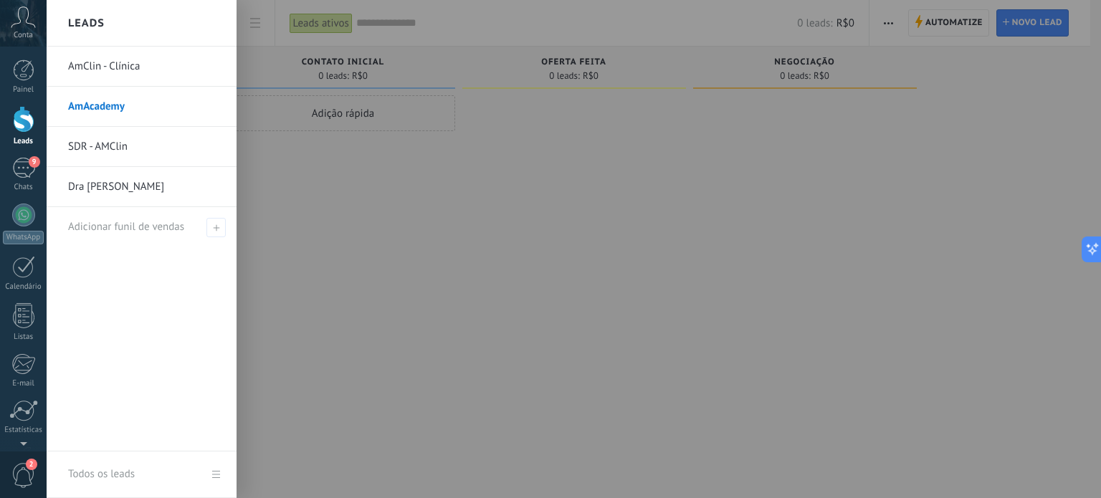
click at [103, 191] on link "Dra [PERSON_NAME]" at bounding box center [145, 187] width 154 height 40
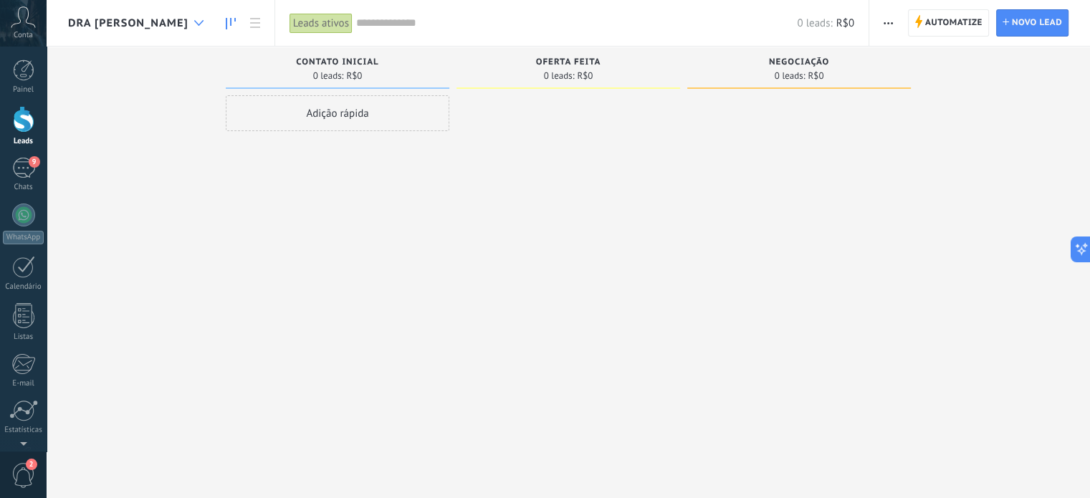
click at [204, 21] on use at bounding box center [198, 23] width 9 height 6
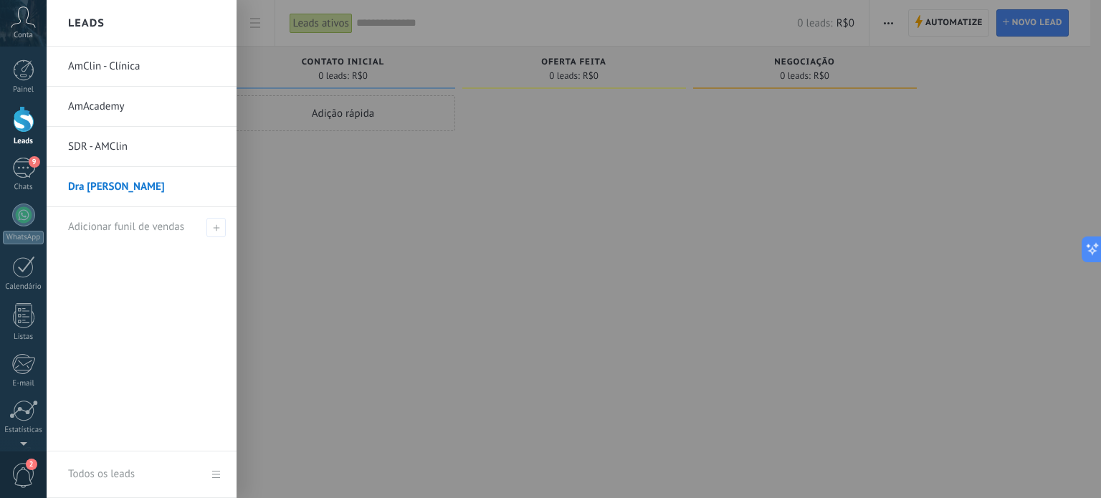
click at [100, 186] on link "Dra [PERSON_NAME]" at bounding box center [145, 187] width 154 height 40
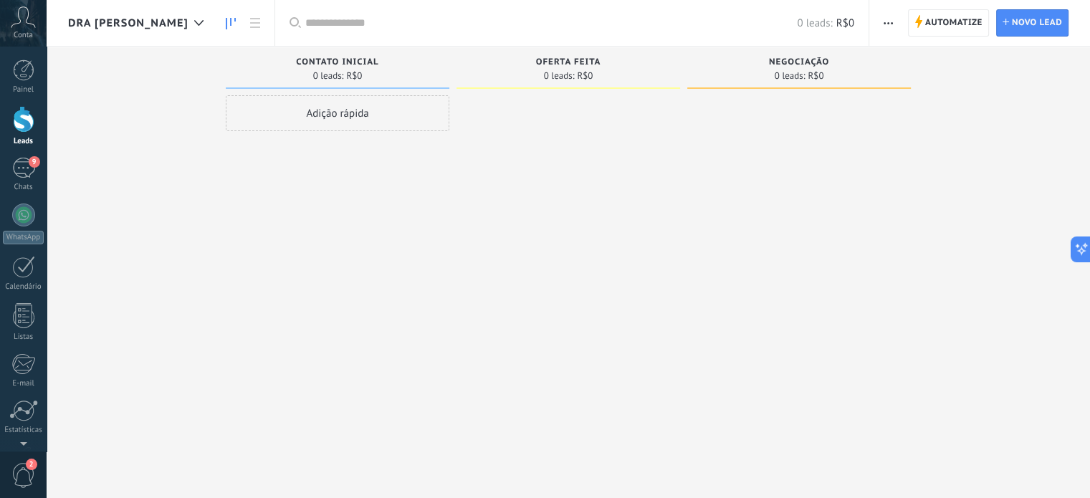
click at [955, 30] on span "Automatize" at bounding box center [953, 23] width 57 height 26
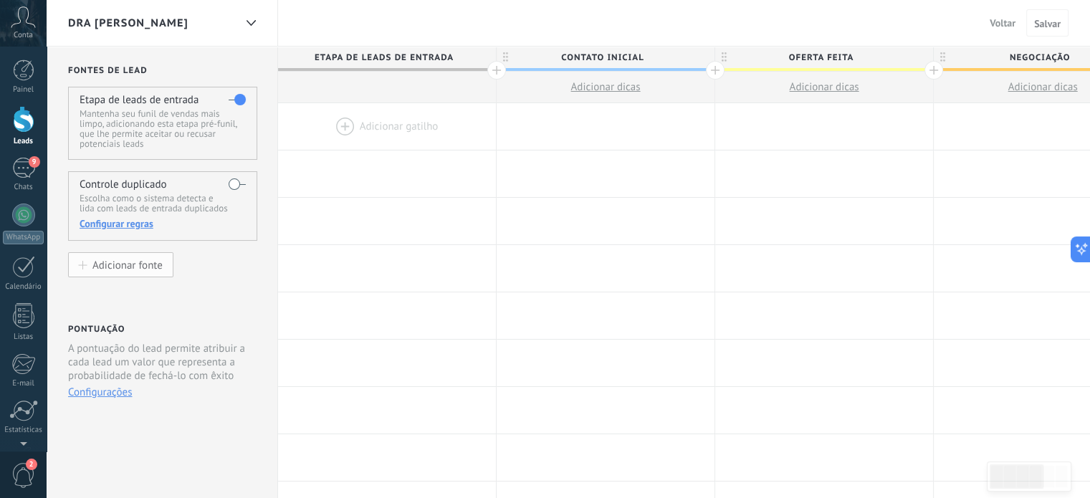
click at [95, 266] on div "Adicionar fonte" at bounding box center [127, 265] width 70 height 12
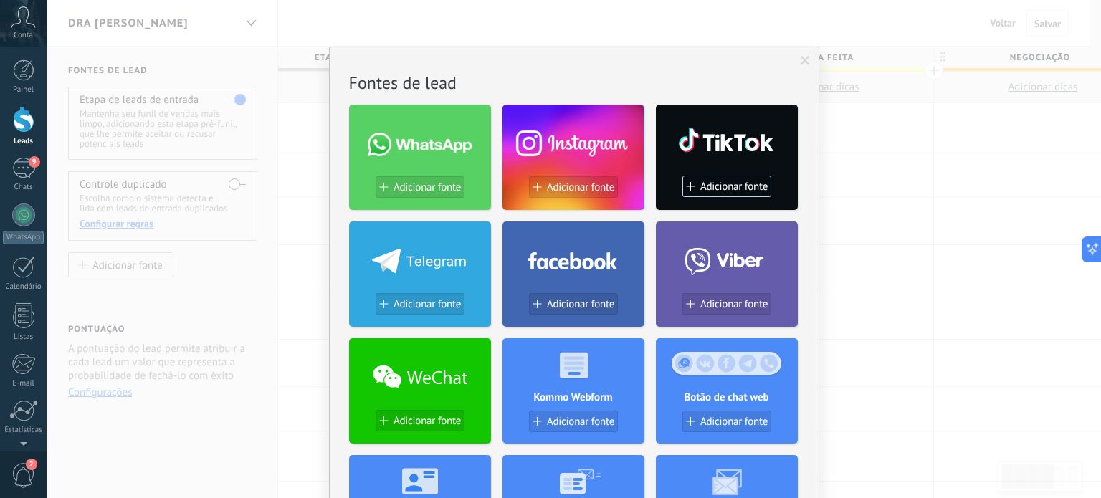
click at [562, 153] on div at bounding box center [573, 141] width 142 height 62
click at [560, 189] on span "Adicionar fonte" at bounding box center [580, 187] width 67 height 12
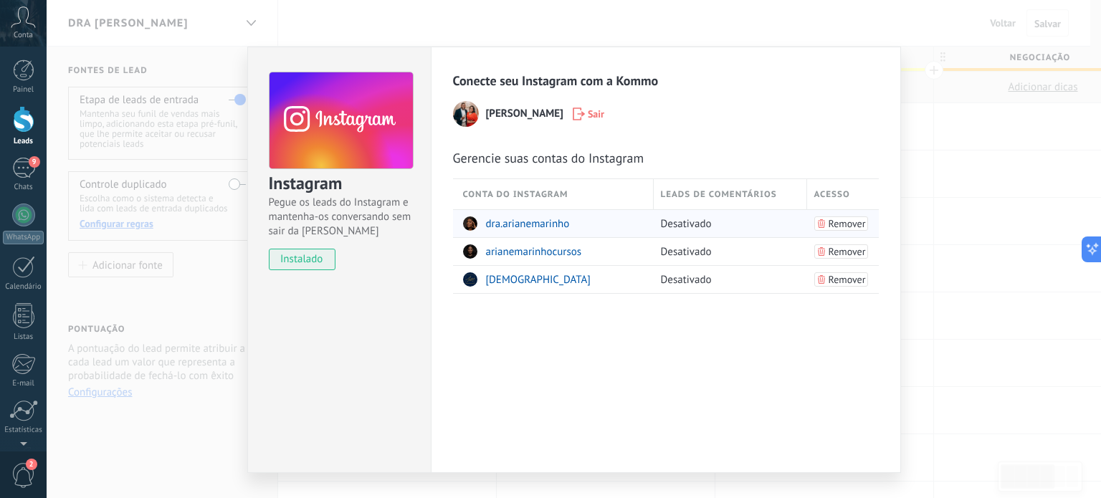
click at [509, 222] on span "dra.arianemarinho" at bounding box center [528, 224] width 84 height 14
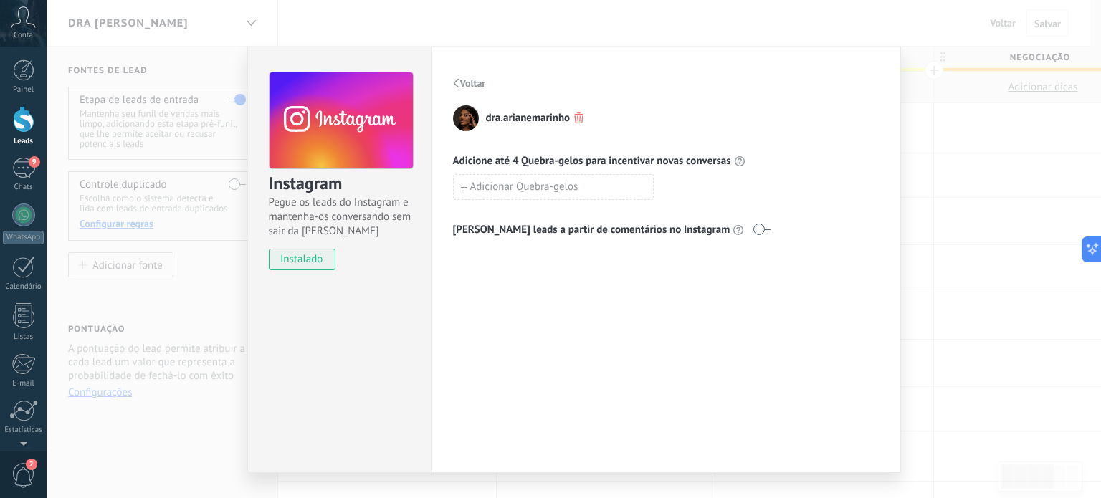
click at [456, 80] on icon "button" at bounding box center [456, 83] width 6 height 9
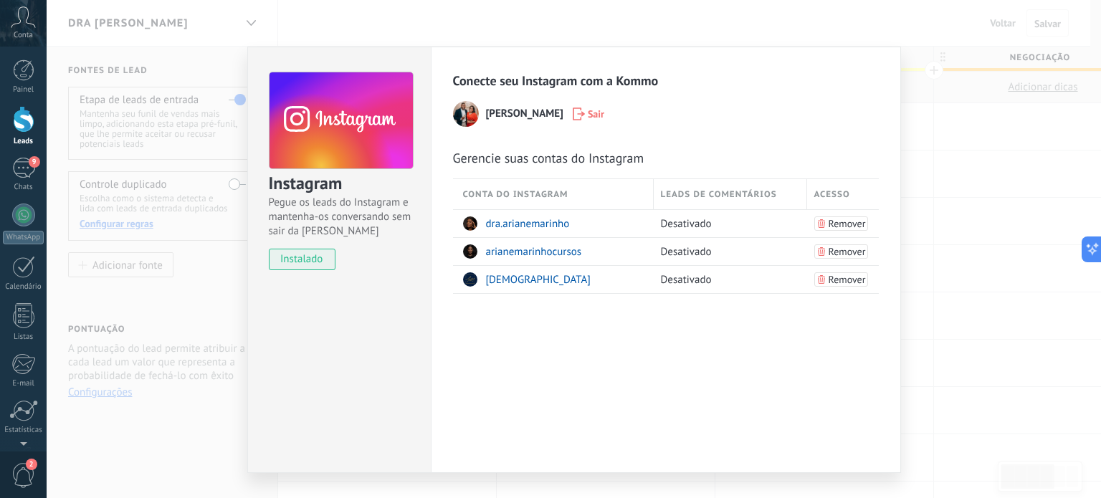
click at [952, 211] on div "Instagram Pegue os leads do Instagram e mantenha-os conversando sem sair da Kom…" at bounding box center [574, 249] width 1054 height 498
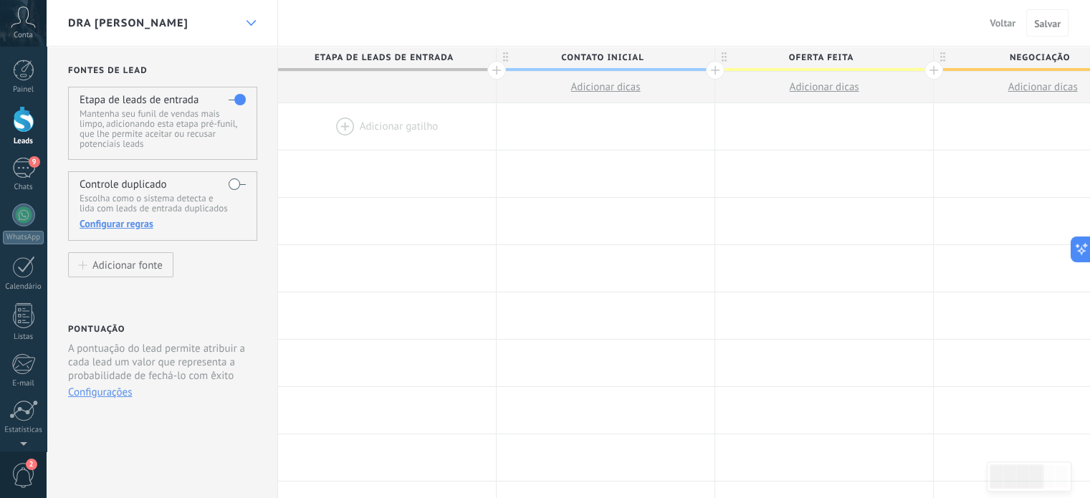
click at [252, 20] on icon at bounding box center [251, 23] width 9 height 6
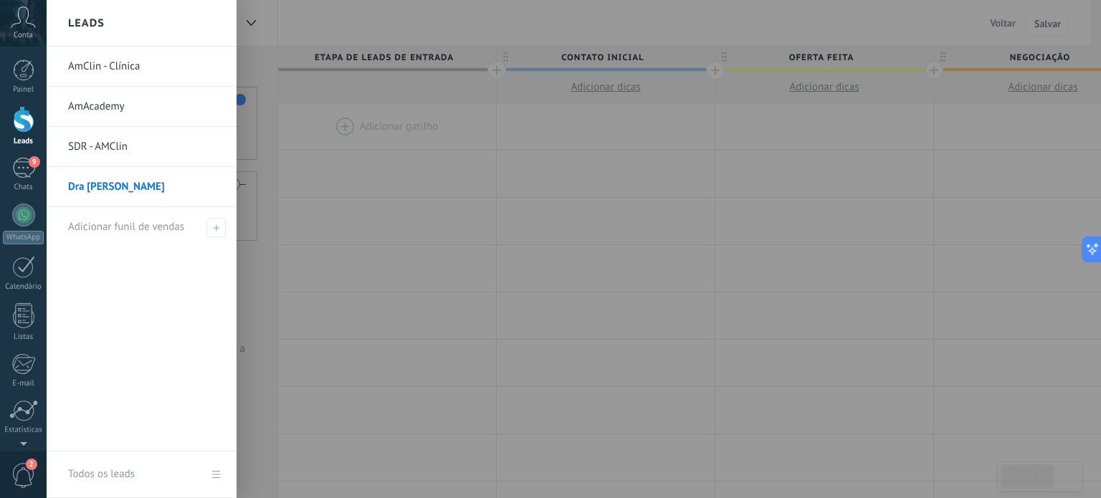
click at [128, 68] on link "AmClin - Clínica" at bounding box center [145, 67] width 154 height 40
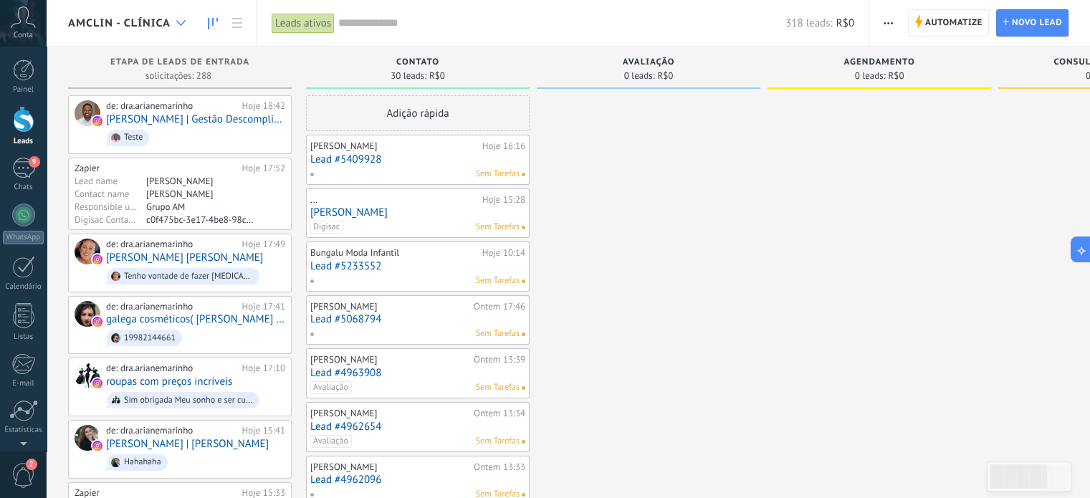
click at [181, 22] on icon at bounding box center [180, 23] width 9 height 6
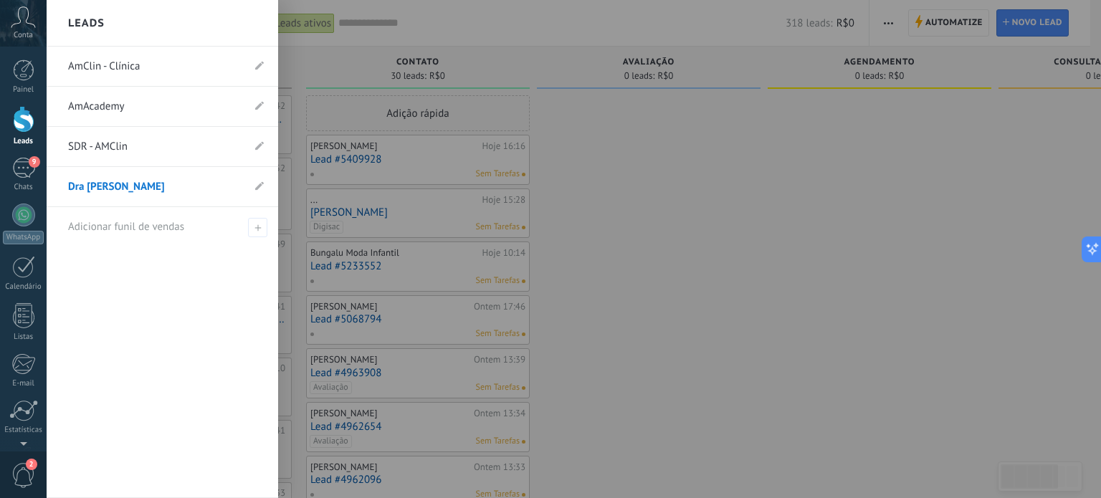
click at [115, 59] on link "AmClin - Clínica" at bounding box center [155, 67] width 174 height 40
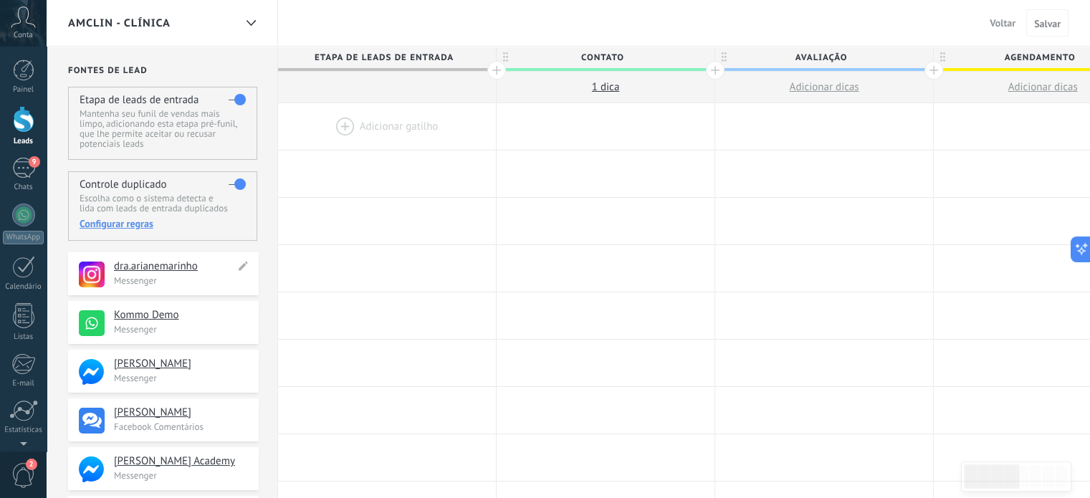
click at [103, 273] on span at bounding box center [92, 275] width 26 height 27
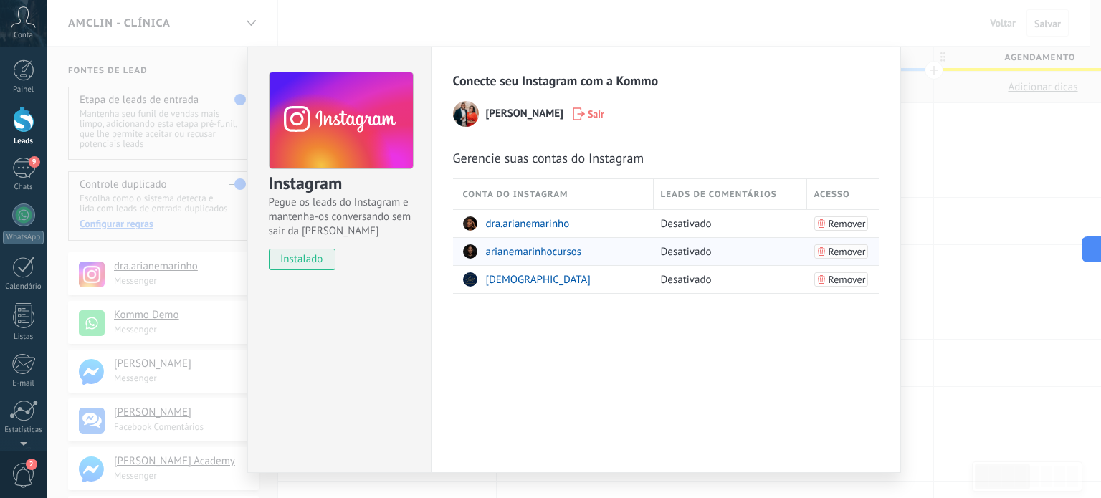
click at [831, 249] on span "Remover" at bounding box center [846, 252] width 37 height 10
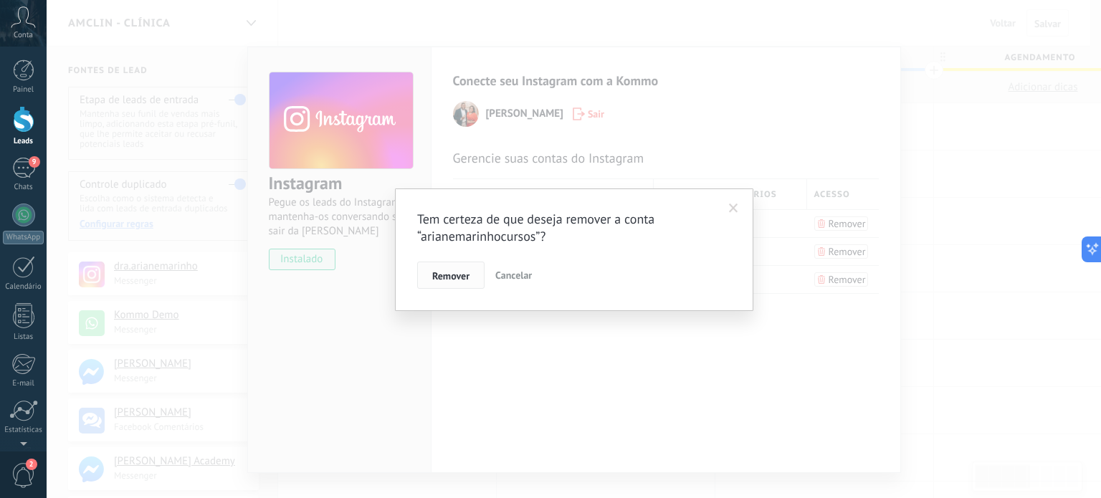
click at [441, 278] on span "Remover" at bounding box center [450, 276] width 37 height 10
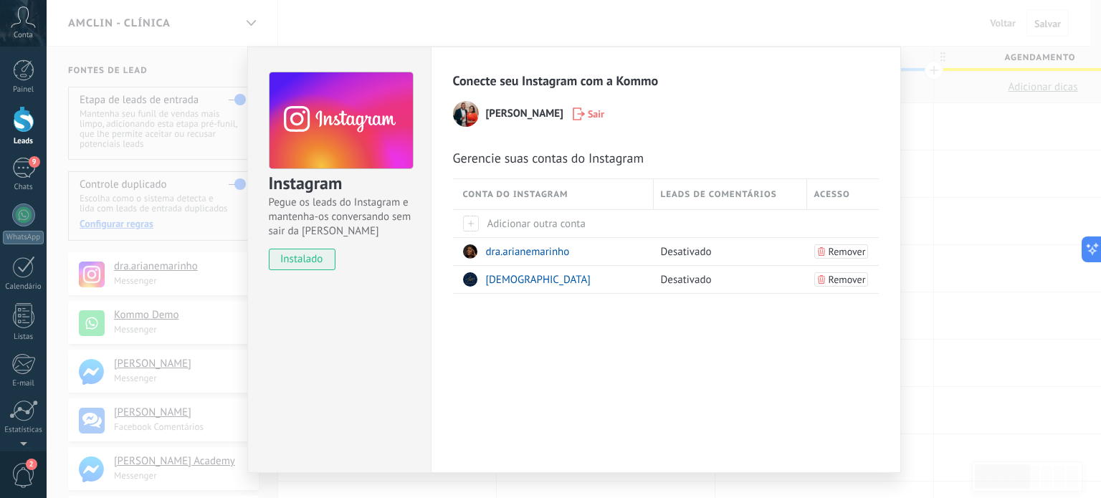
click at [441, 22] on div "Instagram Pegue os leads do Instagram e mantenha-os conversando sem sair da Kom…" at bounding box center [574, 249] width 1054 height 498
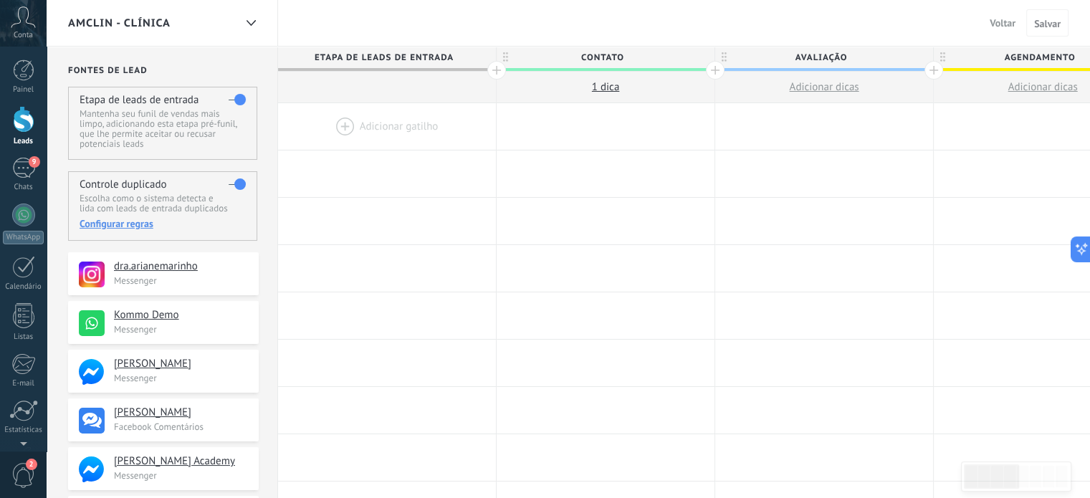
click at [102, 21] on span "AmClin - Clínica" at bounding box center [119, 23] width 102 height 14
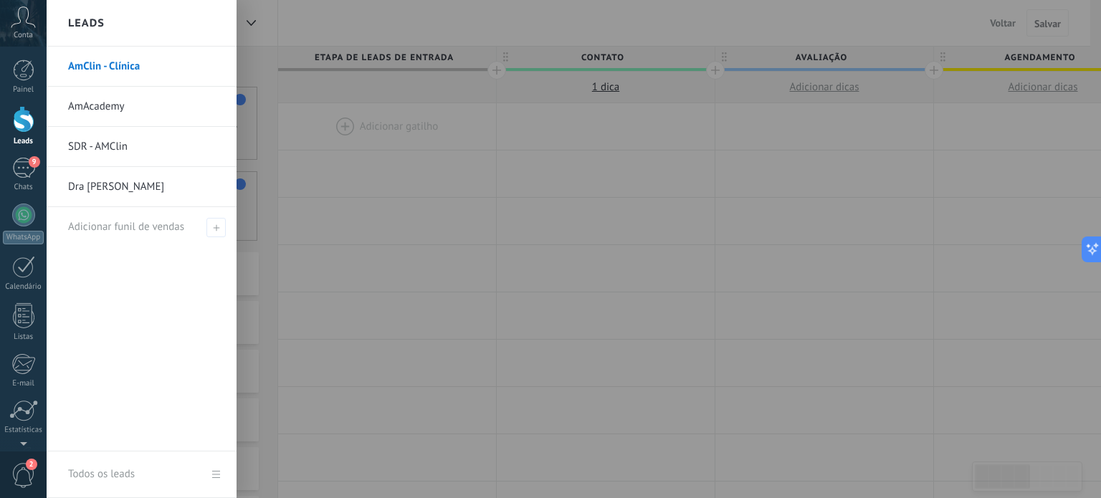
click at [110, 111] on link "AmAcademy" at bounding box center [145, 107] width 154 height 40
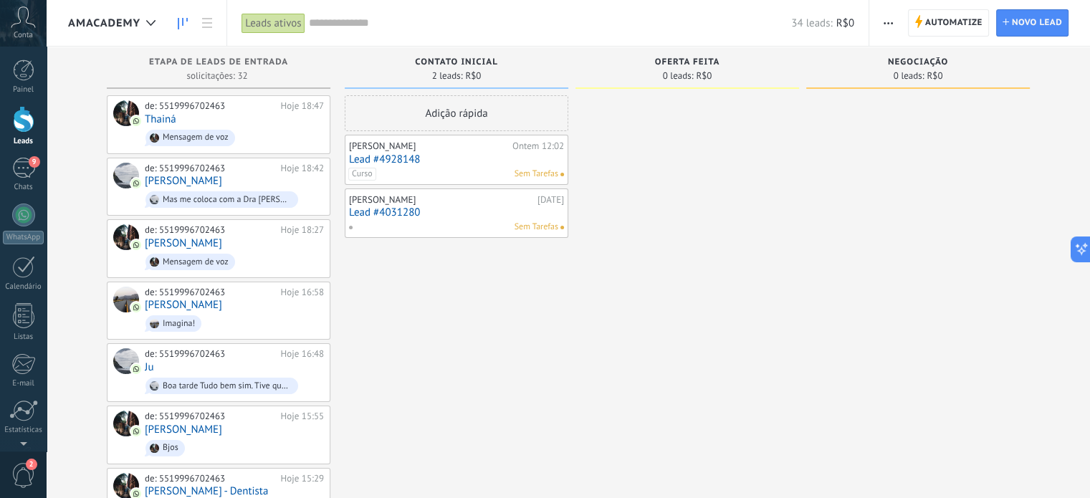
click at [125, 27] on span "AmAcademy" at bounding box center [104, 23] width 72 height 14
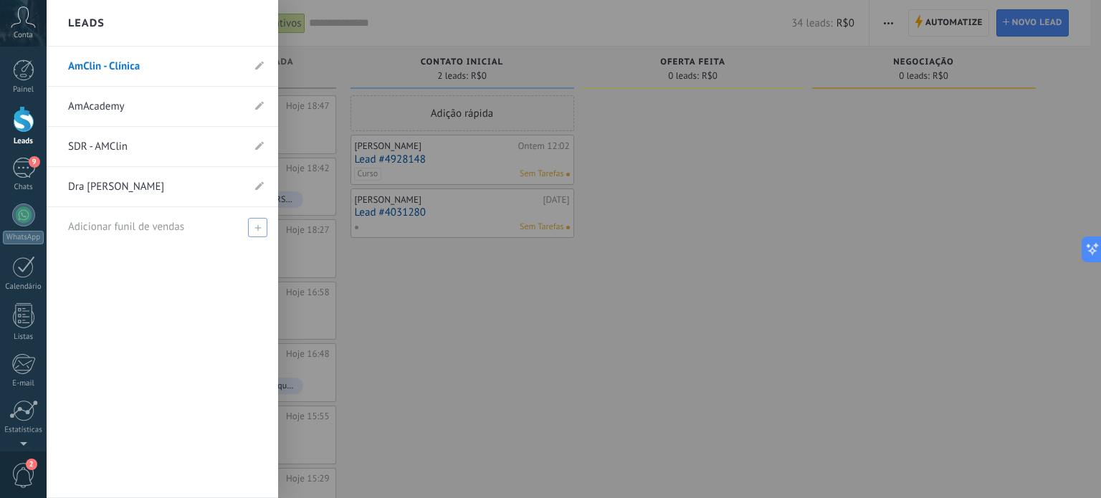
click at [254, 229] on icon at bounding box center [257, 227] width 6 height 6
click at [441, 294] on div at bounding box center [597, 249] width 1101 height 498
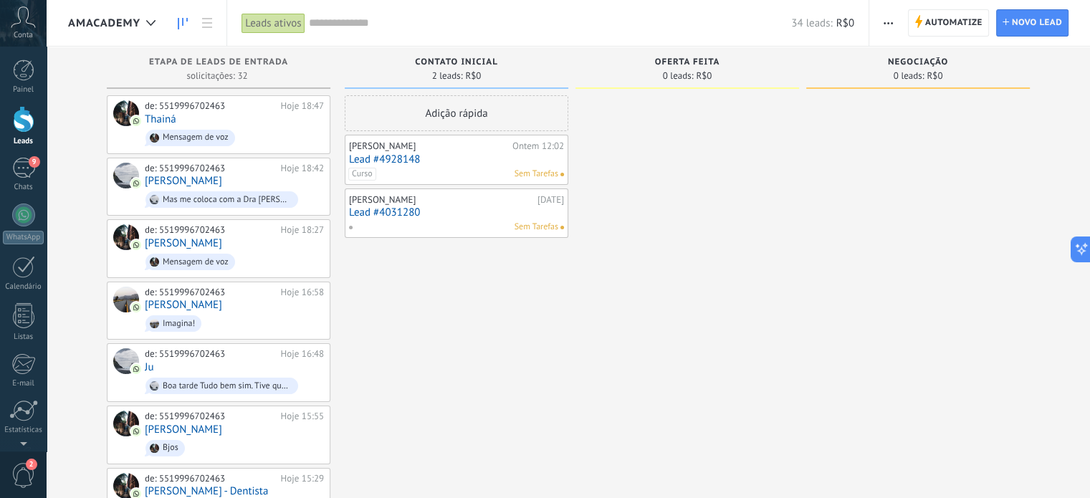
click at [81, 22] on span "AmAcademy" at bounding box center [104, 23] width 72 height 14
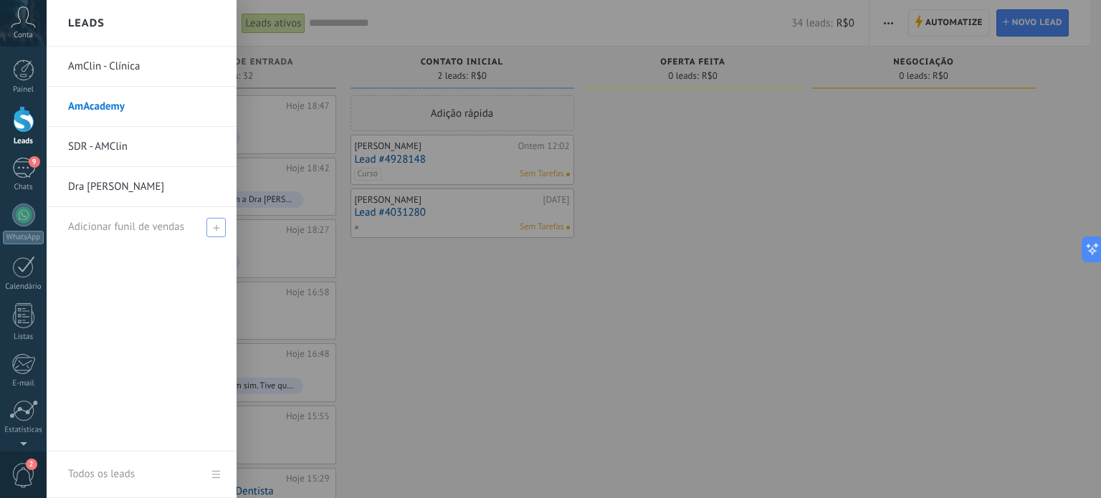
click at [215, 224] on icon at bounding box center [216, 227] width 6 height 6
click at [132, 223] on span "Adicionar funil de vendas" at bounding box center [126, 227] width 116 height 14
click at [213, 224] on icon at bounding box center [216, 227] width 6 height 6
click at [135, 226] on span "Adicionar funil de vendas" at bounding box center [126, 227] width 116 height 14
click at [512, 285] on div at bounding box center [597, 249] width 1101 height 498
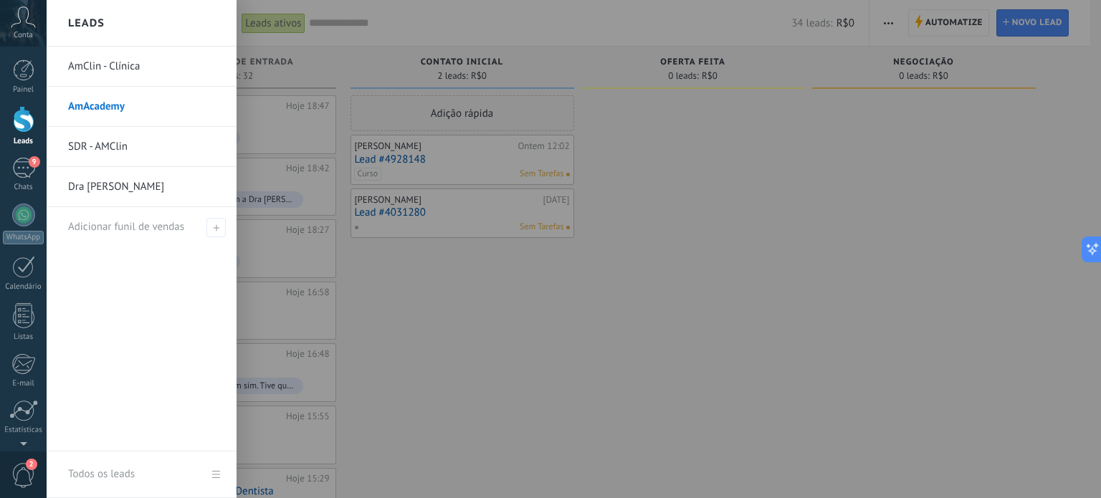
click at [25, 120] on div at bounding box center [23, 119] width 21 height 27
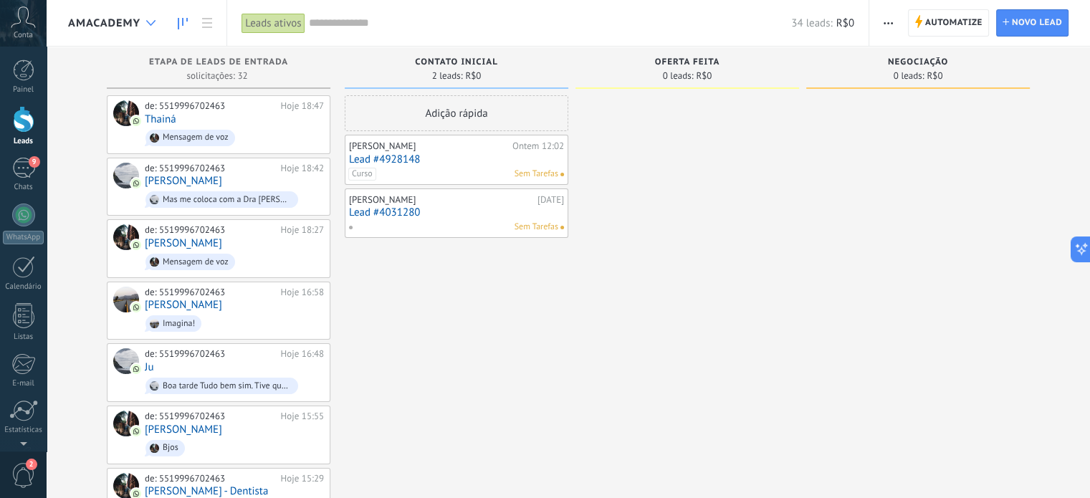
click at [157, 21] on div at bounding box center [151, 23] width 24 height 28
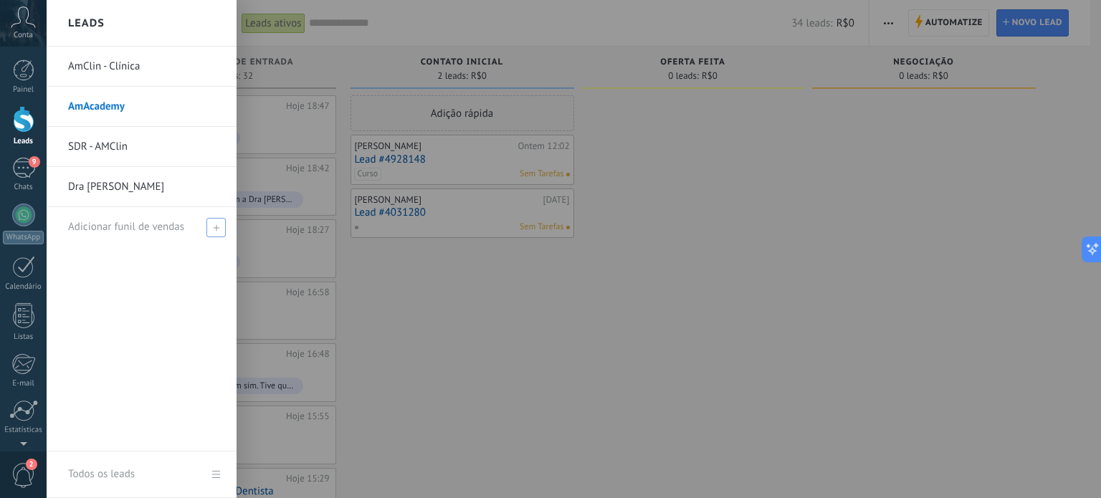
click at [214, 226] on icon at bounding box center [216, 227] width 6 height 6
click at [217, 233] on span at bounding box center [215, 227] width 19 height 19
click at [214, 228] on icon at bounding box center [216, 227] width 6 height 6
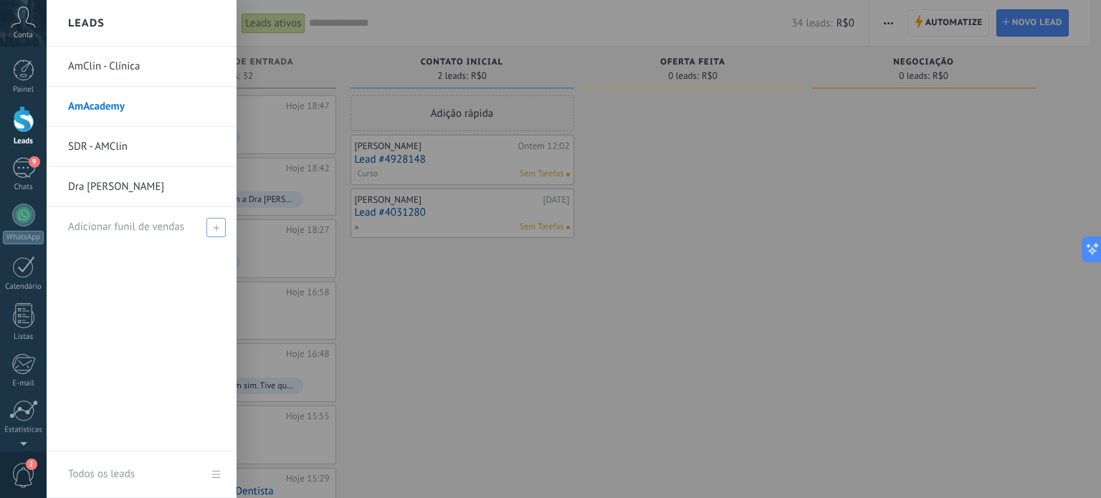
click at [214, 228] on icon at bounding box center [216, 227] width 6 height 6
click at [150, 231] on span "Adicionar funil de vendas" at bounding box center [126, 227] width 116 height 14
click at [213, 229] on icon at bounding box center [216, 227] width 6 height 6
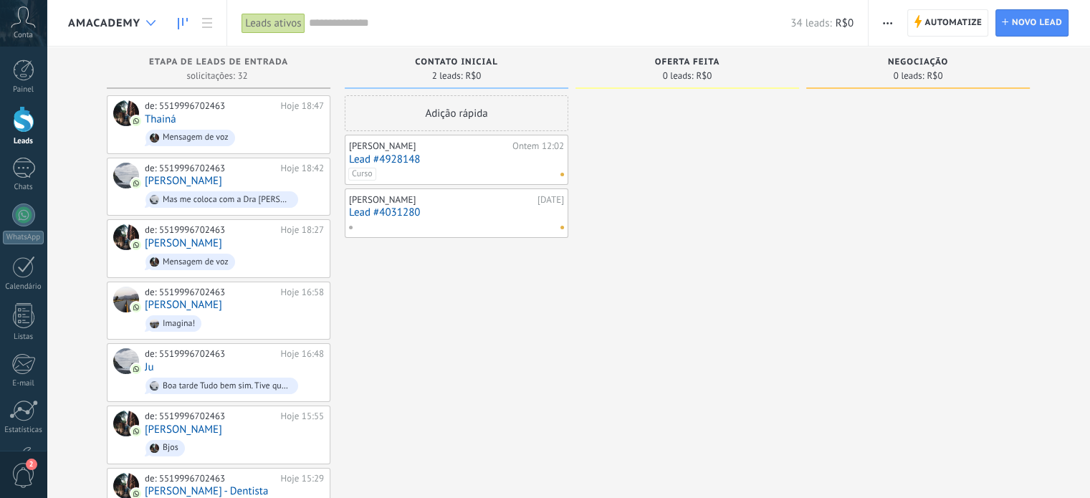
click at [149, 24] on use at bounding box center [150, 23] width 9 height 6
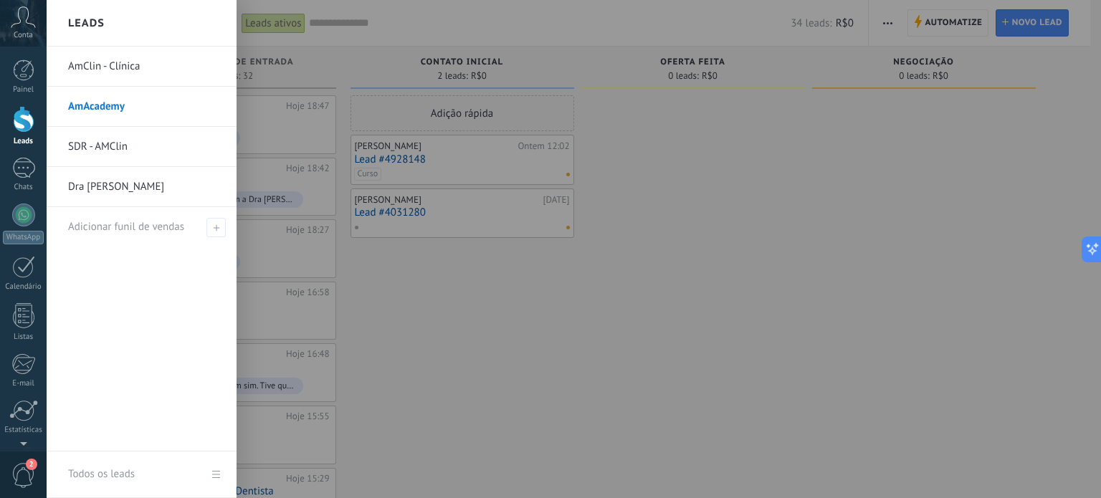
scroll to position [155, 0]
click at [213, 230] on span at bounding box center [215, 227] width 19 height 19
type input "*"
type input "**********"
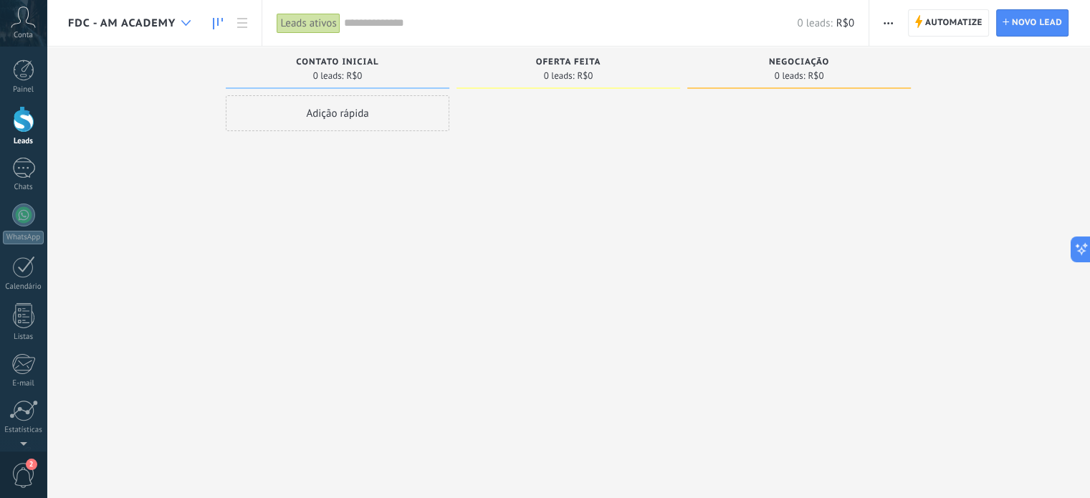
click at [183, 21] on icon at bounding box center [185, 23] width 9 height 6
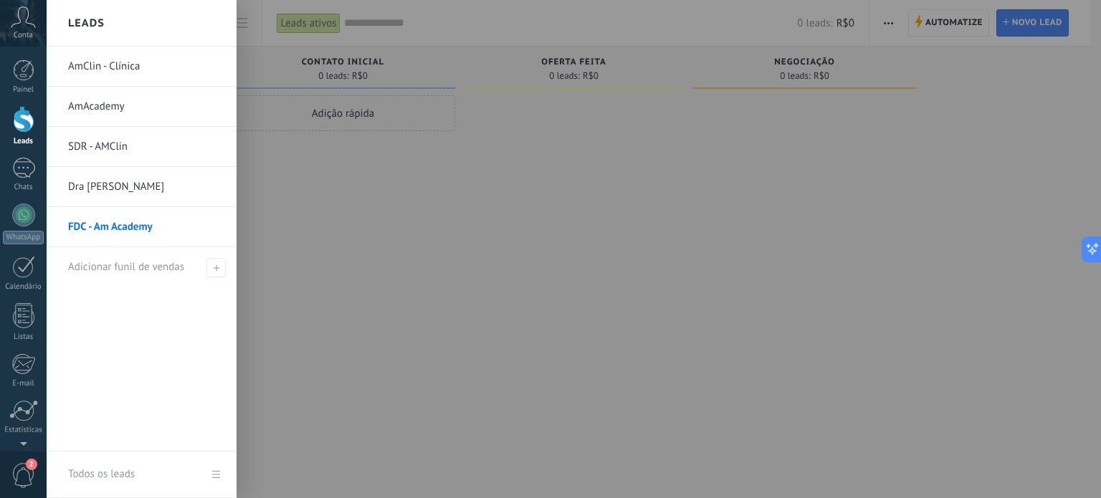
click at [112, 224] on link "FDC - Am Academy" at bounding box center [145, 227] width 154 height 40
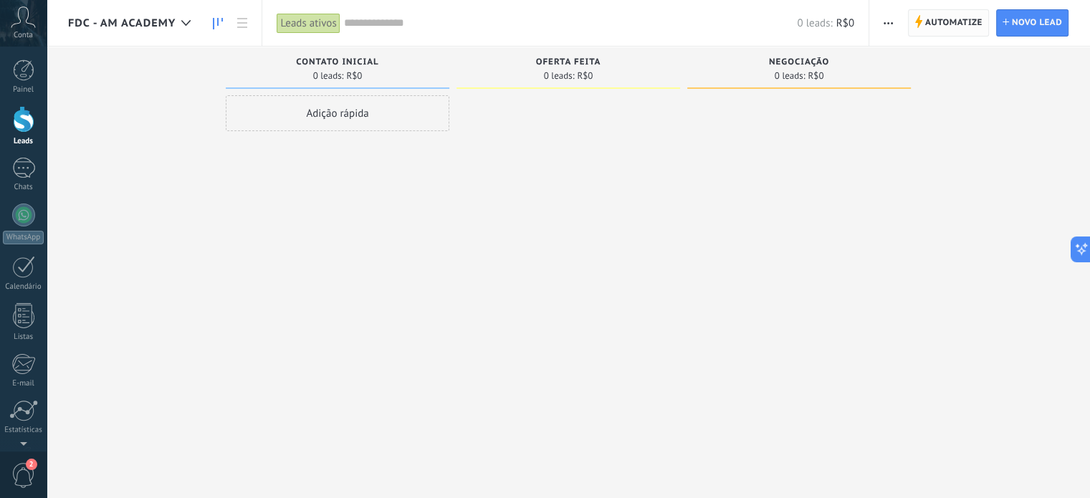
click at [935, 19] on span "Automatize" at bounding box center [953, 23] width 57 height 26
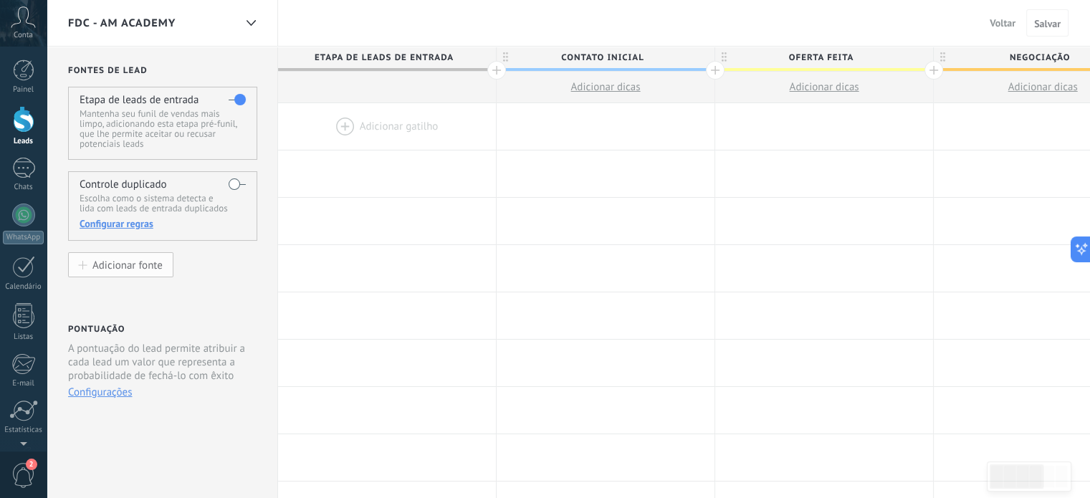
click at [123, 271] on div "Adicionar fonte" at bounding box center [127, 265] width 70 height 12
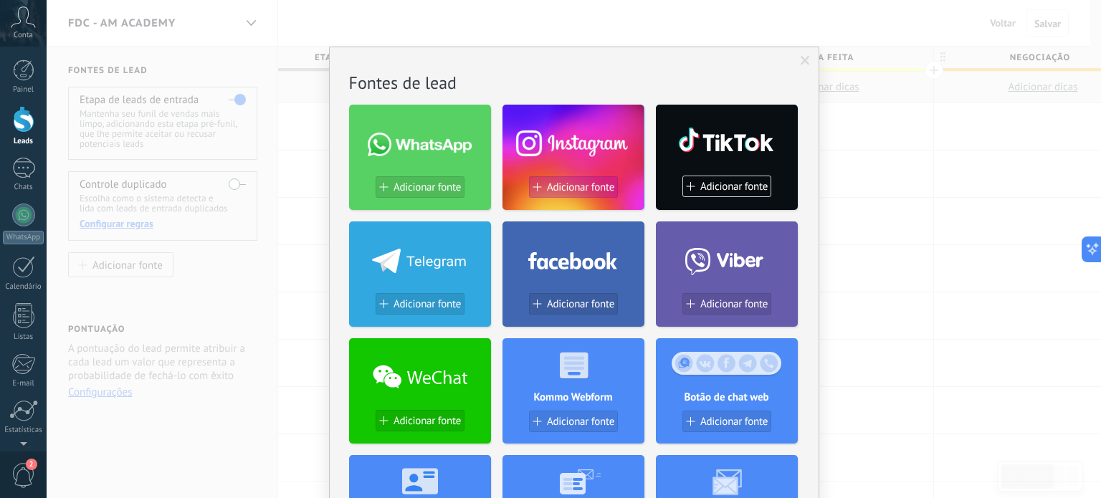
click at [565, 186] on span "Adicionar fonte" at bounding box center [580, 187] width 67 height 12
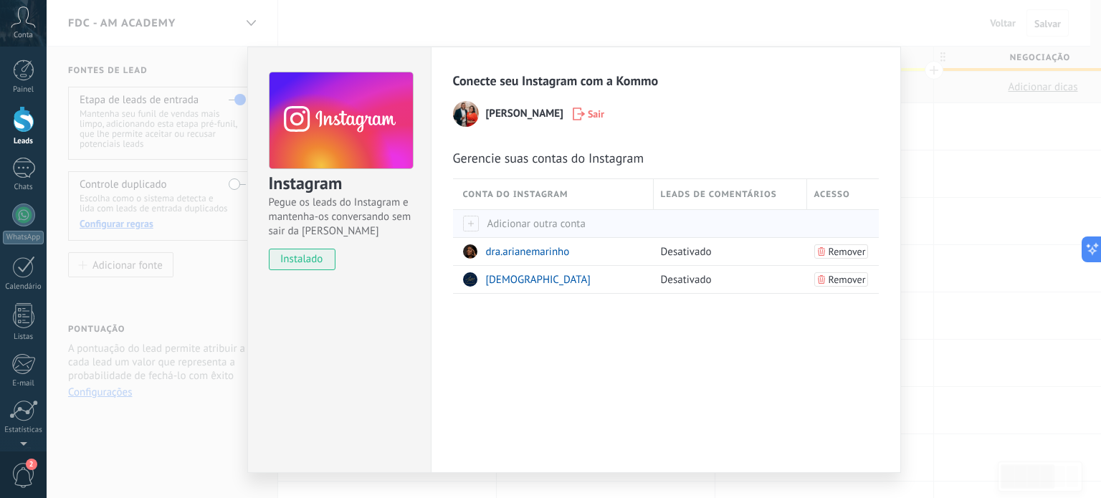
click at [469, 218] on div at bounding box center [471, 224] width 16 height 16
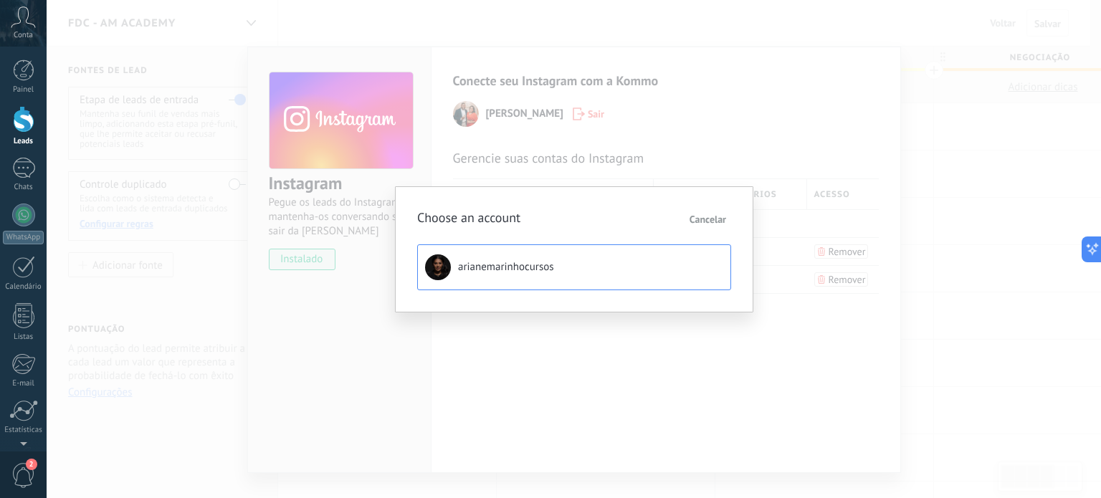
click at [498, 267] on span "arianemarinhocursos" at bounding box center [506, 267] width 96 height 14
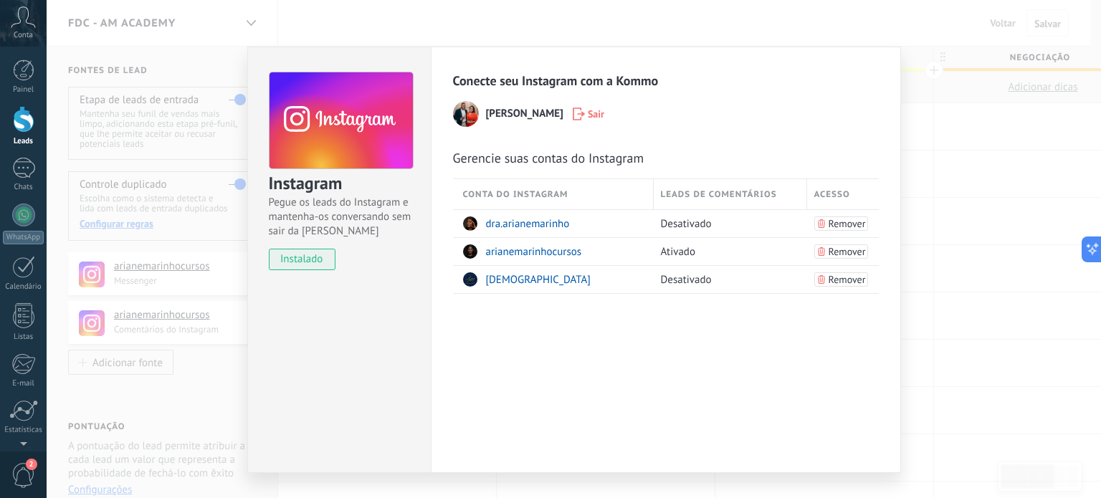
click at [994, 343] on div "Instagram Pegue os leads do Instagram e mantenha-os conversando sem sair da Kom…" at bounding box center [574, 249] width 1054 height 498
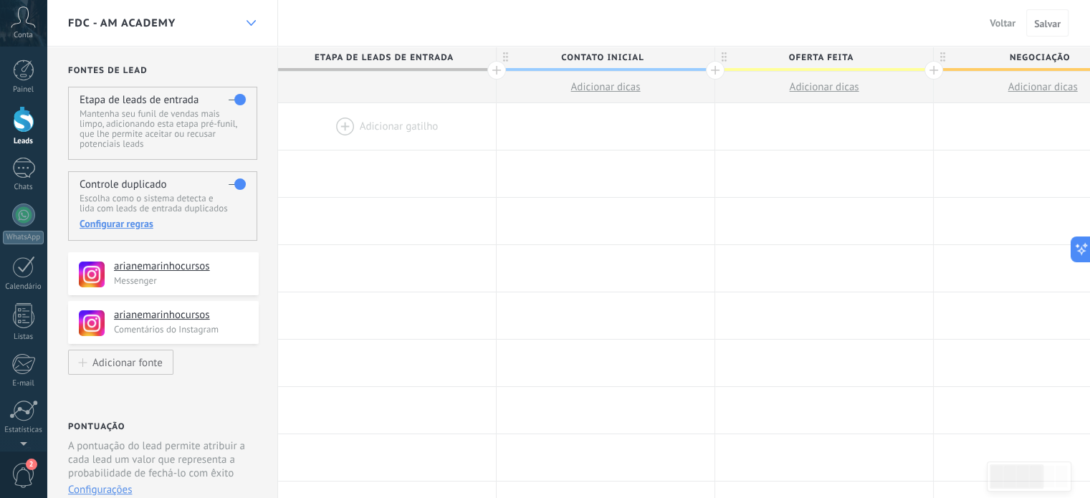
click at [248, 24] on icon at bounding box center [251, 23] width 9 height 6
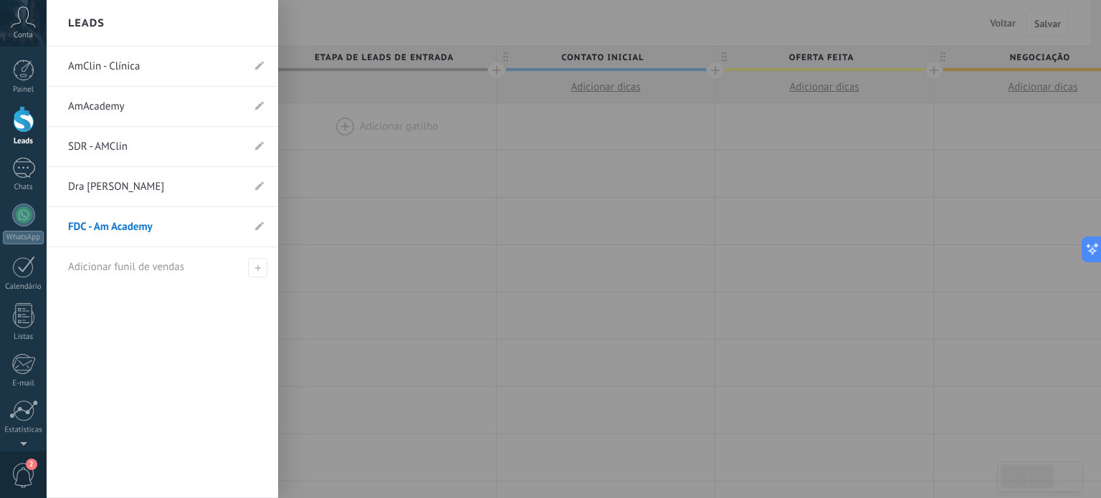
click at [103, 67] on link "AmClin - Clínica" at bounding box center [155, 67] width 174 height 40
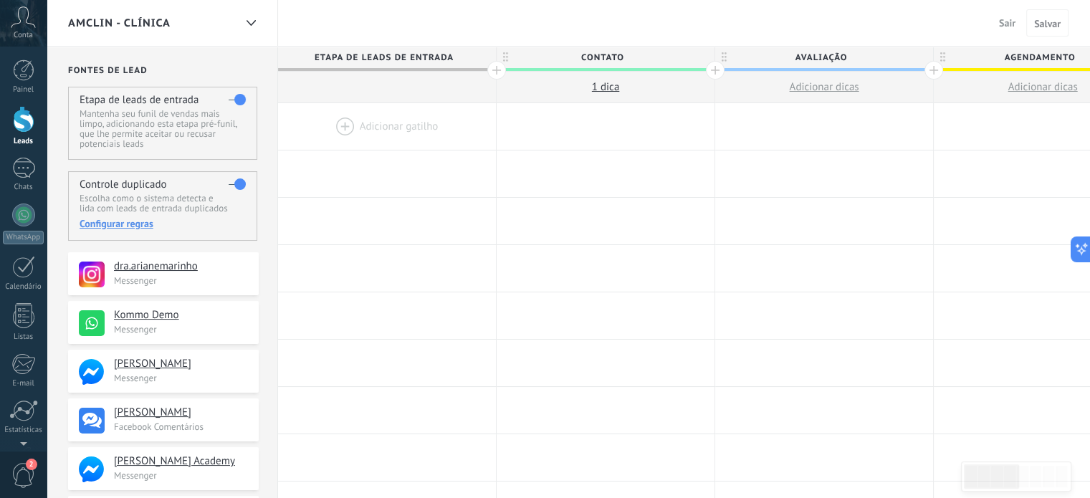
click at [169, 22] on span "AmClin - Clínica" at bounding box center [119, 23] width 102 height 14
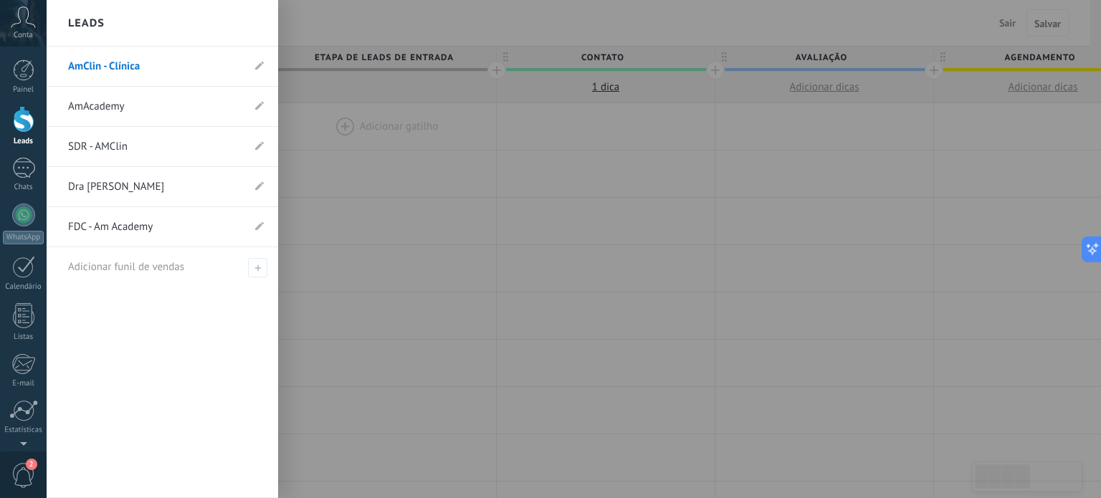
click at [253, 65] on li "AmClin - Clínica" at bounding box center [162, 67] width 231 height 40
click at [257, 65] on icon at bounding box center [259, 65] width 9 height 9
drag, startPoint x: 143, startPoint y: 68, endPoint x: 70, endPoint y: 67, distance: 73.8
click at [70, 67] on input "**********" at bounding box center [155, 66] width 174 height 23
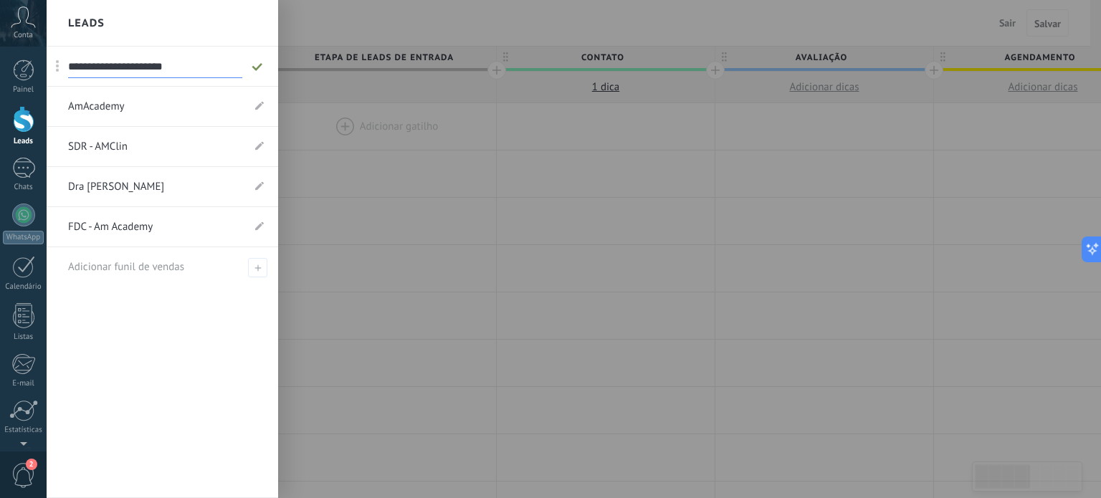
click at [169, 70] on input "**********" at bounding box center [155, 66] width 174 height 23
type input "**********"
click at [257, 64] on icon at bounding box center [257, 66] width 16 height 9
click at [143, 67] on link "FDC - Dra. [PERSON_NAME]" at bounding box center [155, 67] width 174 height 40
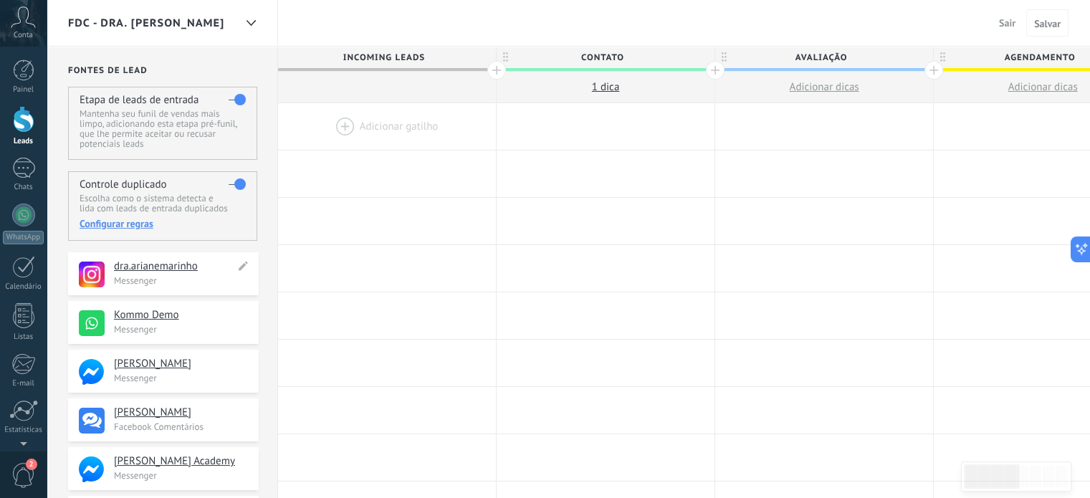
click at [173, 267] on h4 "dra.arianemarinho" at bounding box center [174, 266] width 121 height 14
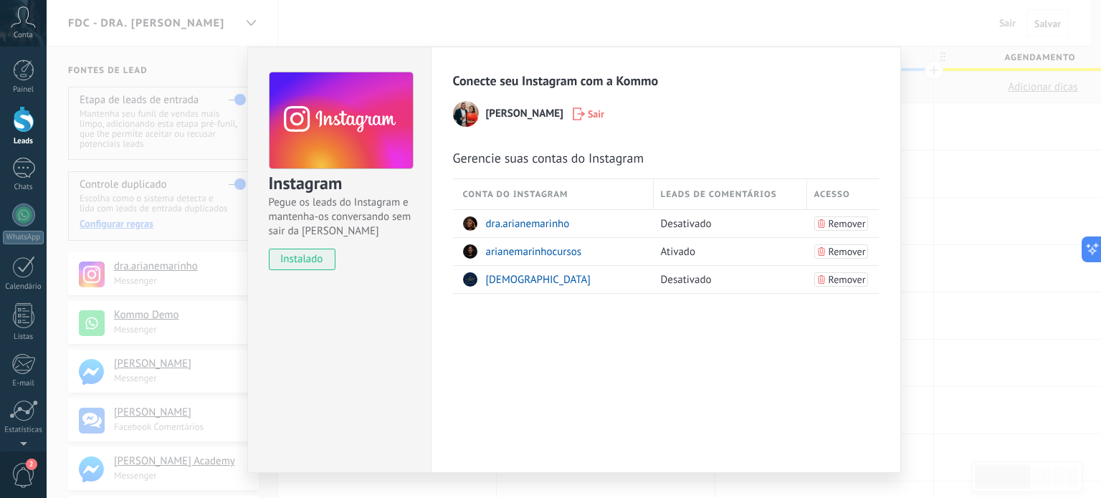
click at [126, 274] on div "Instagram Pegue os leads do Instagram e mantenha-os conversando sem sair da Kom…" at bounding box center [574, 249] width 1054 height 498
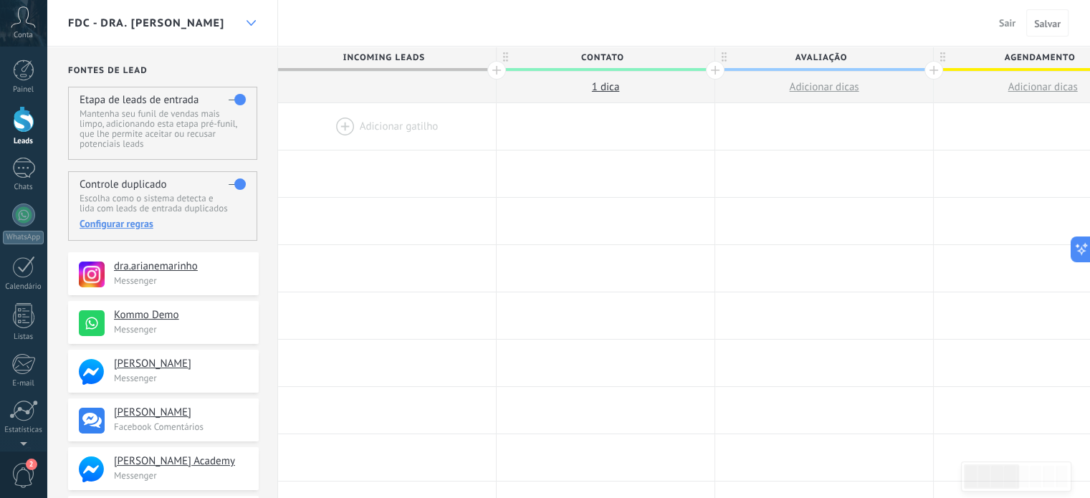
click at [252, 19] on div at bounding box center [251, 23] width 24 height 28
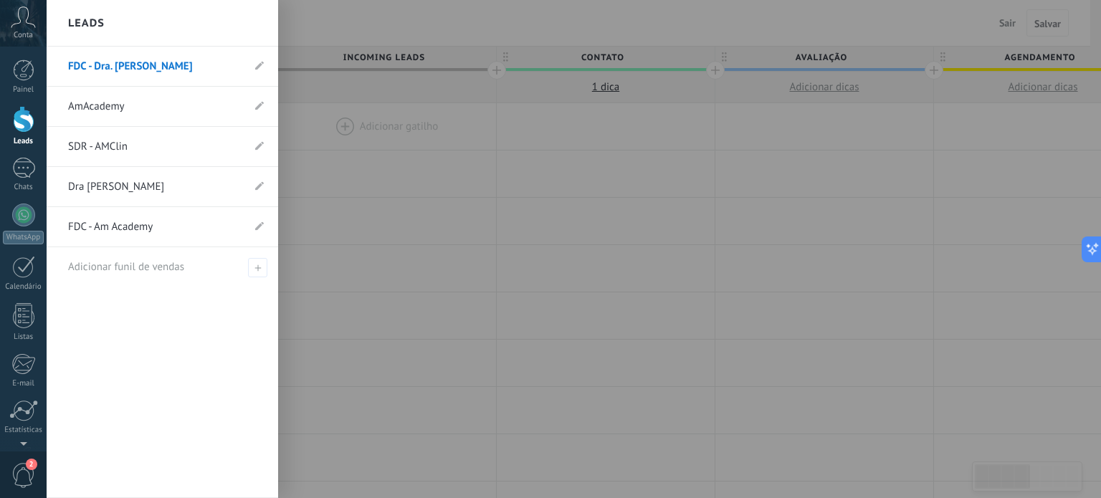
click at [130, 66] on link "FDC - Dra. [PERSON_NAME]" at bounding box center [155, 67] width 174 height 40
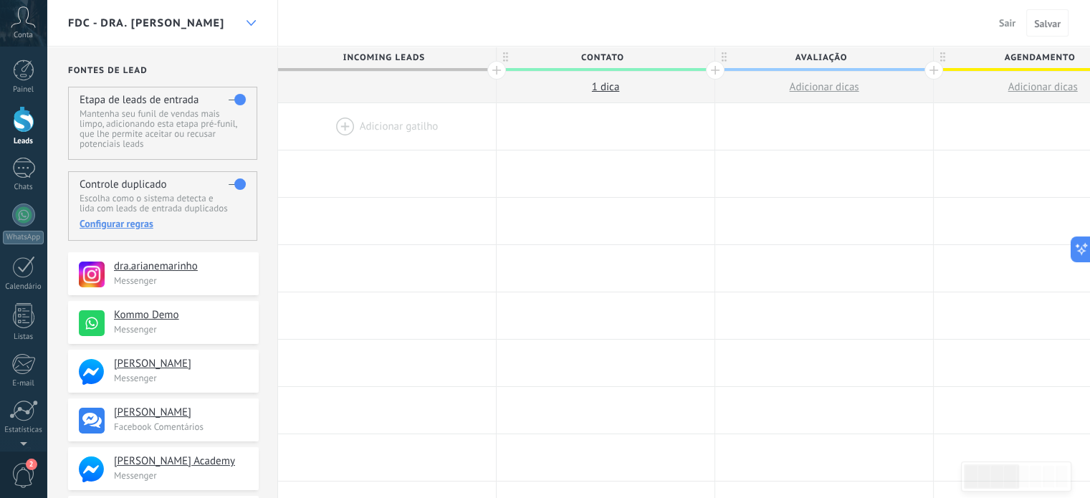
click at [248, 14] on div at bounding box center [251, 23] width 24 height 28
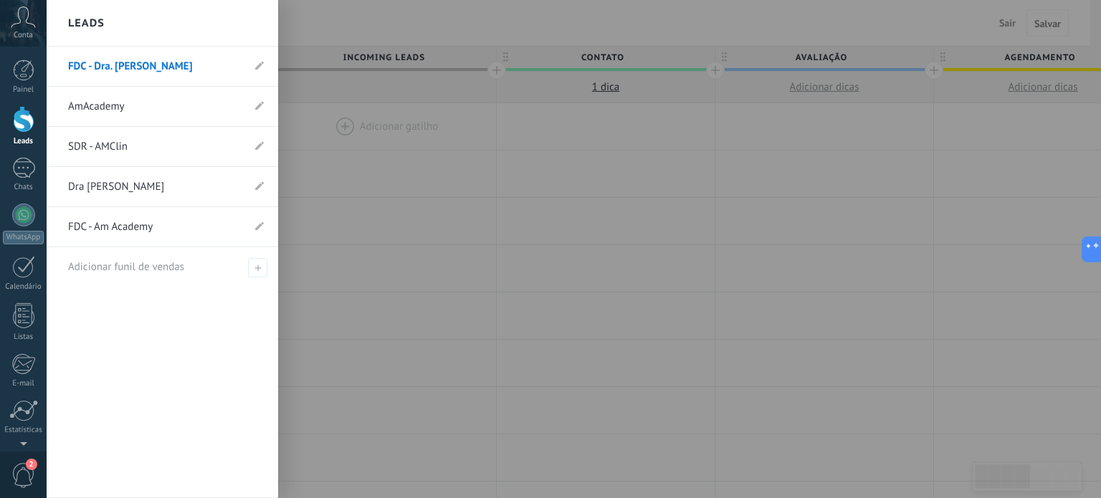
click at [489, 204] on div at bounding box center [597, 249] width 1101 height 498
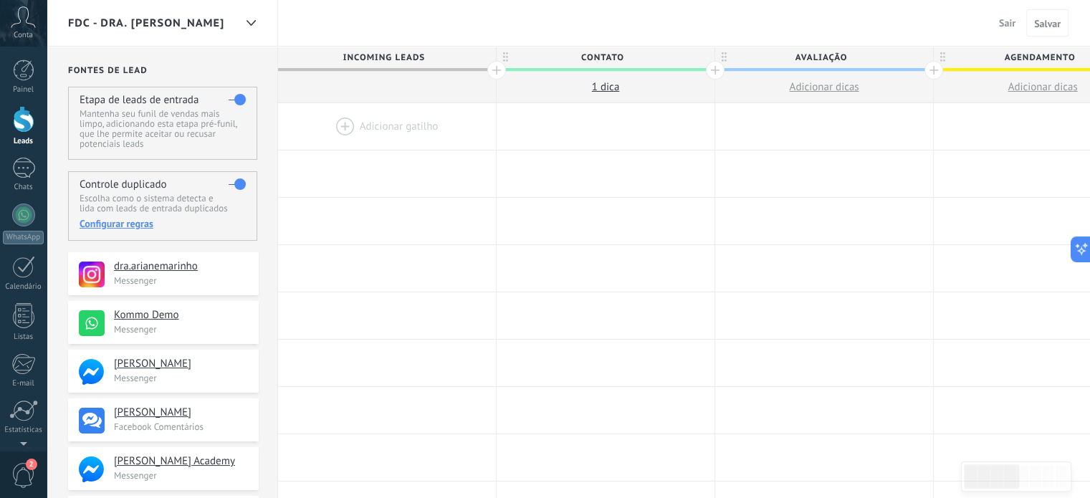
click at [1008, 21] on span "Sair" at bounding box center [1007, 22] width 16 height 13
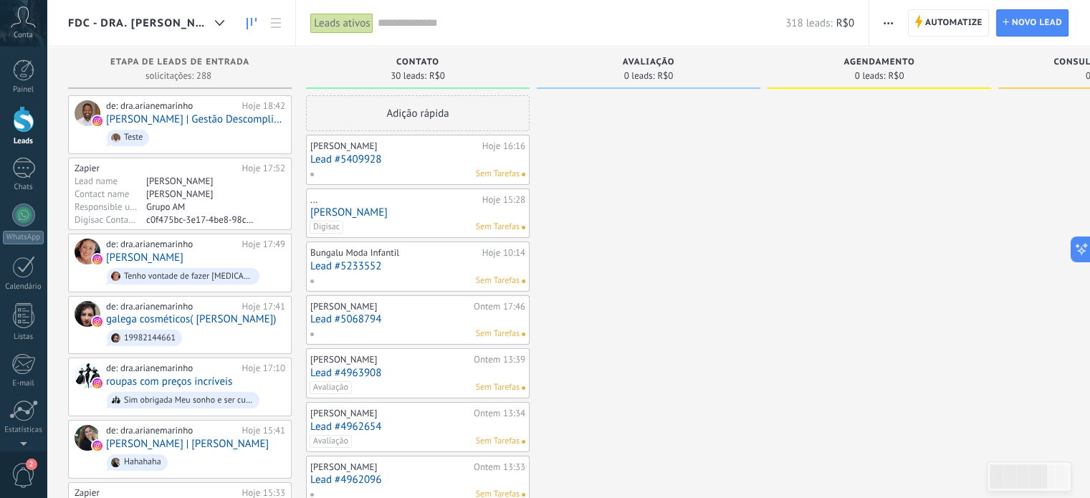
click at [169, 21] on span "FDC - Dra. [PERSON_NAME]" at bounding box center [138, 23] width 141 height 14
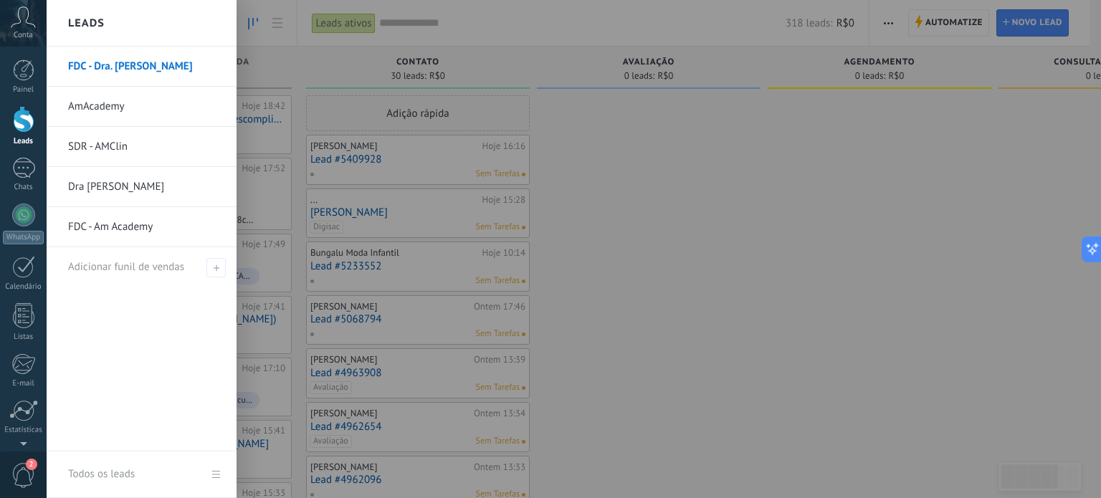
click at [648, 218] on div at bounding box center [597, 249] width 1101 height 498
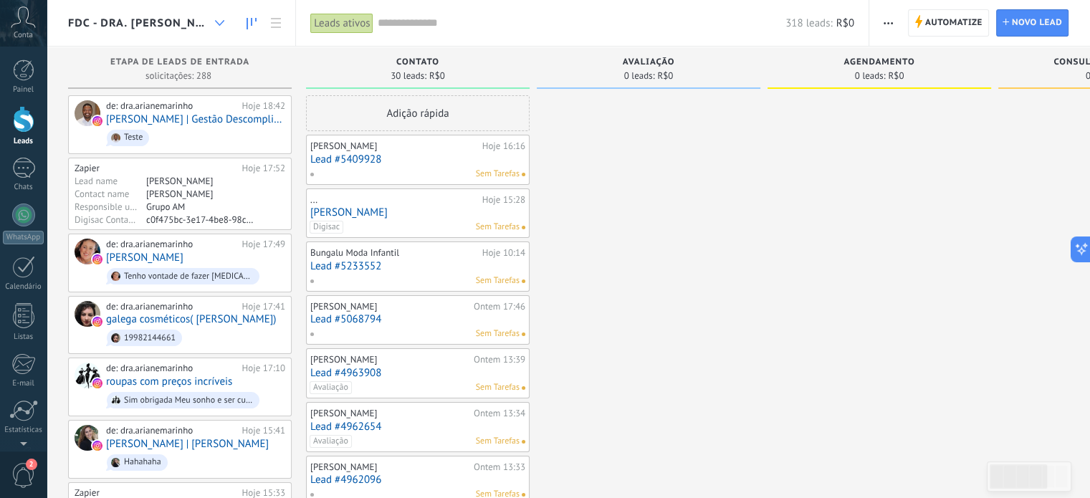
click at [224, 22] on use at bounding box center [219, 23] width 9 height 6
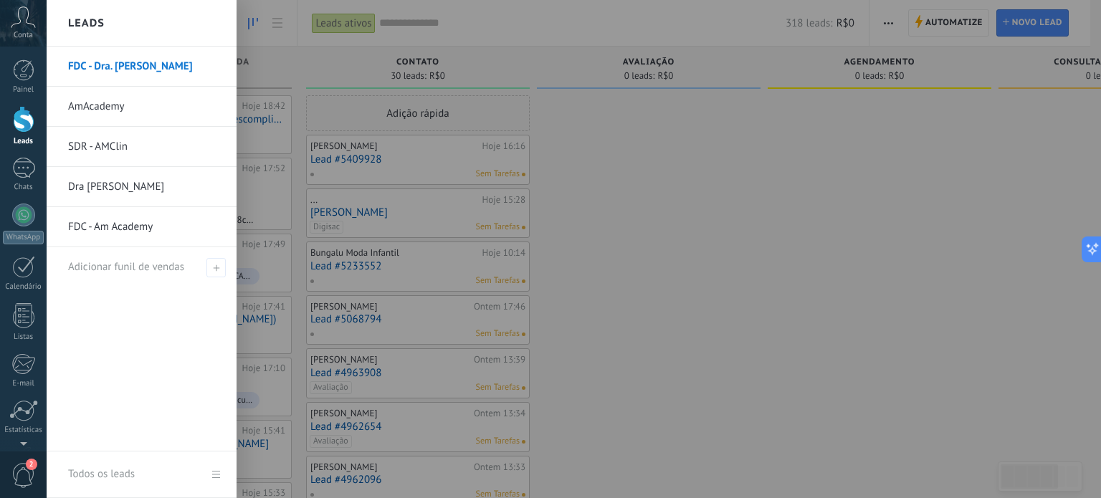
click at [118, 65] on link "FDC - Dra. [PERSON_NAME]" at bounding box center [145, 67] width 154 height 40
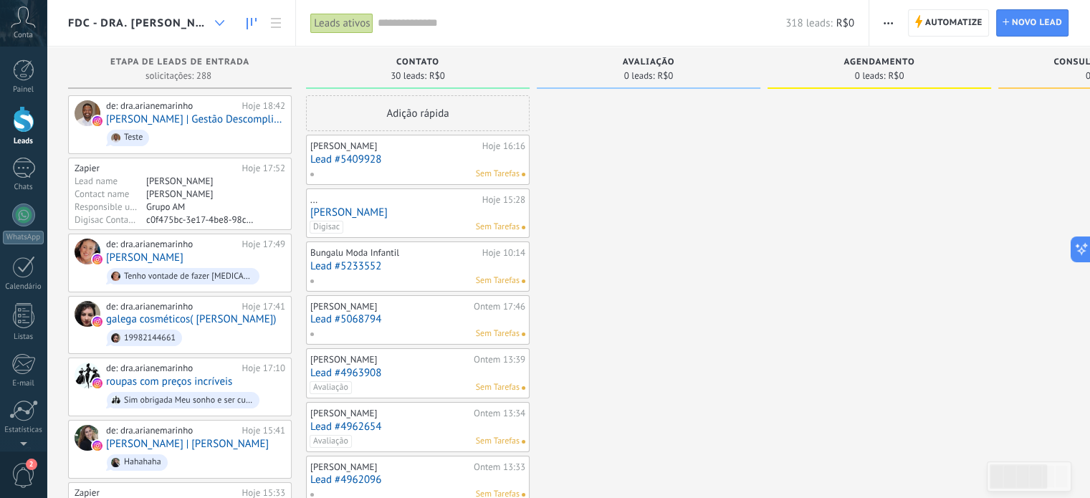
click at [216, 20] on div at bounding box center [220, 23] width 24 height 28
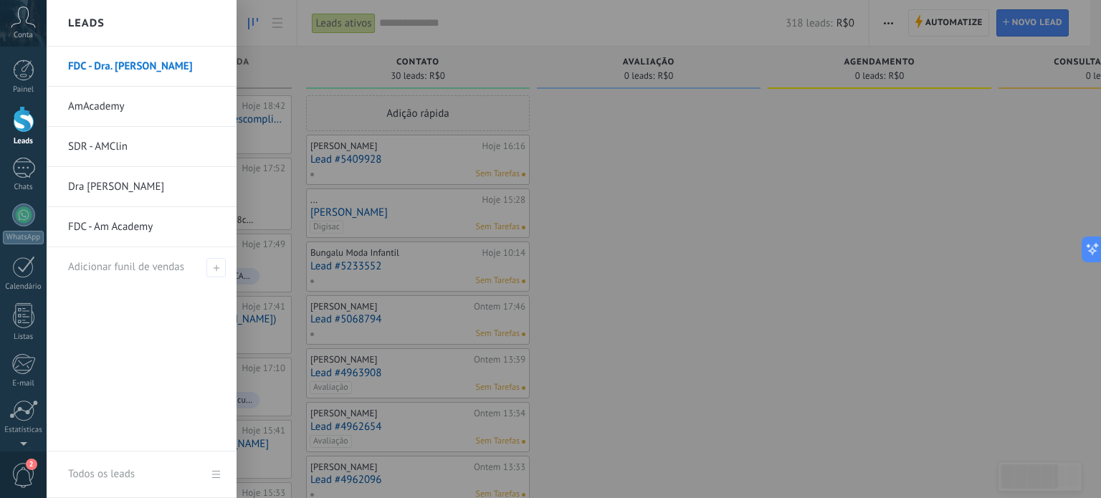
click at [170, 77] on link "FDC - Dra. [PERSON_NAME]" at bounding box center [145, 67] width 154 height 40
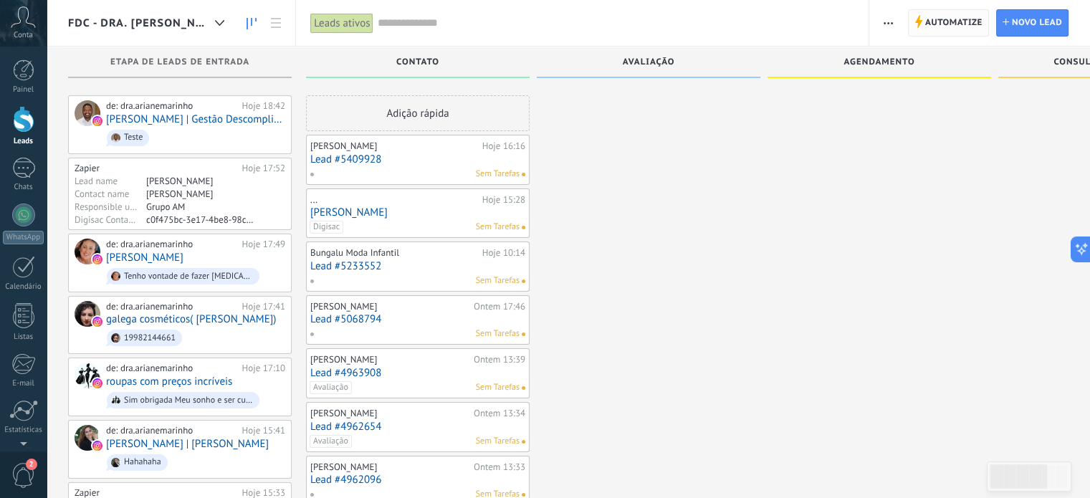
click at [950, 19] on span "Automatize" at bounding box center [953, 23] width 57 height 26
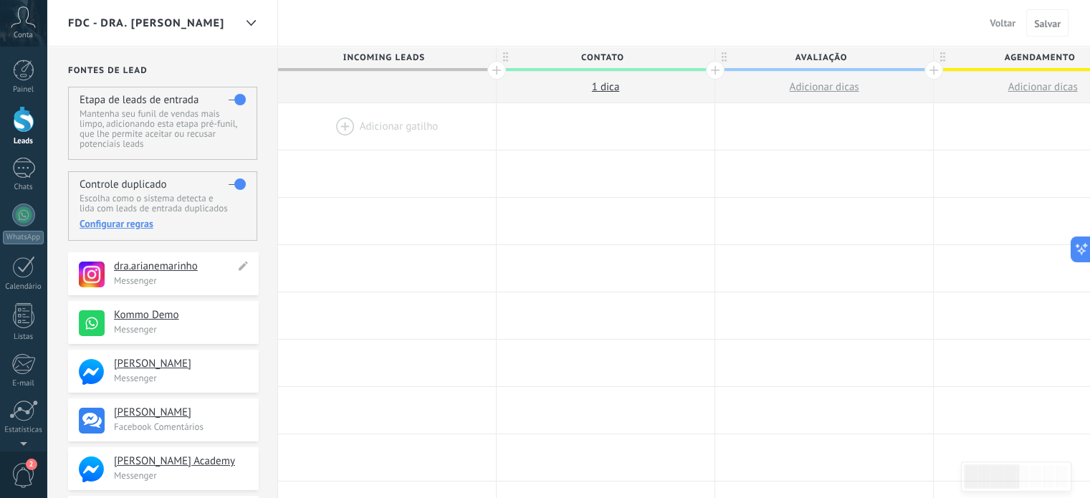
click at [93, 274] on span at bounding box center [92, 275] width 26 height 27
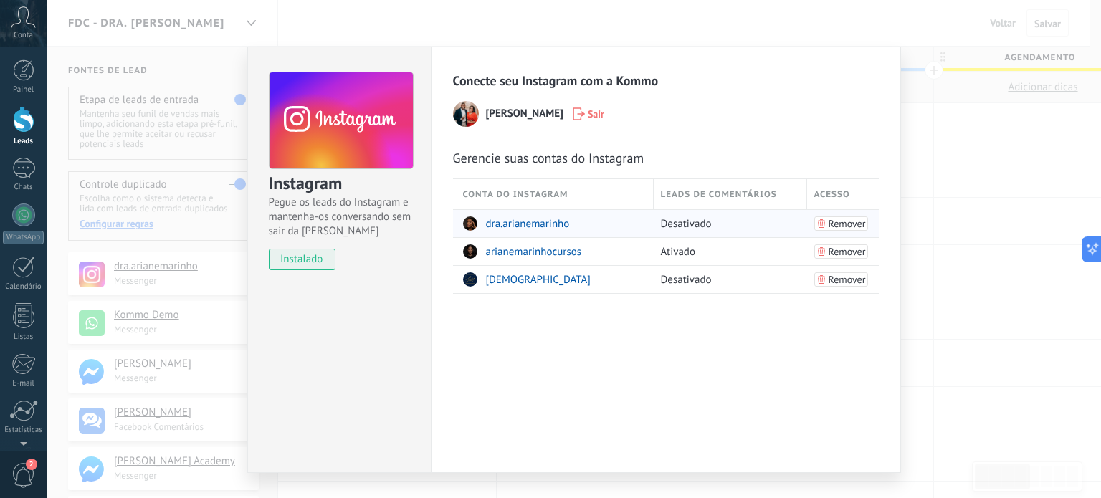
click at [674, 224] on div "Desativado" at bounding box center [727, 223] width 146 height 27
click at [522, 223] on span "dra.arianemarinho" at bounding box center [528, 224] width 84 height 14
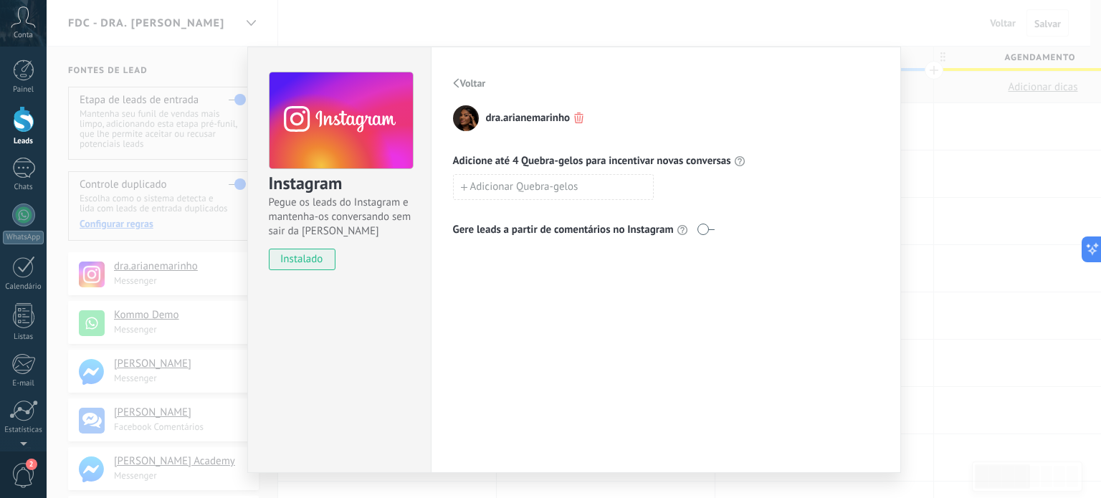
click at [453, 82] on icon "button" at bounding box center [456, 83] width 6 height 9
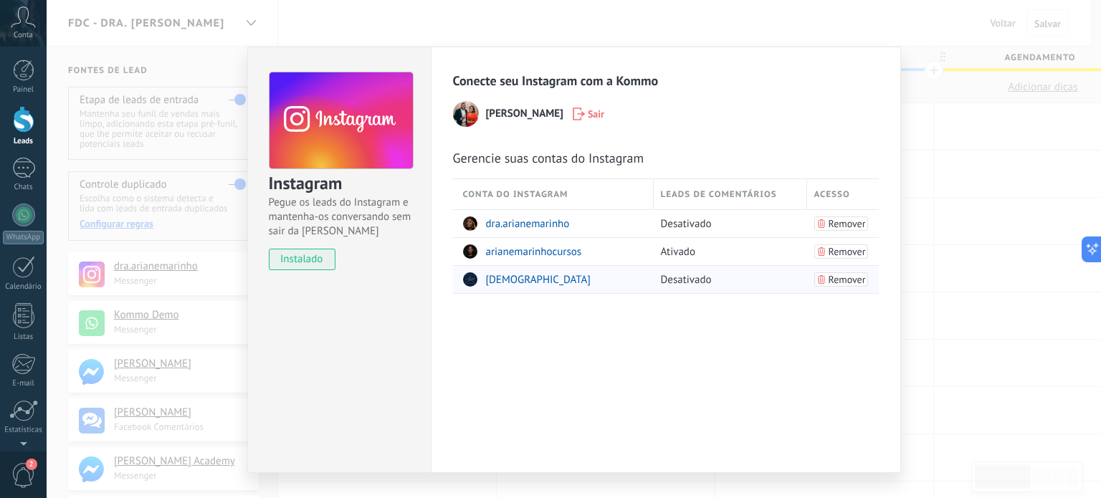
click at [850, 278] on span "Remover" at bounding box center [846, 279] width 37 height 10
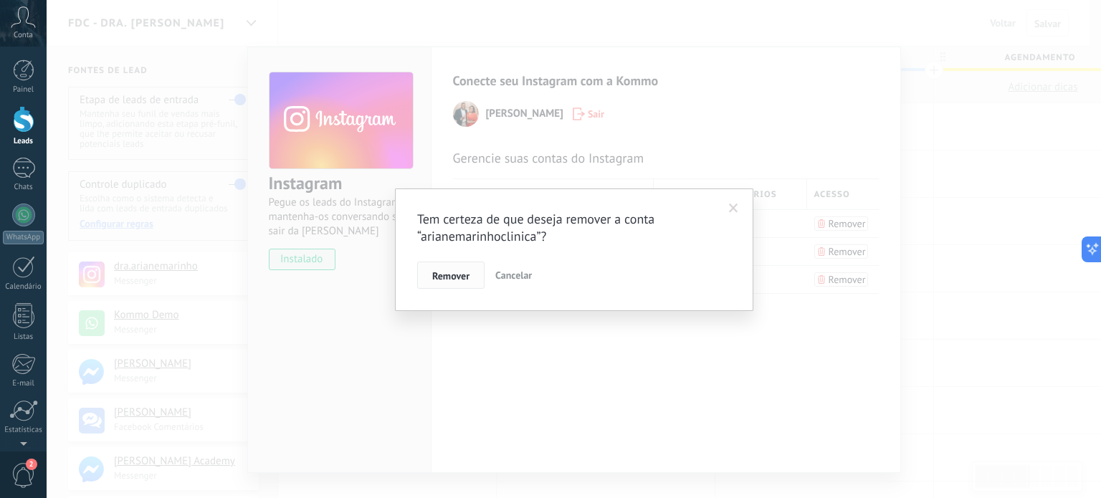
click at [431, 274] on button "Remover" at bounding box center [450, 275] width 67 height 27
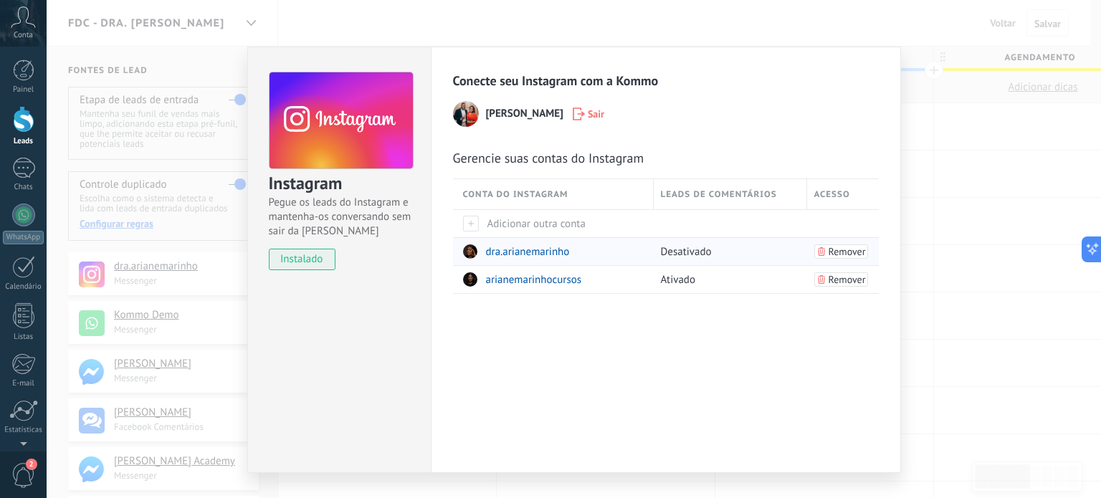
click at [536, 252] on span "dra.arianemarinho" at bounding box center [528, 252] width 84 height 14
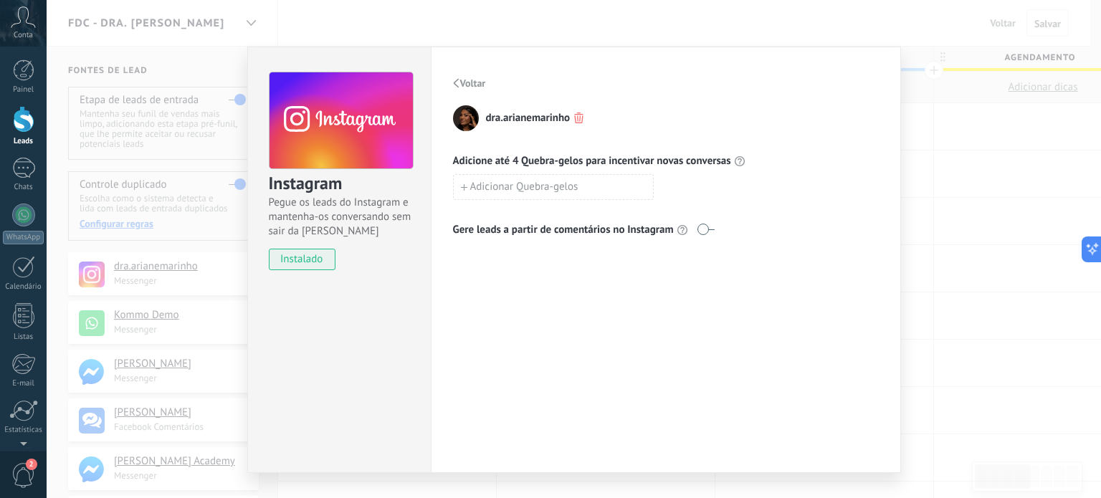
click at [470, 80] on span "Voltar" at bounding box center [473, 83] width 26 height 10
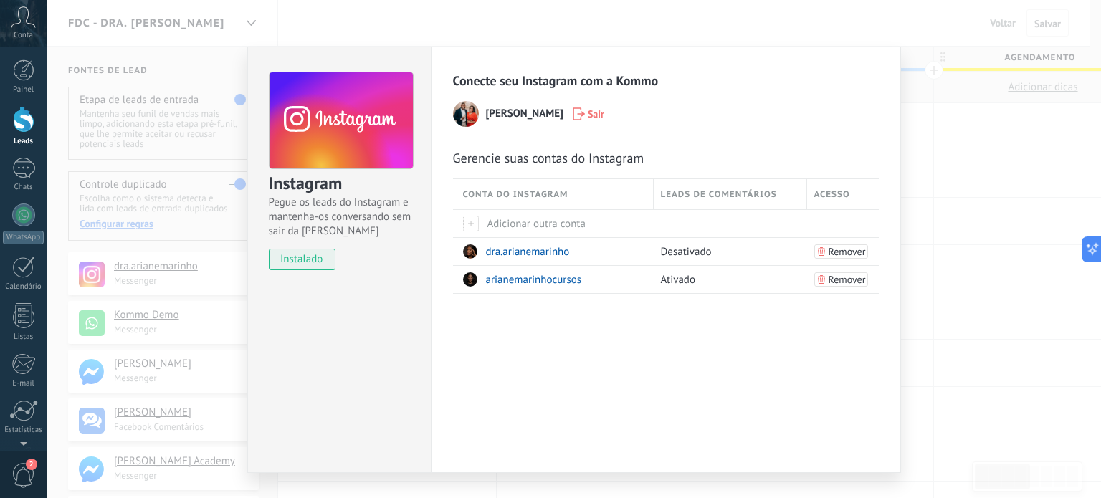
click at [1049, 176] on div "Instagram Pegue os leads do Instagram e mantenha-os conversando sem sair da Kom…" at bounding box center [574, 249] width 1054 height 498
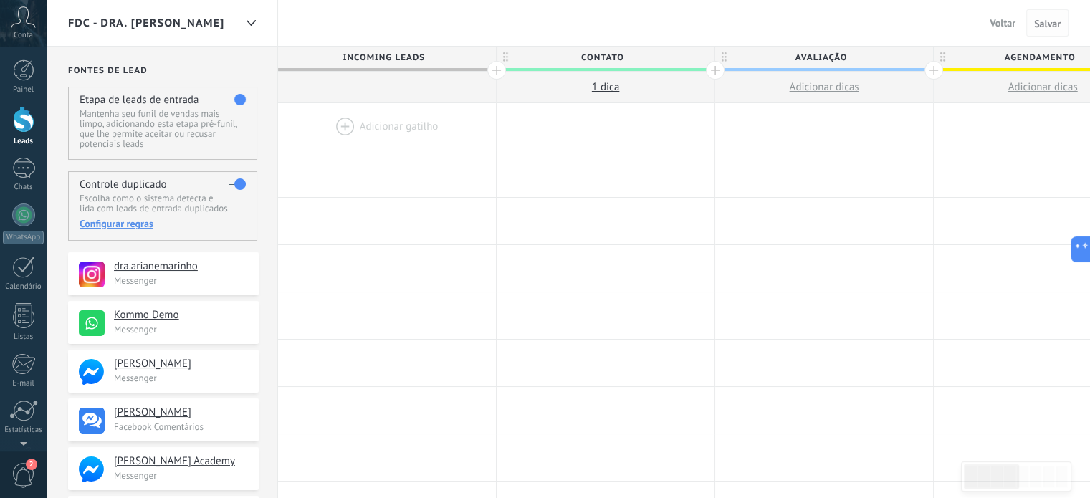
click at [1052, 19] on span "Salvar" at bounding box center [1047, 24] width 27 height 10
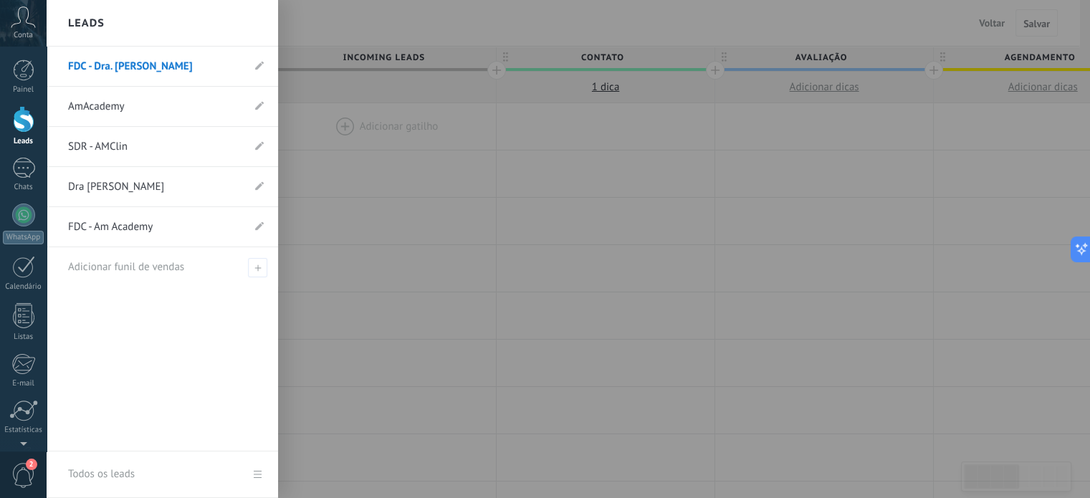
click at [20, 112] on div at bounding box center [23, 119] width 21 height 27
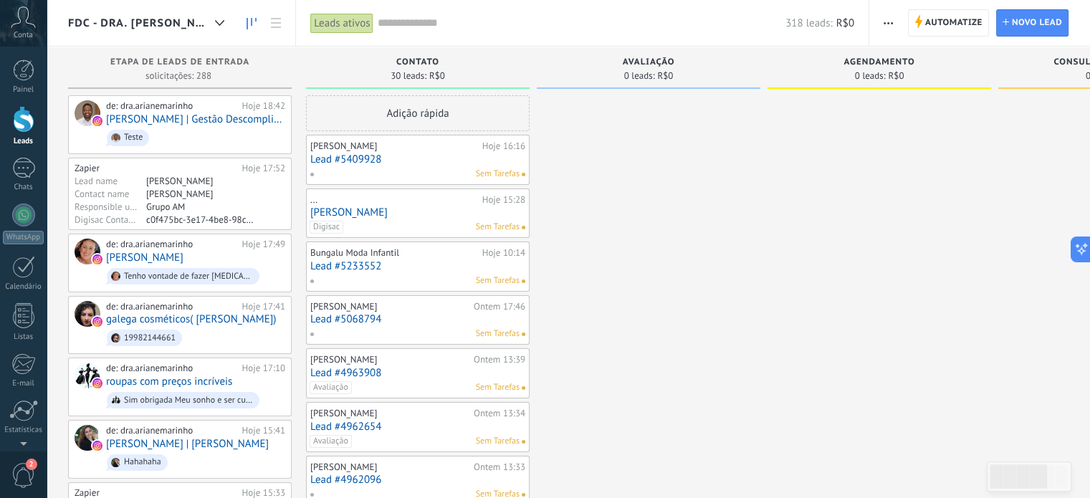
click at [171, 25] on span "FDC - Dra. [PERSON_NAME]" at bounding box center [138, 23] width 141 height 14
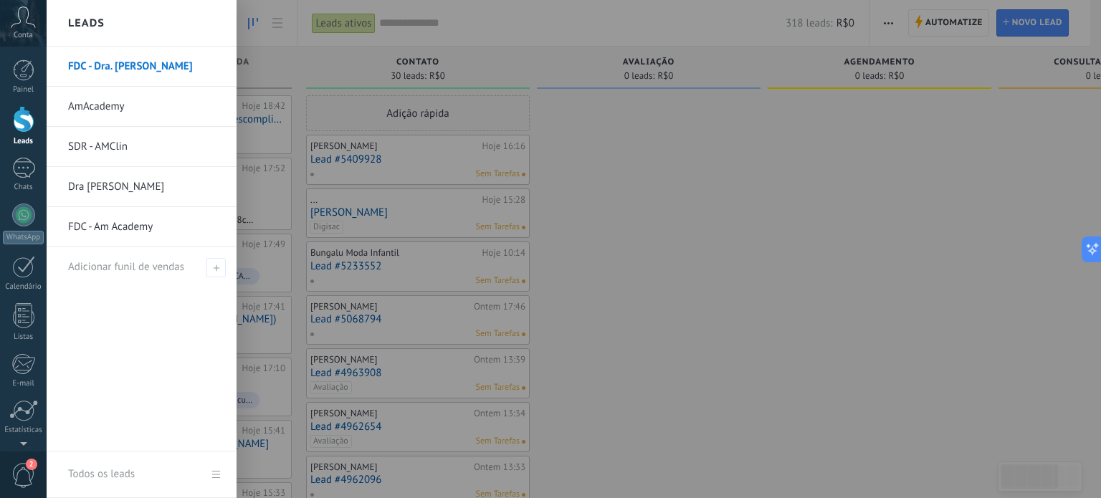
click at [125, 64] on link "FDC - Dra. [PERSON_NAME]" at bounding box center [145, 67] width 154 height 40
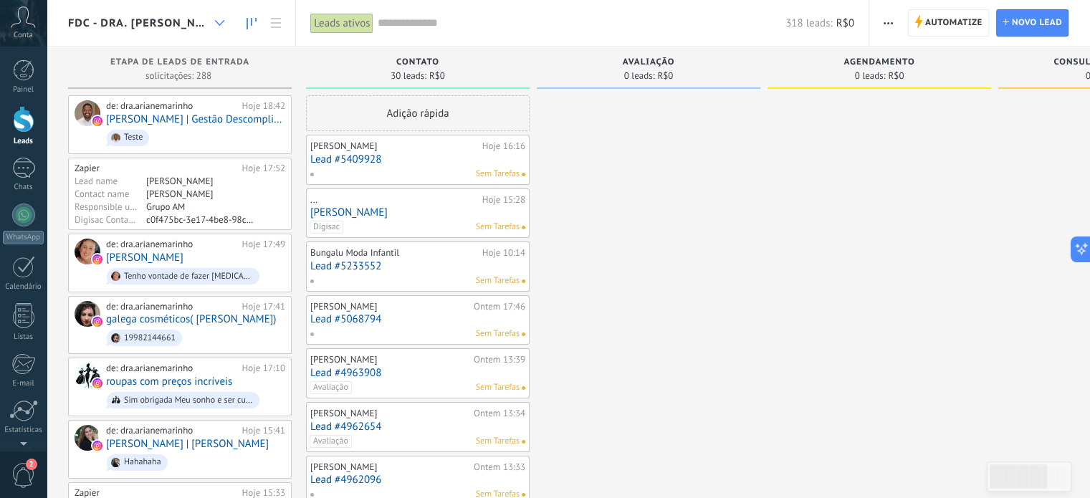
click at [224, 21] on icon at bounding box center [219, 23] width 9 height 6
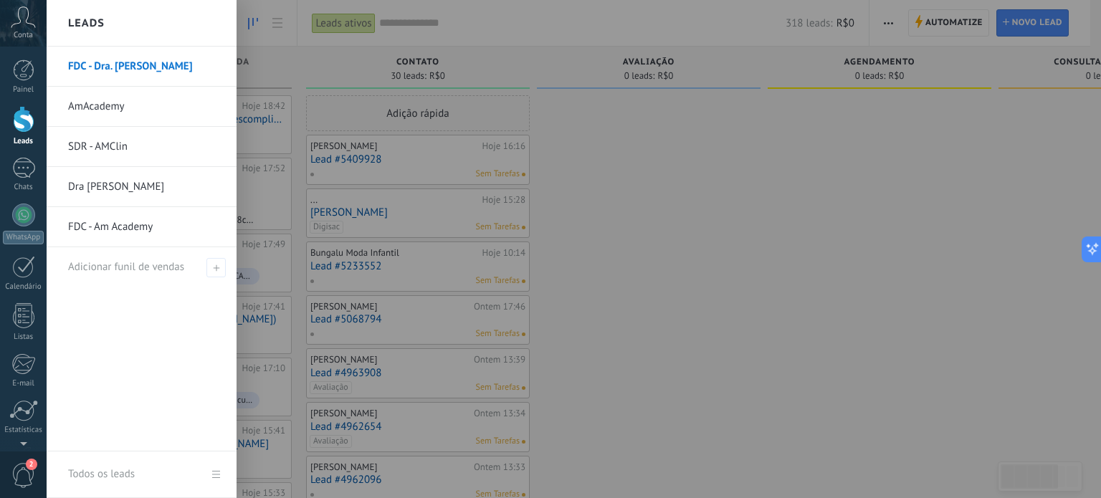
click at [163, 73] on link "FDC - Dra. [PERSON_NAME]" at bounding box center [145, 67] width 154 height 40
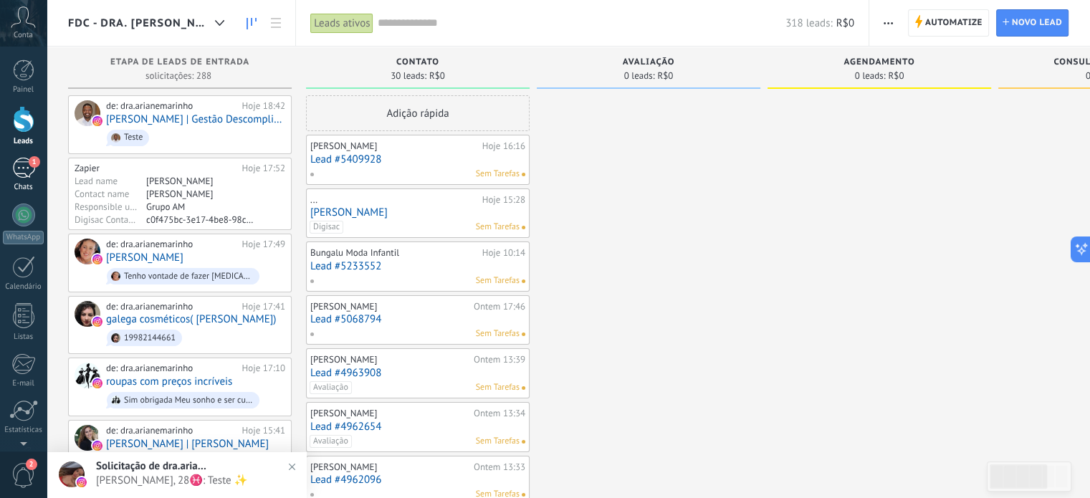
click at [19, 168] on div "1" at bounding box center [23, 168] width 23 height 21
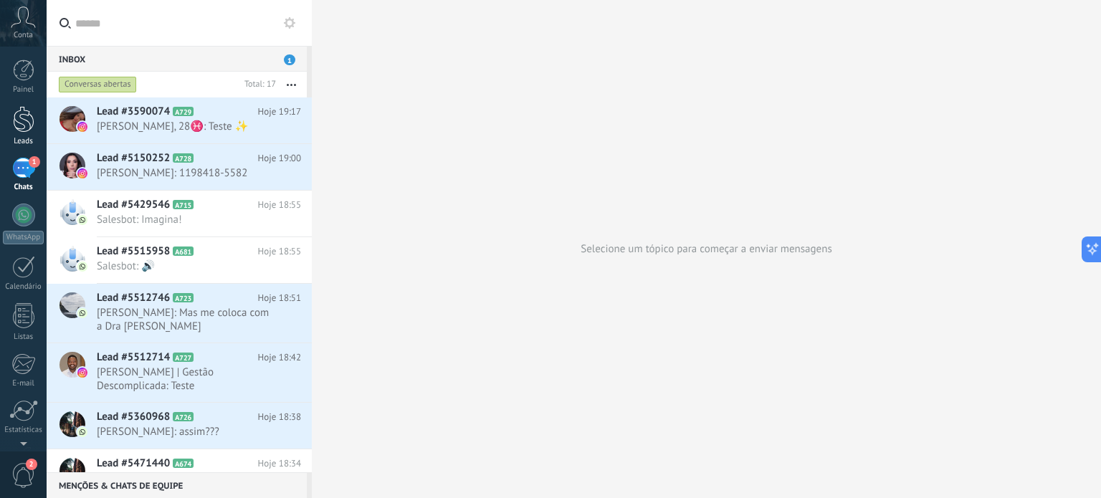
click at [17, 115] on div at bounding box center [23, 119] width 21 height 27
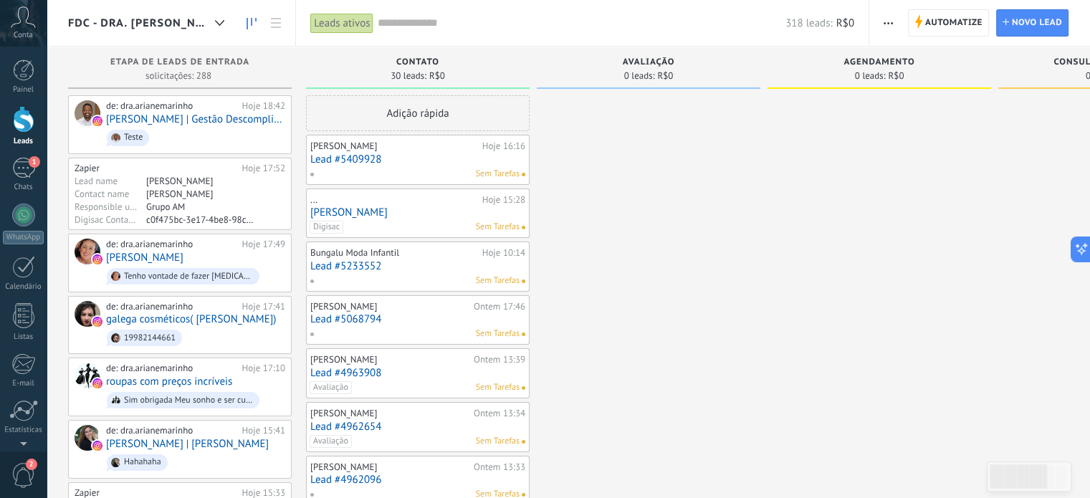
click at [183, 21] on span "FDC - Dra. [PERSON_NAME]" at bounding box center [138, 23] width 141 height 14
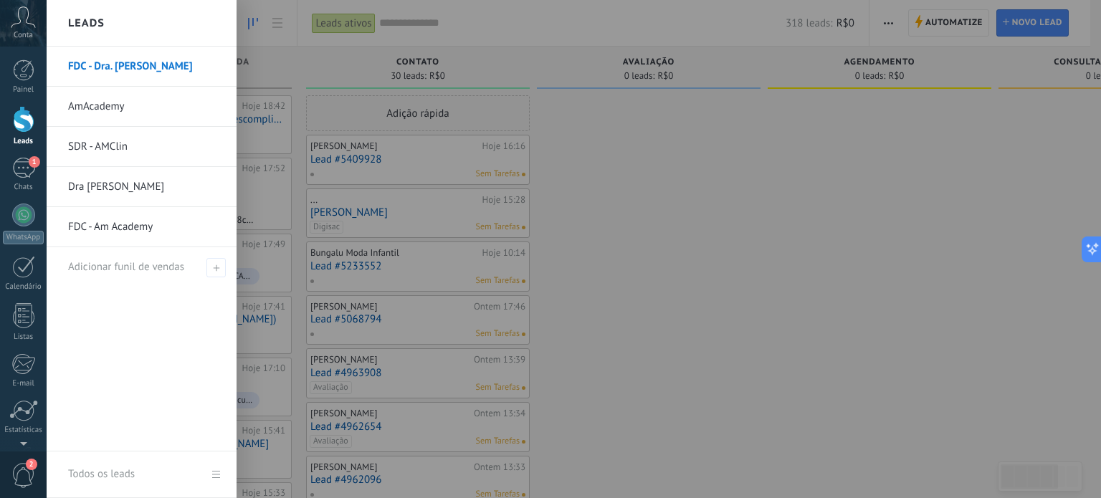
click at [133, 184] on link "Dra [PERSON_NAME]" at bounding box center [145, 187] width 154 height 40
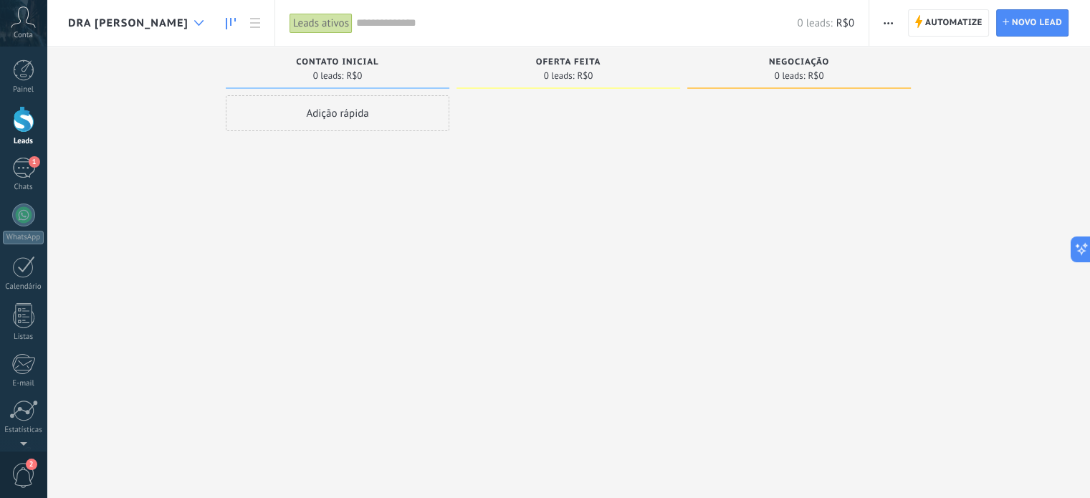
click at [204, 25] on icon at bounding box center [198, 23] width 9 height 6
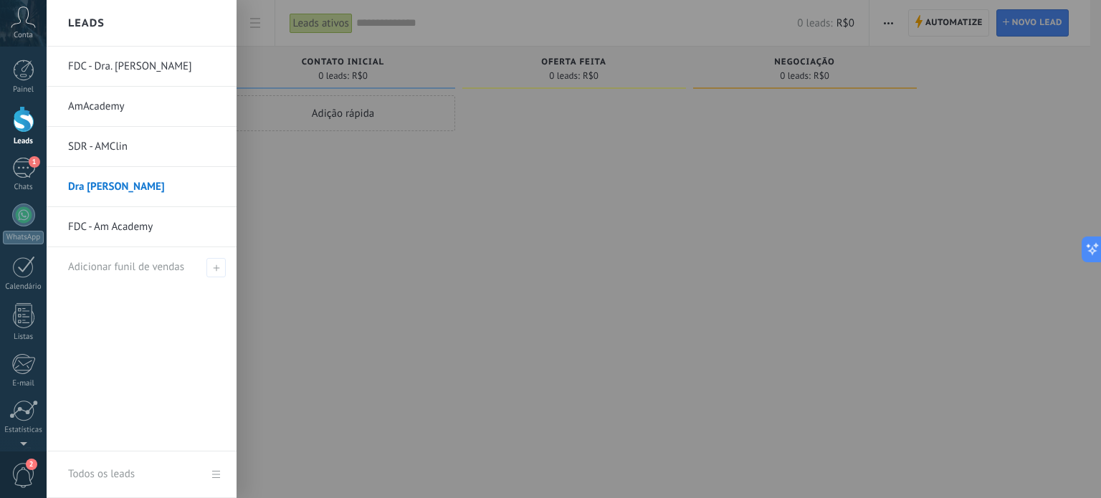
click at [102, 109] on link "AmAcademy" at bounding box center [145, 107] width 154 height 40
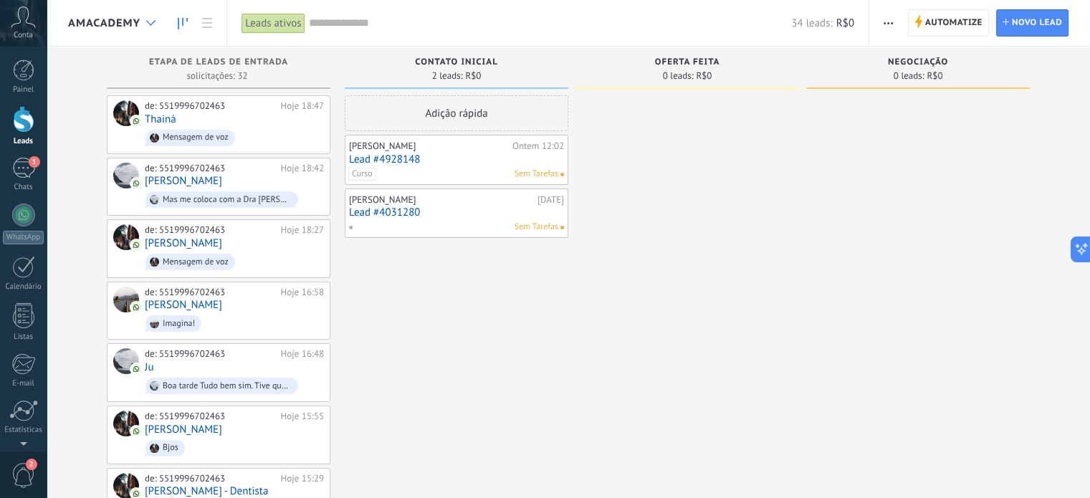
click at [152, 19] on div at bounding box center [151, 23] width 24 height 28
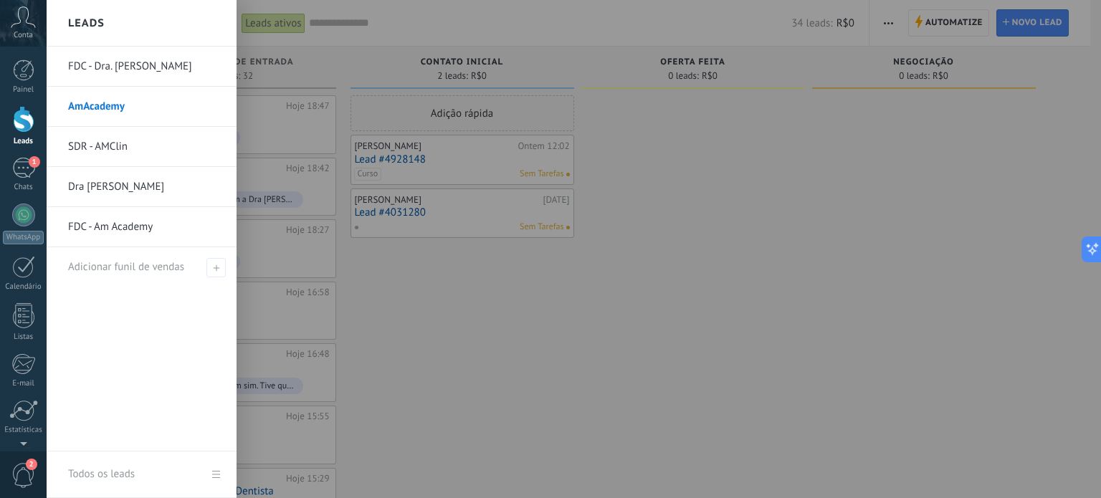
click at [115, 231] on link "FDC - Am Academy" at bounding box center [145, 227] width 154 height 40
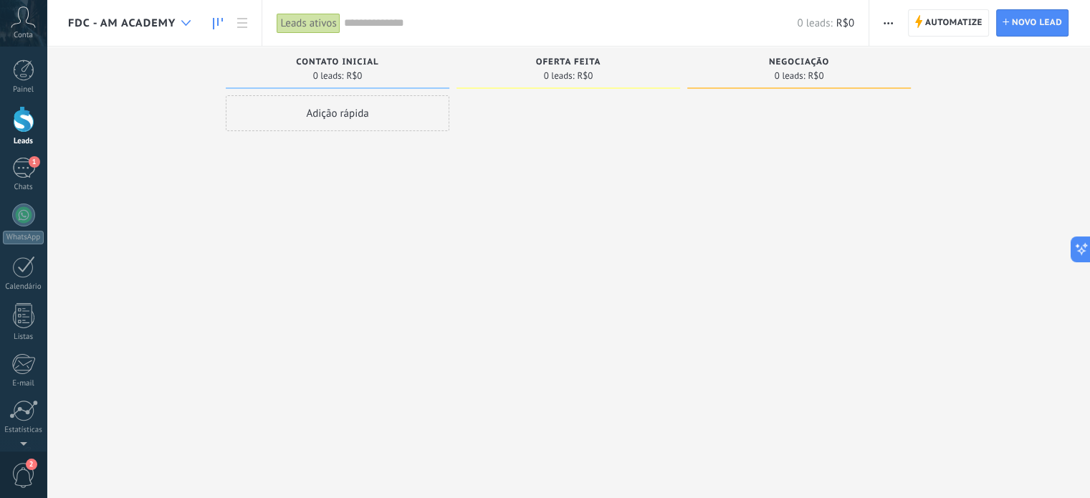
click at [187, 25] on icon at bounding box center [185, 23] width 9 height 6
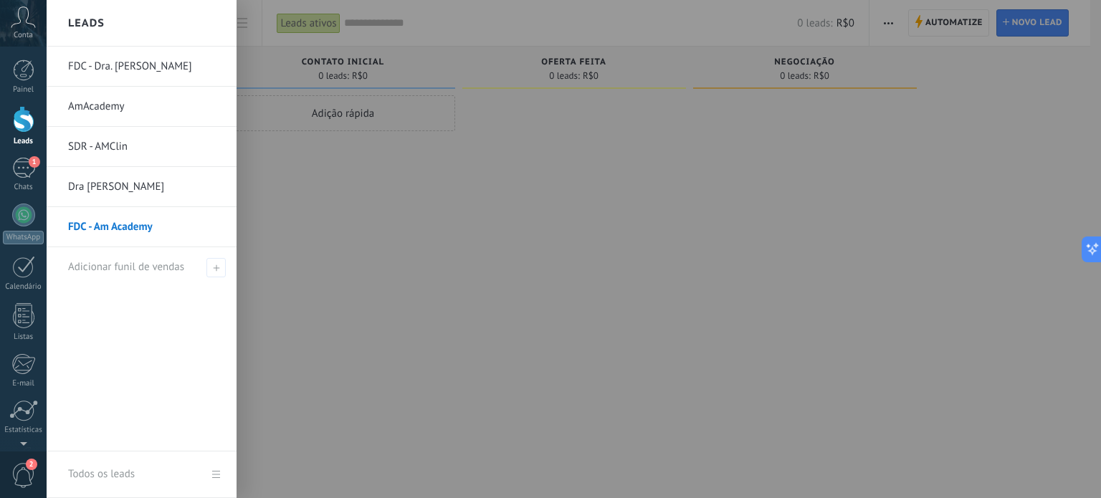
click at [125, 67] on link "FDC - Dra. [PERSON_NAME]" at bounding box center [145, 67] width 154 height 40
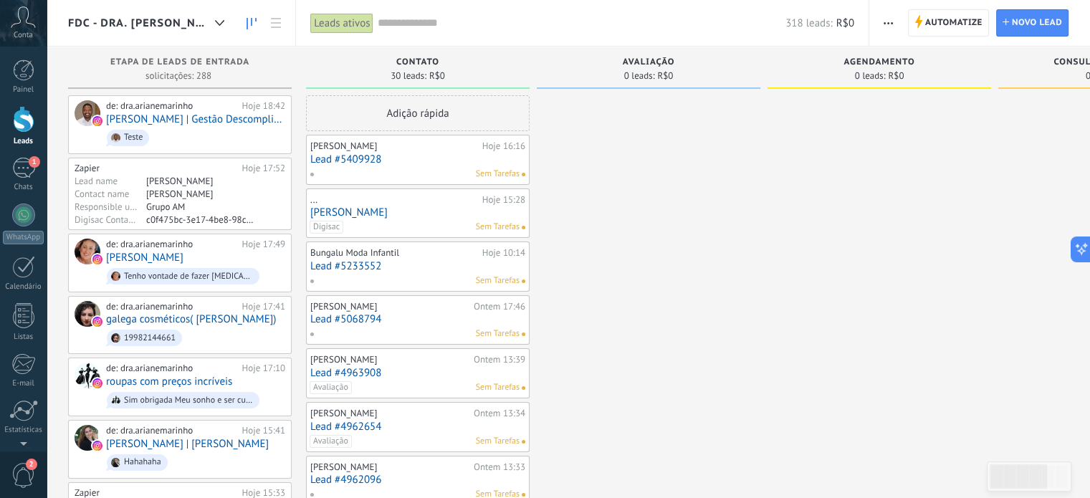
click at [886, 14] on span "button" at bounding box center [888, 22] width 9 height 27
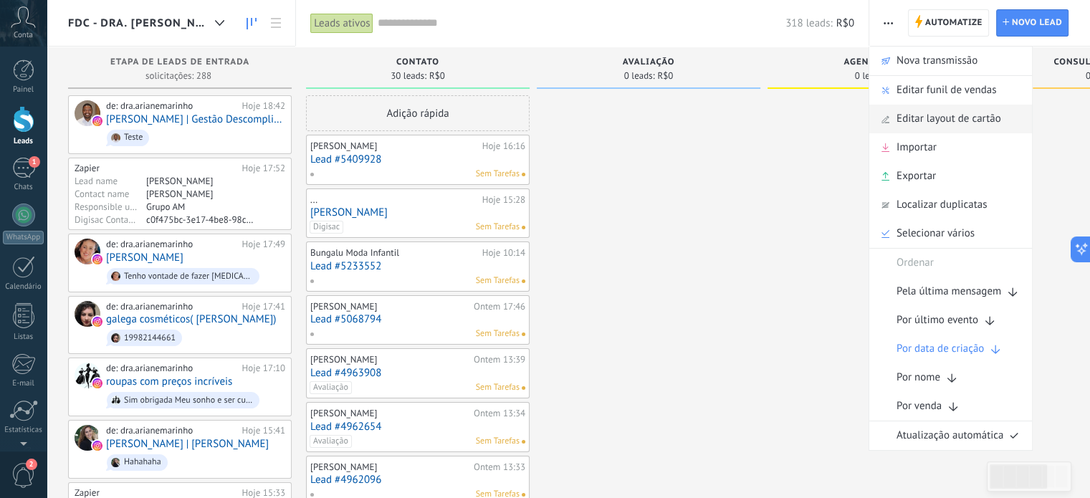
click at [899, 115] on span "Editar layout de cartão" at bounding box center [948, 119] width 105 height 29
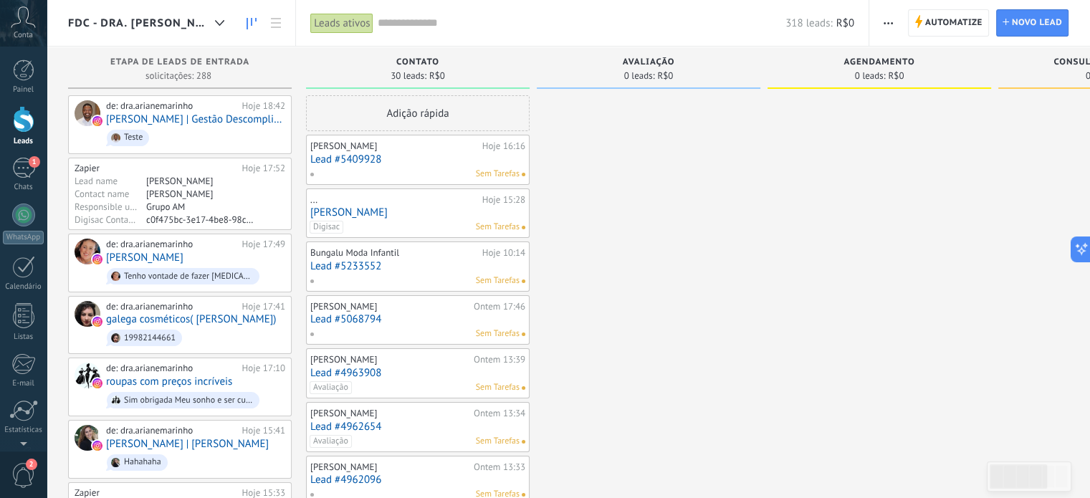
click at [891, 21] on span "button" at bounding box center [888, 22] width 9 height 27
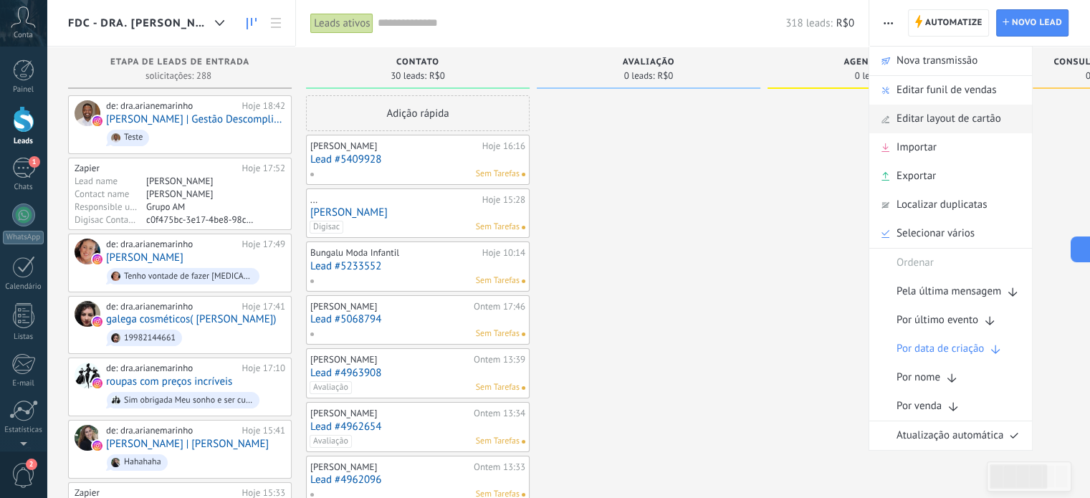
click at [907, 121] on span "Editar layout de cartão" at bounding box center [948, 119] width 105 height 29
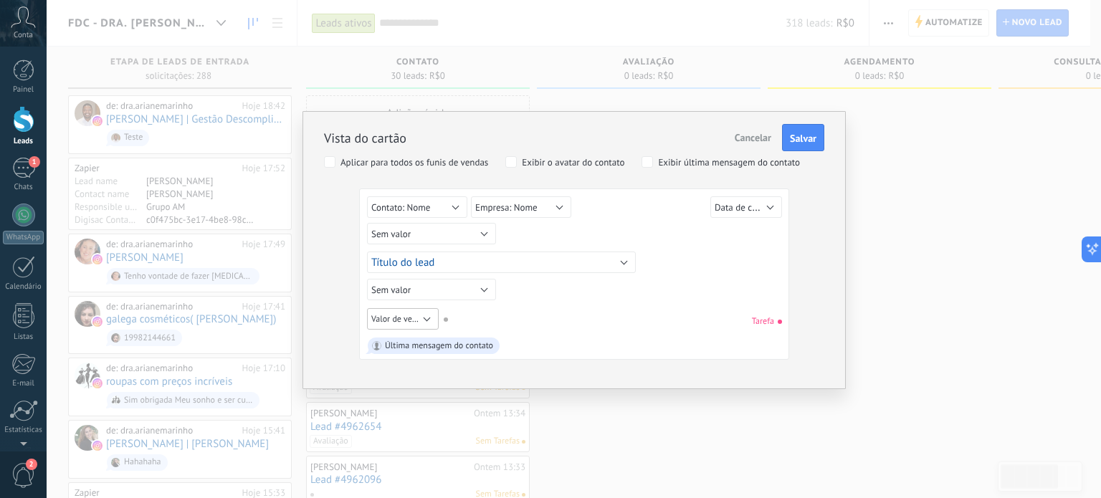
click at [426, 320] on button "Valor de venda" at bounding box center [403, 318] width 72 height 21
click at [596, 315] on div "Sem valor Lead ID do lead Título do lead Data de criação Valor de venda Usuário…" at bounding box center [574, 321] width 414 height 26
click at [472, 292] on button "Sem valor" at bounding box center [431, 289] width 129 height 21
click at [591, 308] on div "Sem valor Lead ID do lead Título do lead Data de criação Valor de venda Usuário…" at bounding box center [574, 321] width 414 height 26
click at [459, 225] on button "Sem valor" at bounding box center [431, 233] width 129 height 21
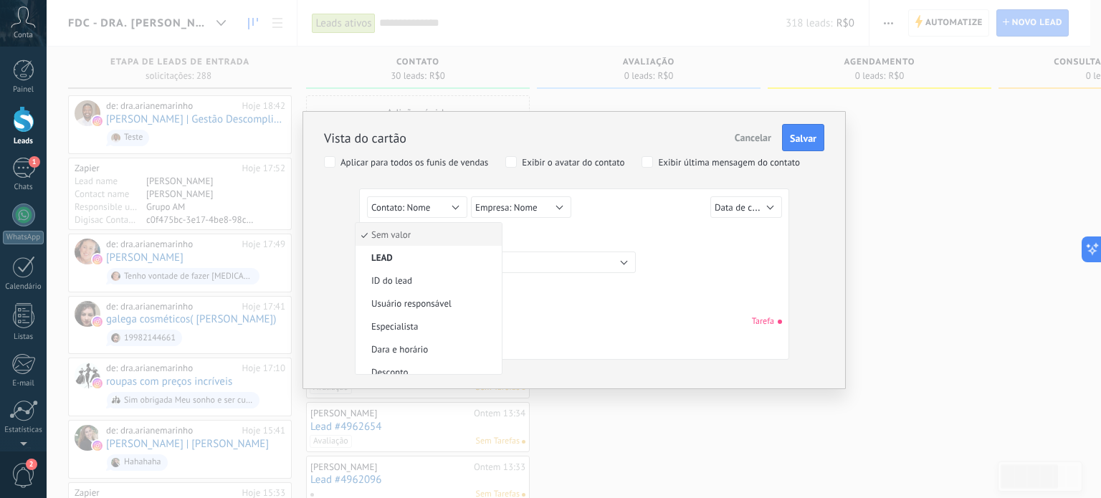
click at [611, 229] on div "Sem valor Lead ID do lead Título do lead Data de criação Valor de venda Usuário…" at bounding box center [576, 236] width 419 height 26
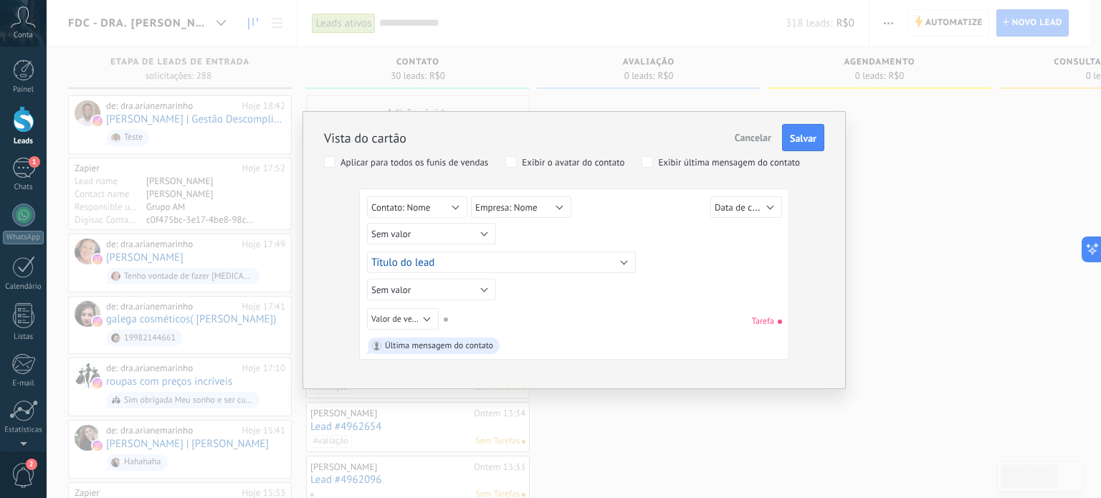
click at [750, 134] on span "Cancelar" at bounding box center [753, 137] width 37 height 13
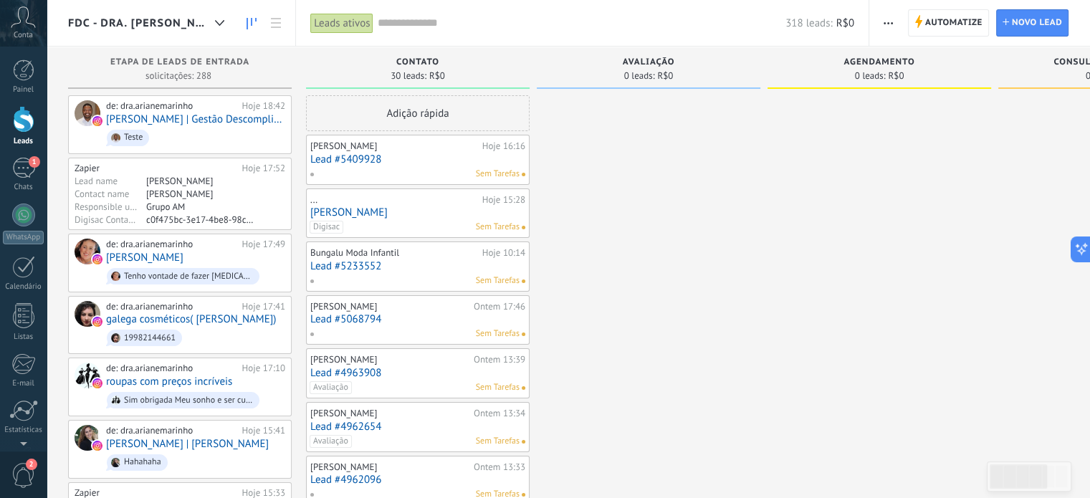
click at [890, 22] on icon "button" at bounding box center [888, 23] width 9 height 2
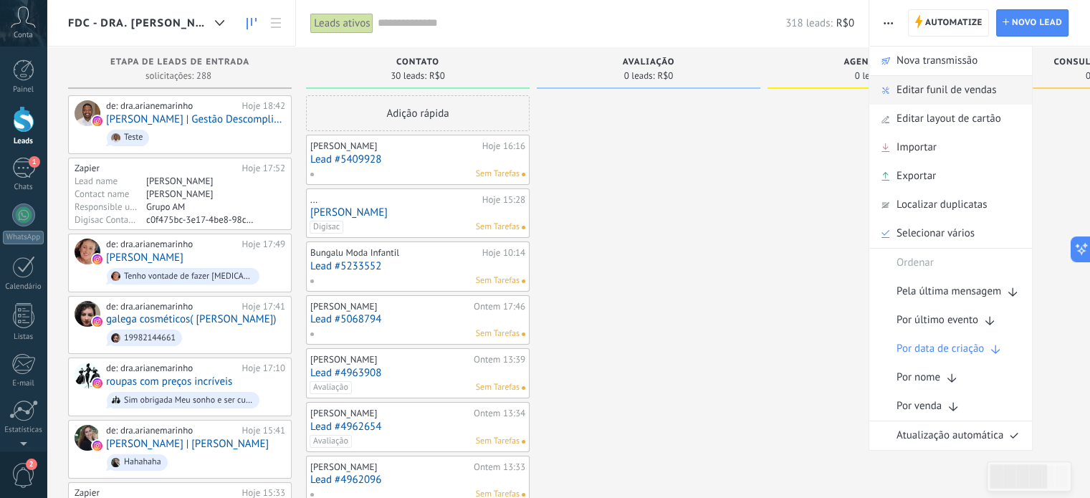
click at [912, 87] on span "Editar funil de vendas" at bounding box center [946, 90] width 100 height 29
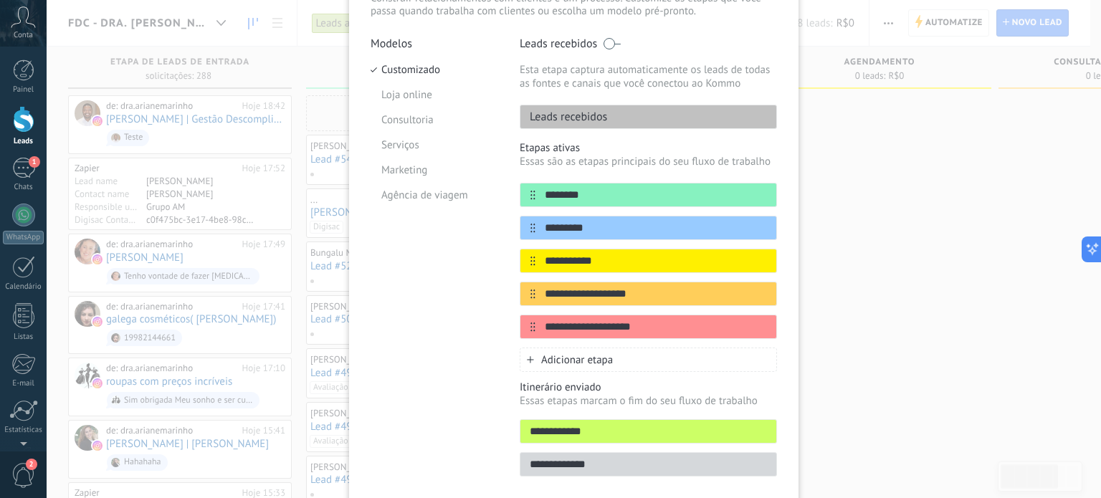
scroll to position [115, 0]
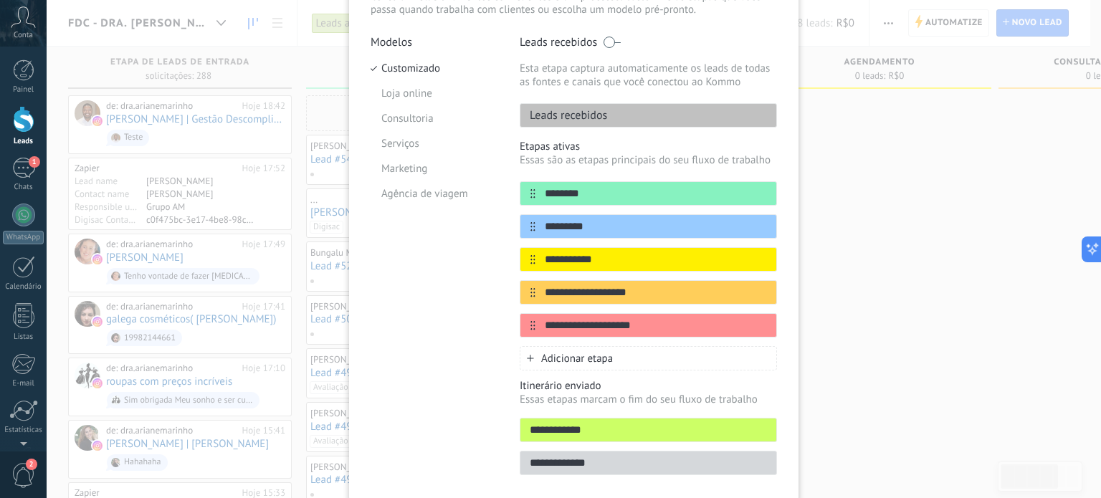
click at [923, 186] on div "**********" at bounding box center [574, 249] width 1054 height 498
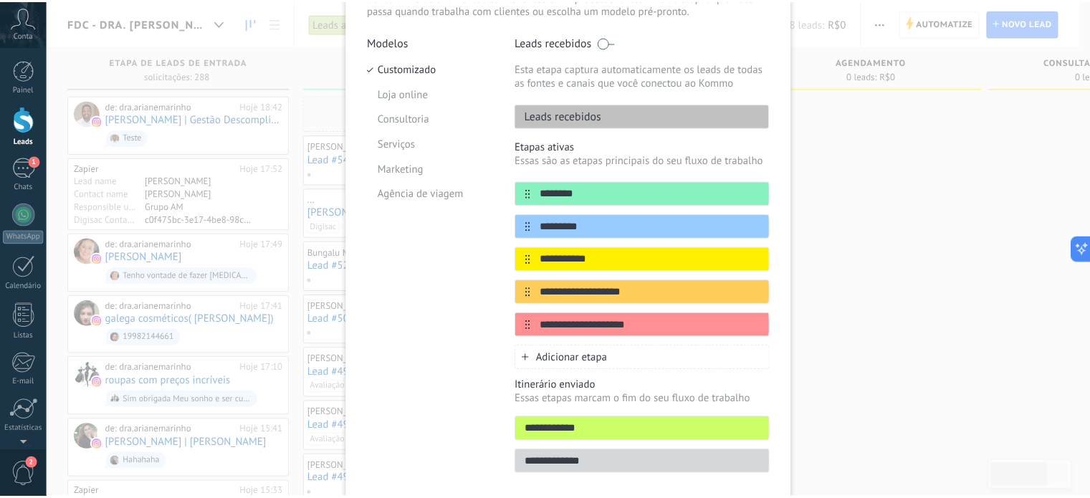
scroll to position [0, 0]
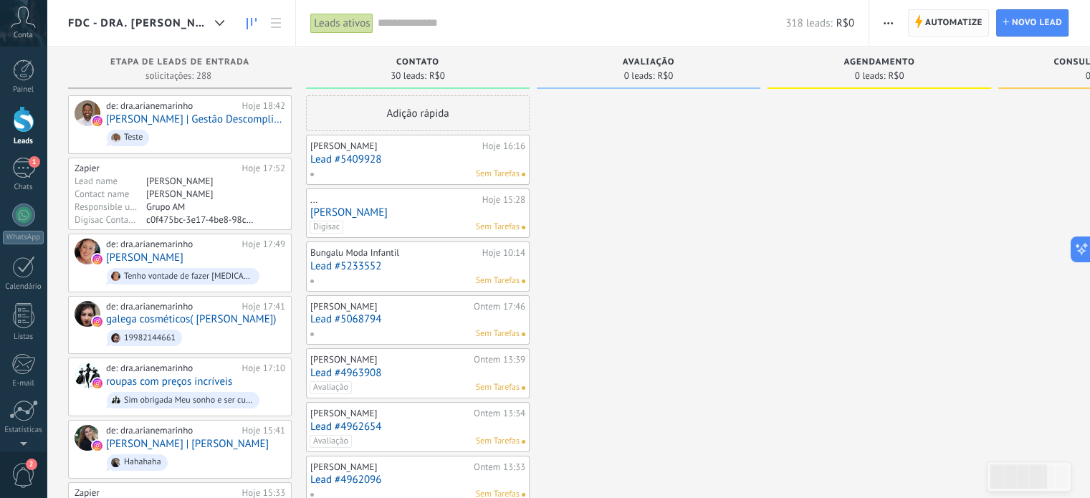
click at [926, 19] on span "Automatize" at bounding box center [953, 23] width 57 height 26
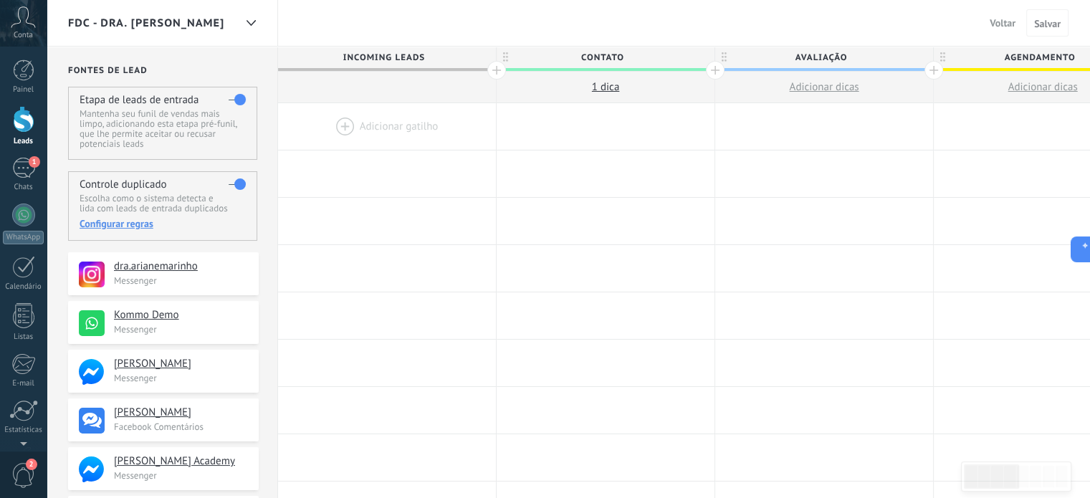
click at [146, 21] on span "FDC - Dra. [PERSON_NAME]" at bounding box center [146, 23] width 156 height 14
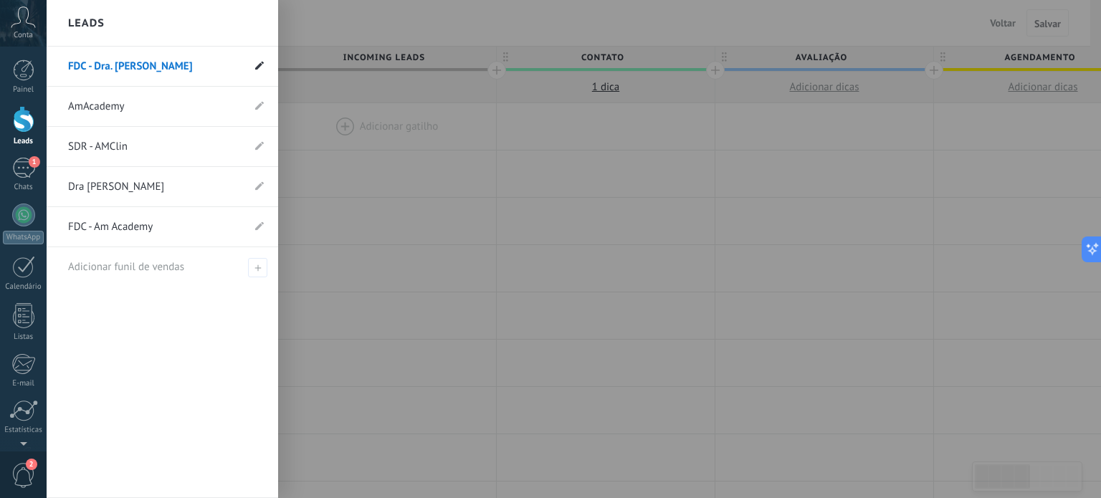
click at [255, 62] on icon at bounding box center [259, 65] width 9 height 9
click at [186, 67] on input "**********" at bounding box center [155, 66] width 174 height 23
type input "*********"
click at [253, 69] on icon at bounding box center [257, 66] width 16 height 9
click at [474, 371] on div at bounding box center [597, 249] width 1101 height 498
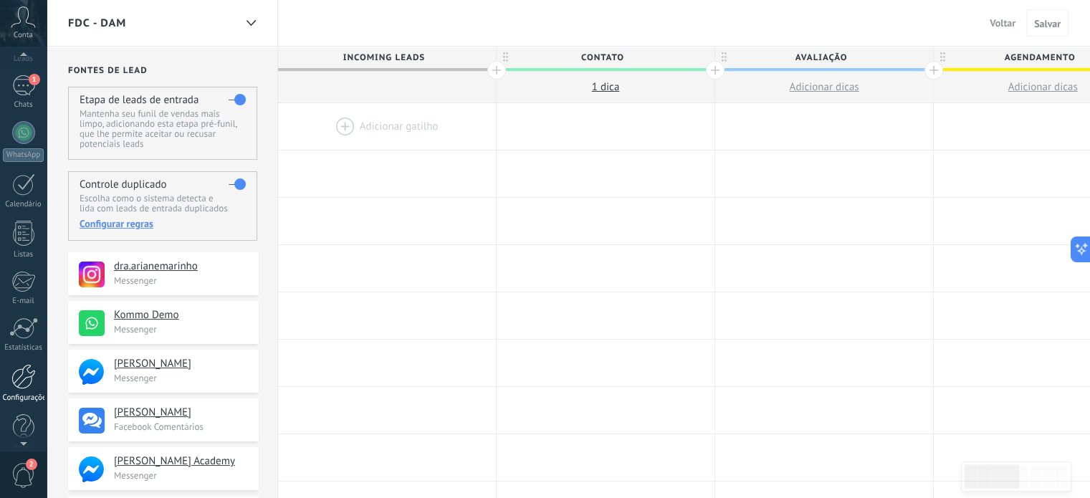
scroll to position [85, 0]
click at [26, 369] on div at bounding box center [23, 374] width 24 height 25
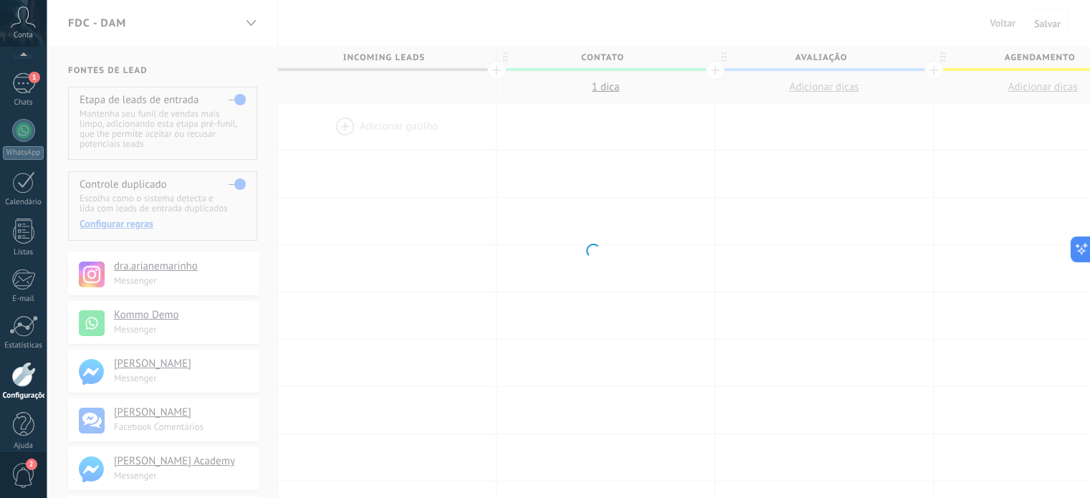
scroll to position [97, 0]
